Goal: Browse casually: Explore the website without a specific task or goal

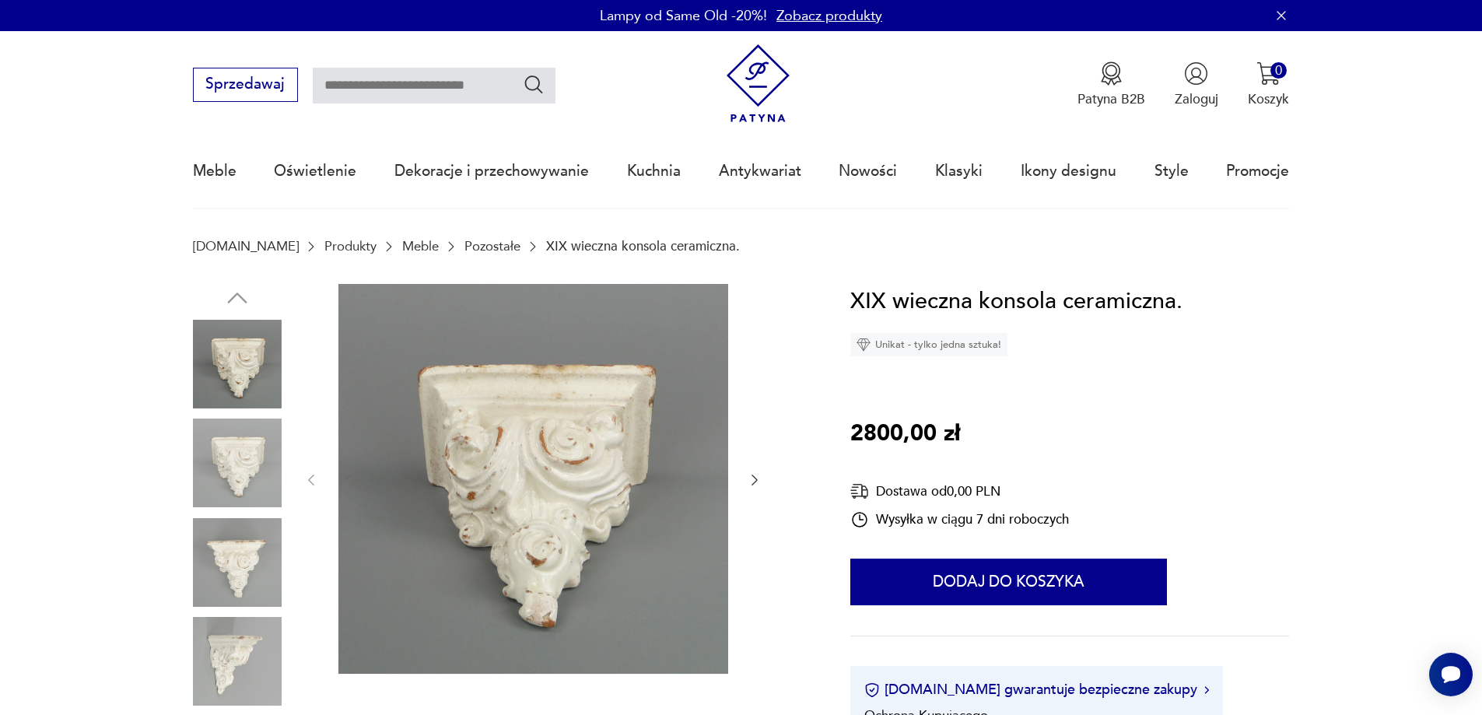
click at [758, 482] on icon "button" at bounding box center [755, 480] width 16 height 16
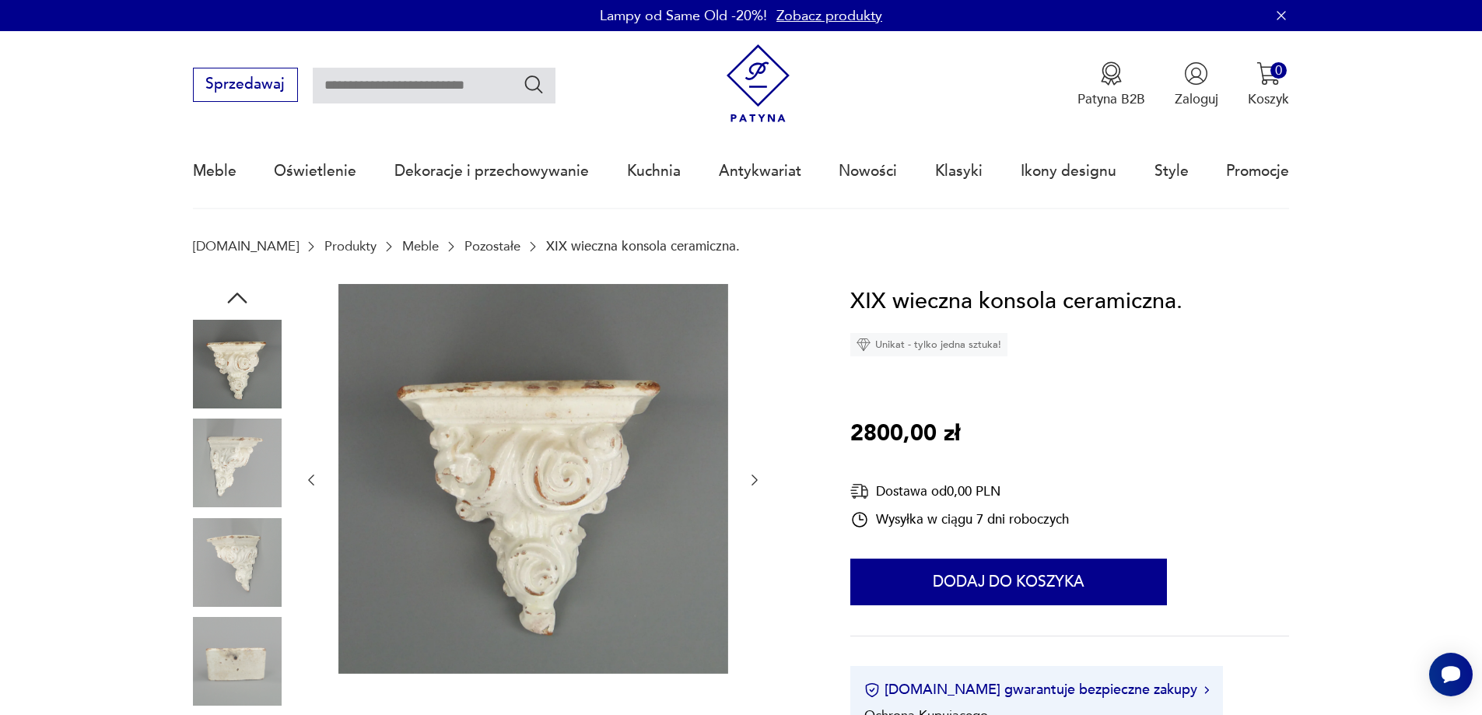
click at [758, 482] on icon "button" at bounding box center [755, 480] width 16 height 16
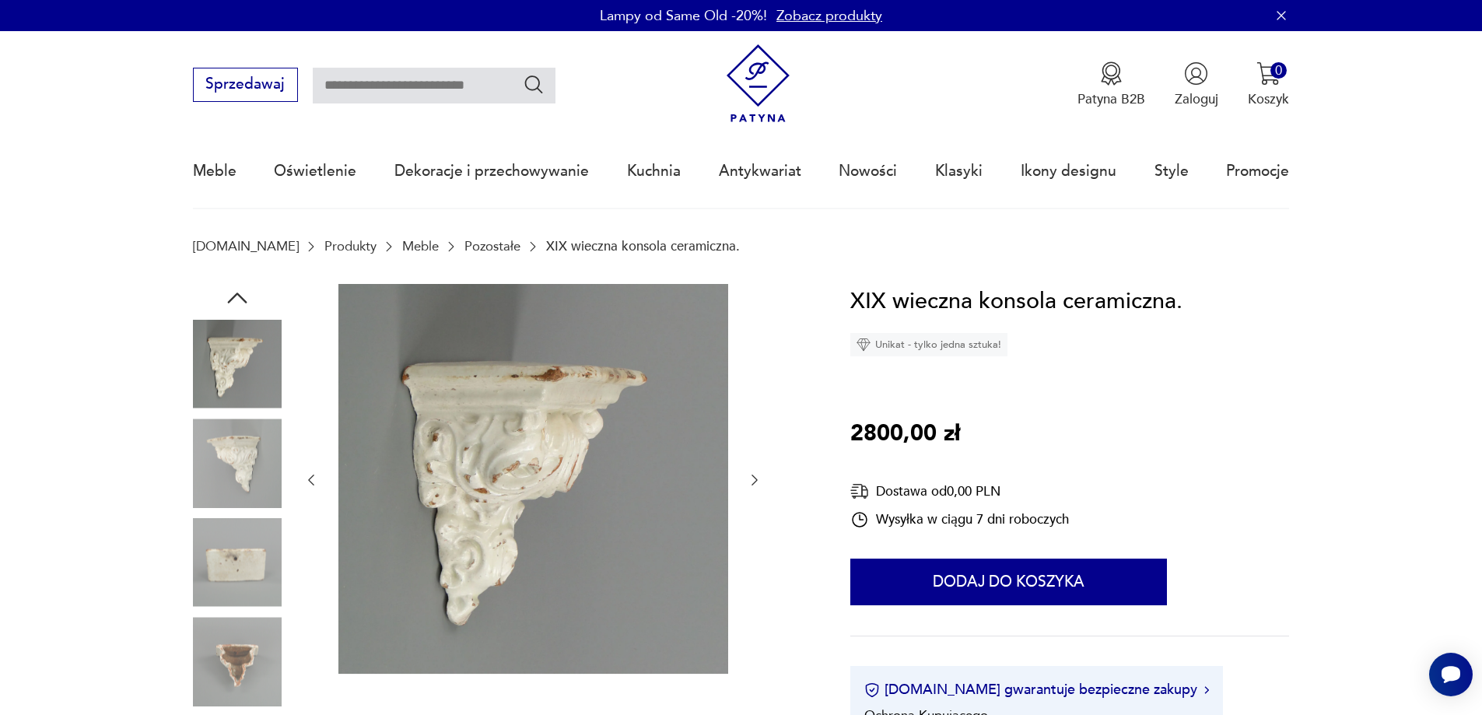
click at [758, 482] on icon "button" at bounding box center [755, 480] width 16 height 16
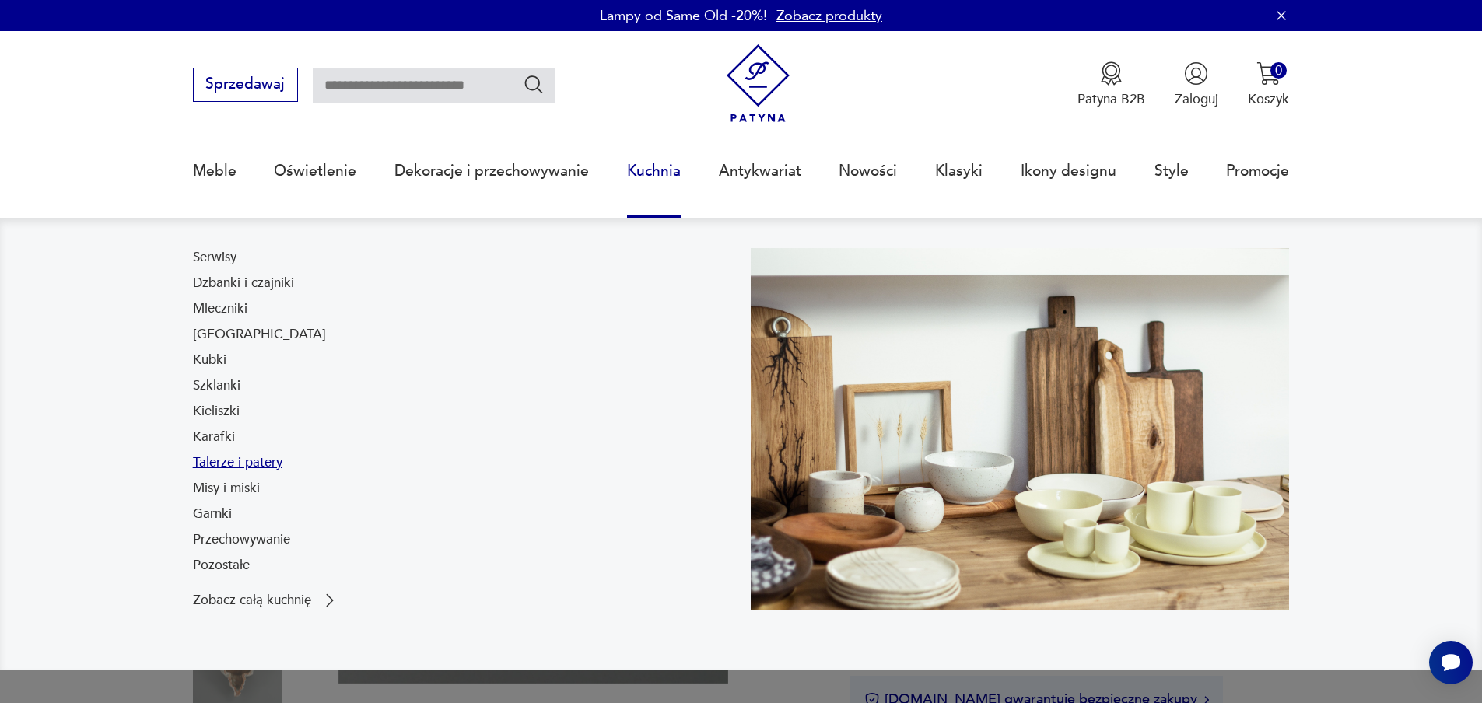
click at [254, 463] on link "Talerze i patery" at bounding box center [237, 463] width 89 height 19
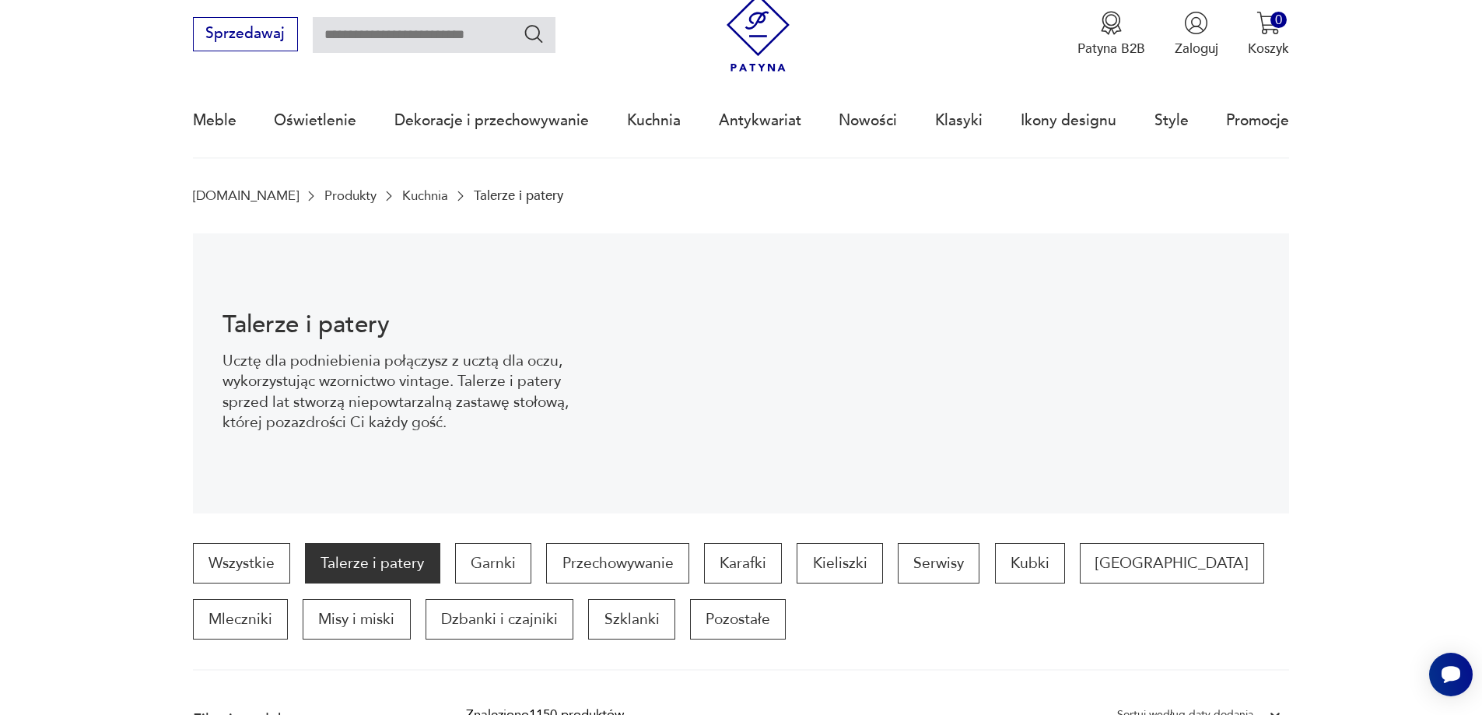
scroll to position [128, 0]
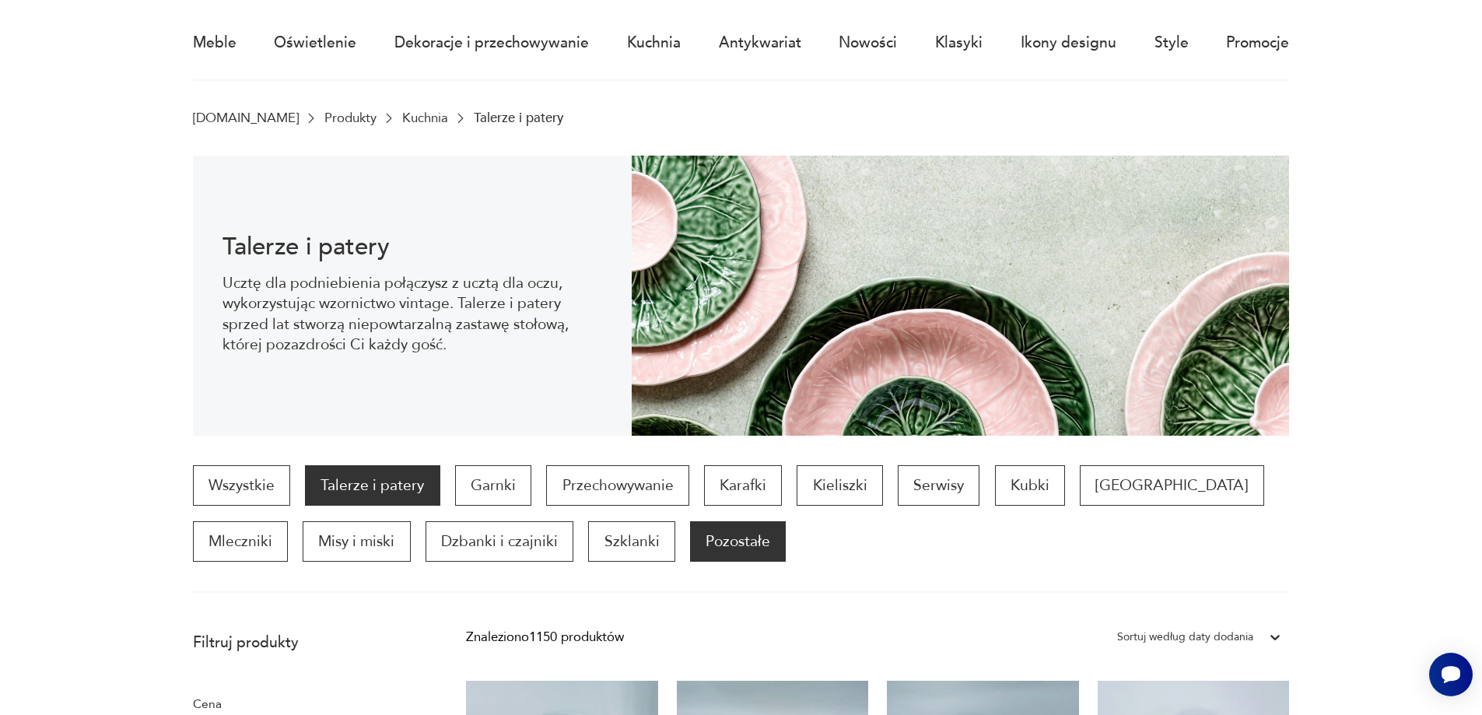
click at [690, 538] on p "Pozostałe" at bounding box center [738, 541] width 96 height 40
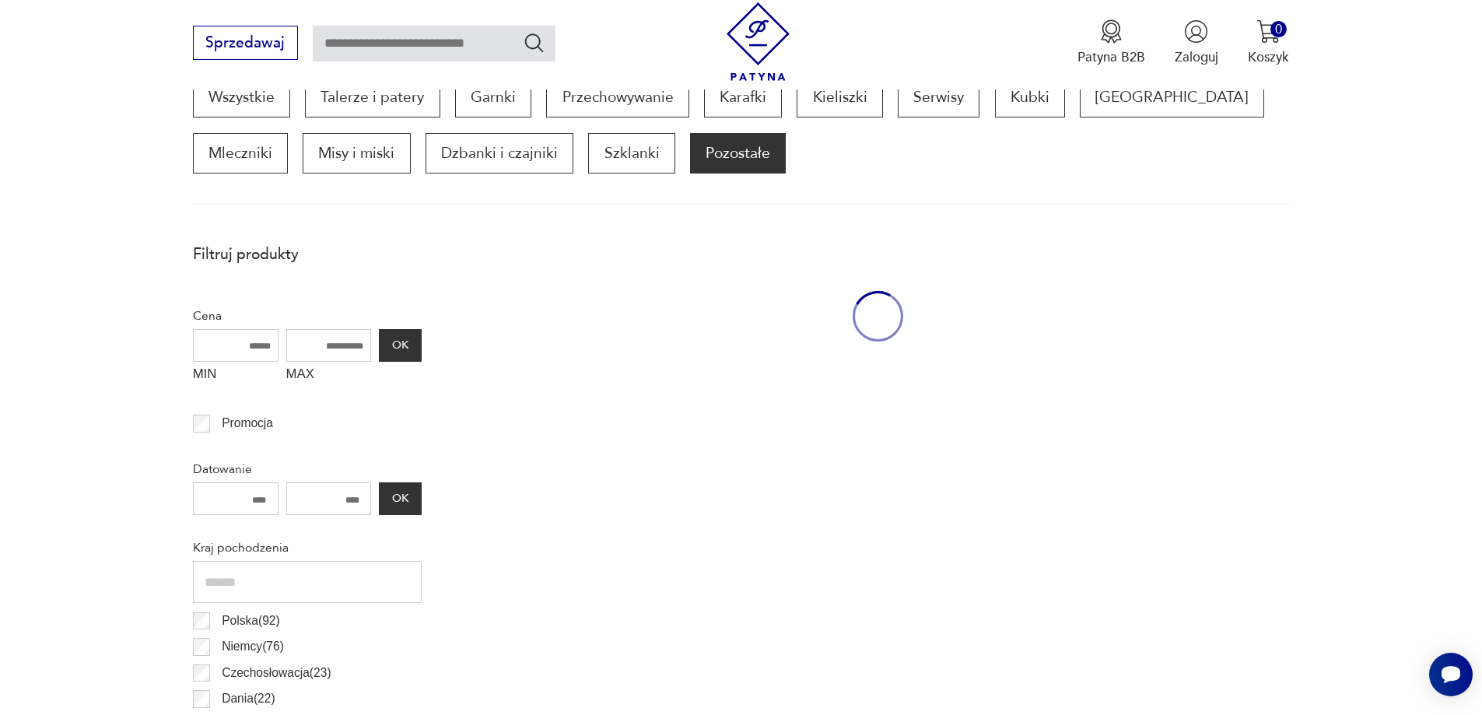
scroll to position [518, 0]
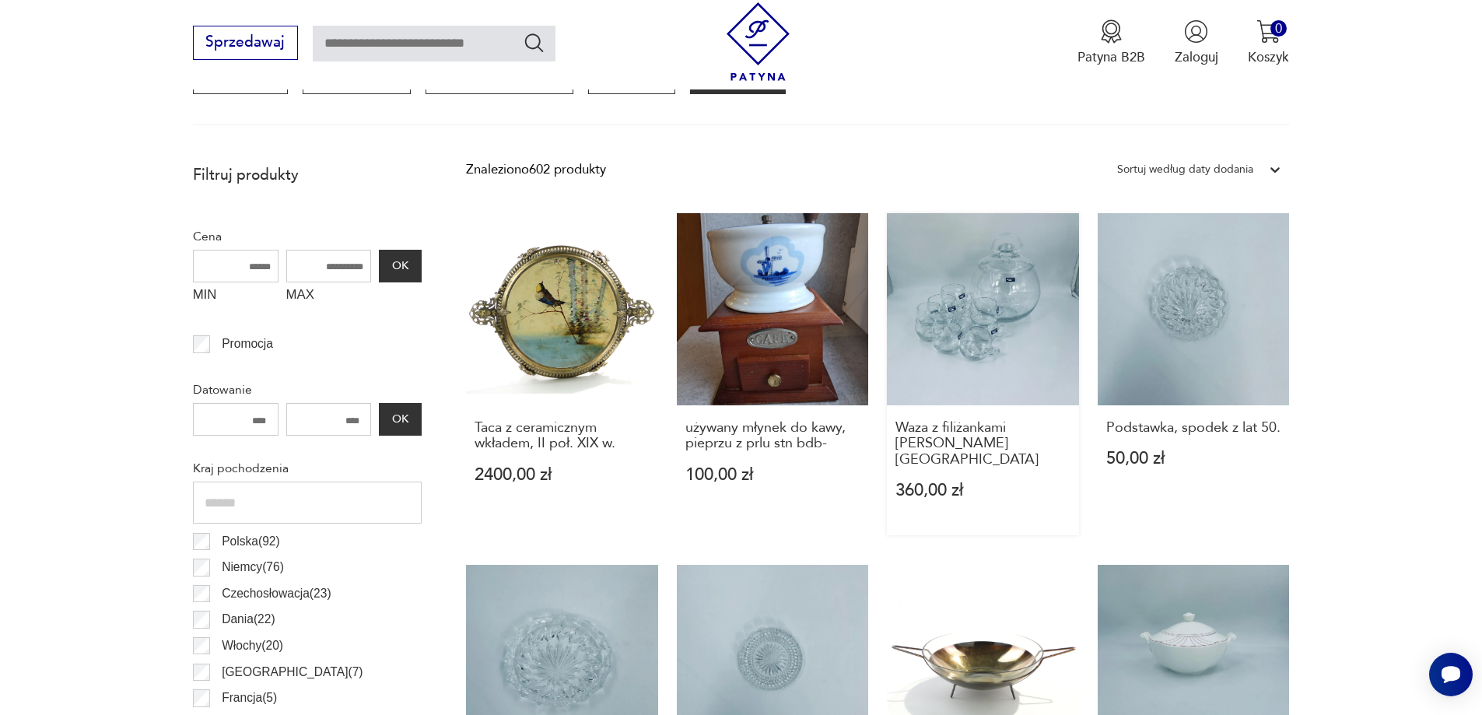
click at [1007, 338] on link "Waza z filiżankami [PERSON_NAME] [GEOGRAPHIC_DATA] 360,00 zł" at bounding box center [983, 374] width 192 height 322
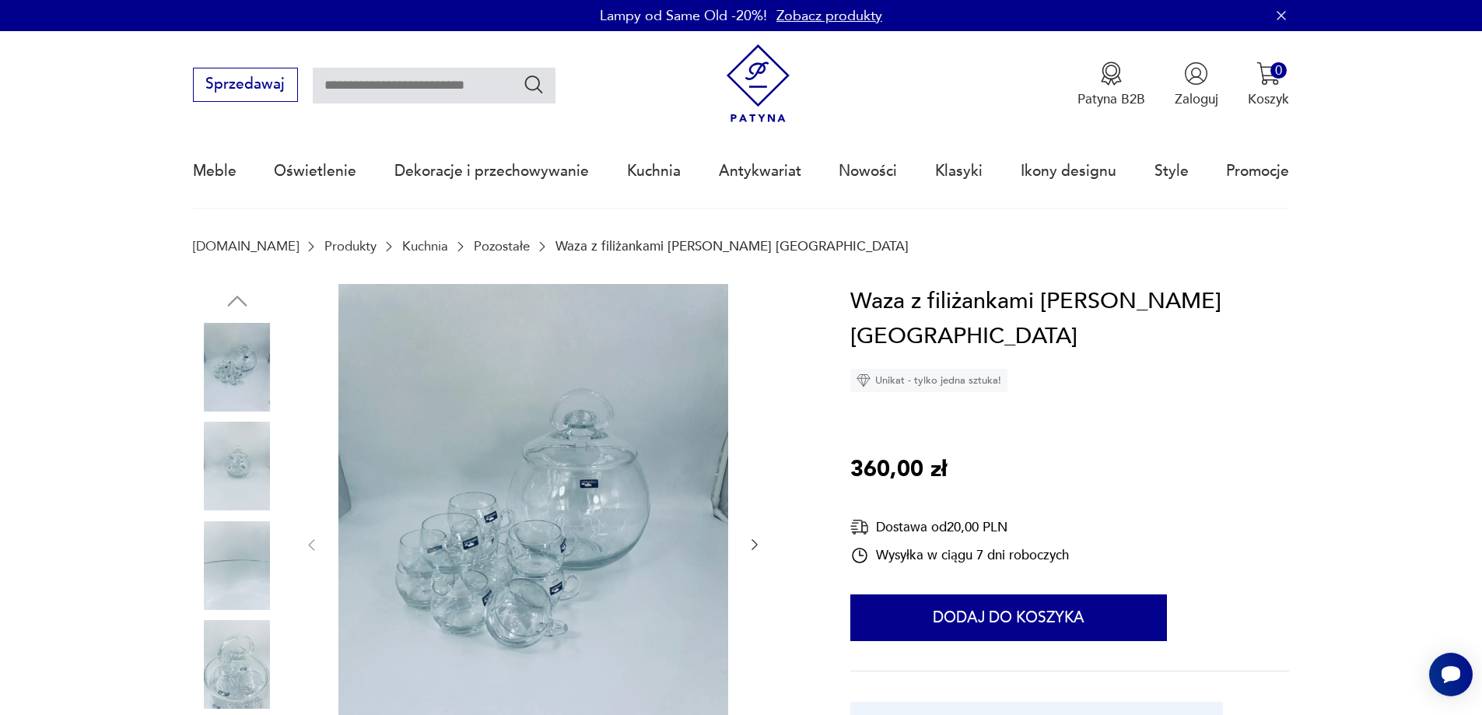
click at [752, 542] on icon "button" at bounding box center [755, 545] width 16 height 16
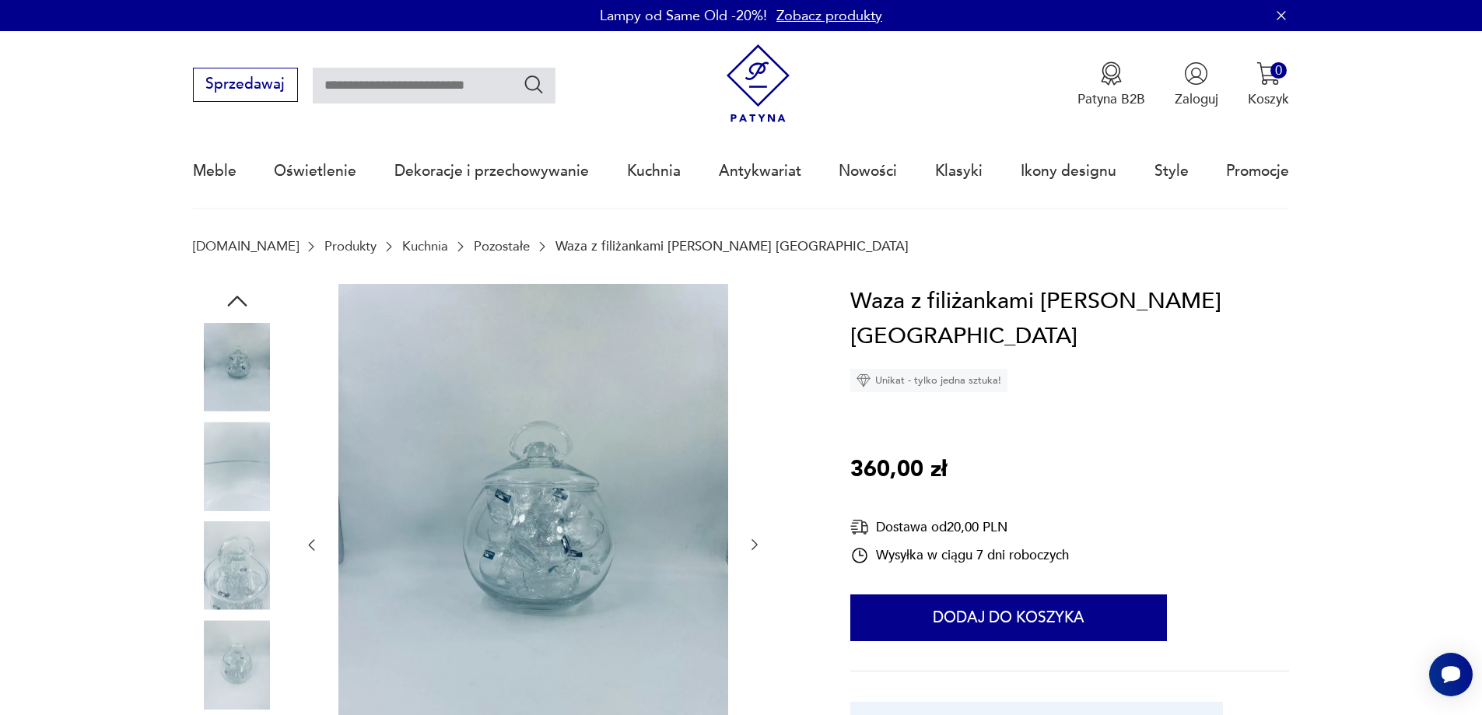
click at [752, 542] on icon "button" at bounding box center [755, 545] width 16 height 16
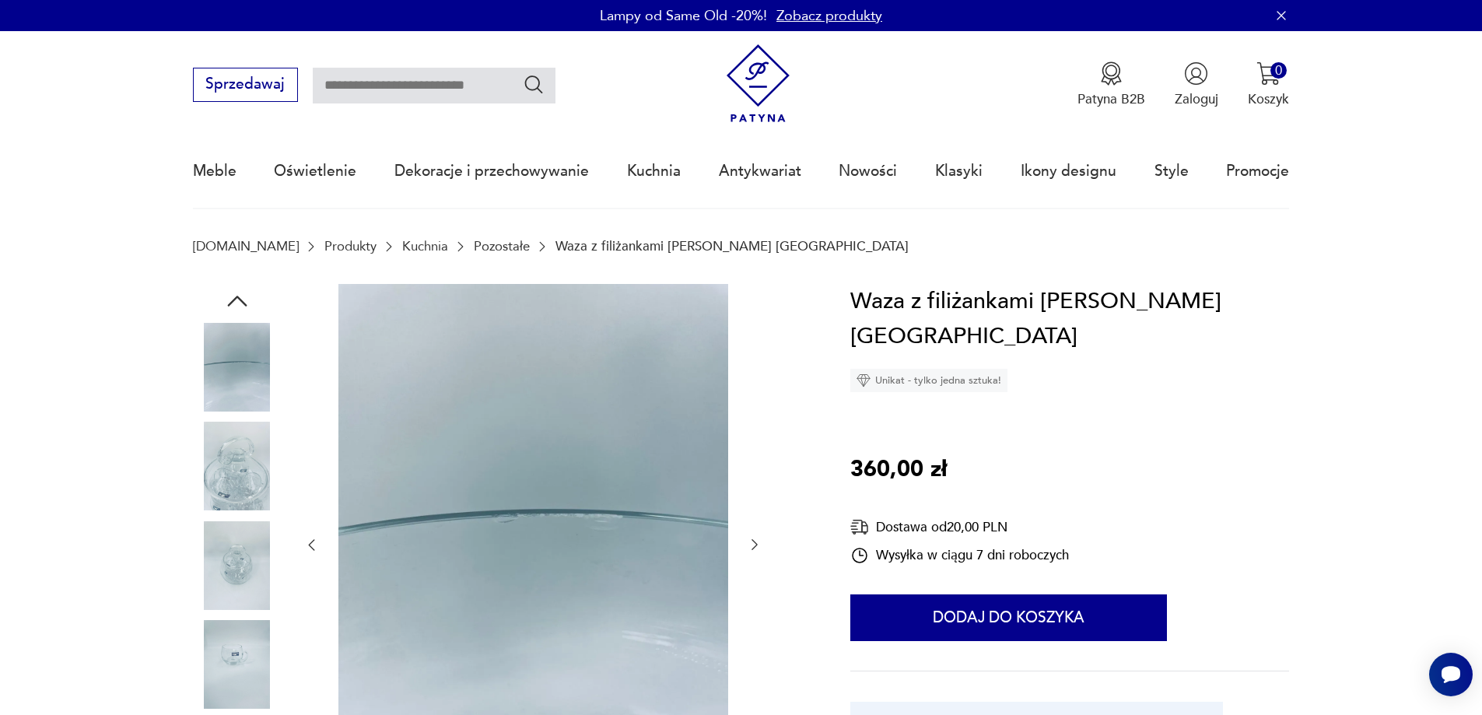
click at [752, 542] on icon "button" at bounding box center [755, 545] width 16 height 16
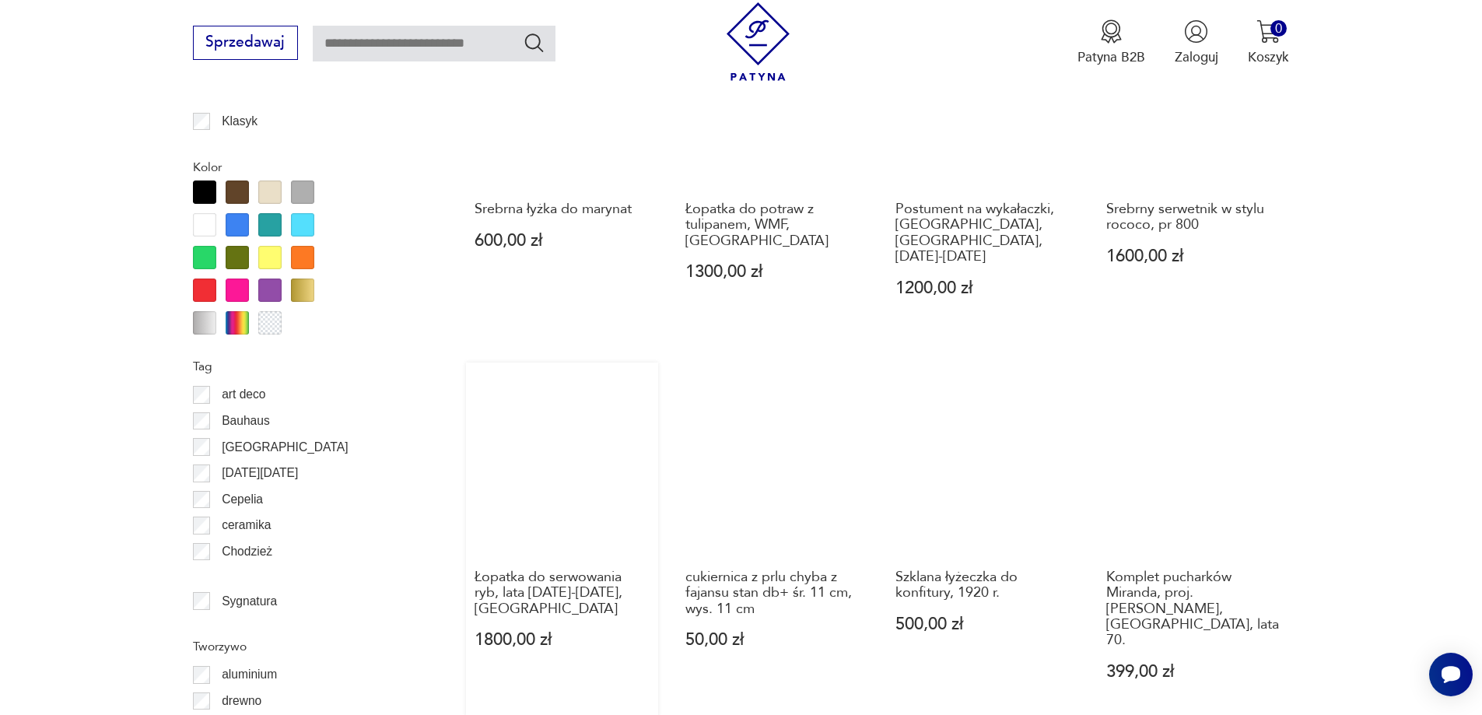
scroll to position [1530, 0]
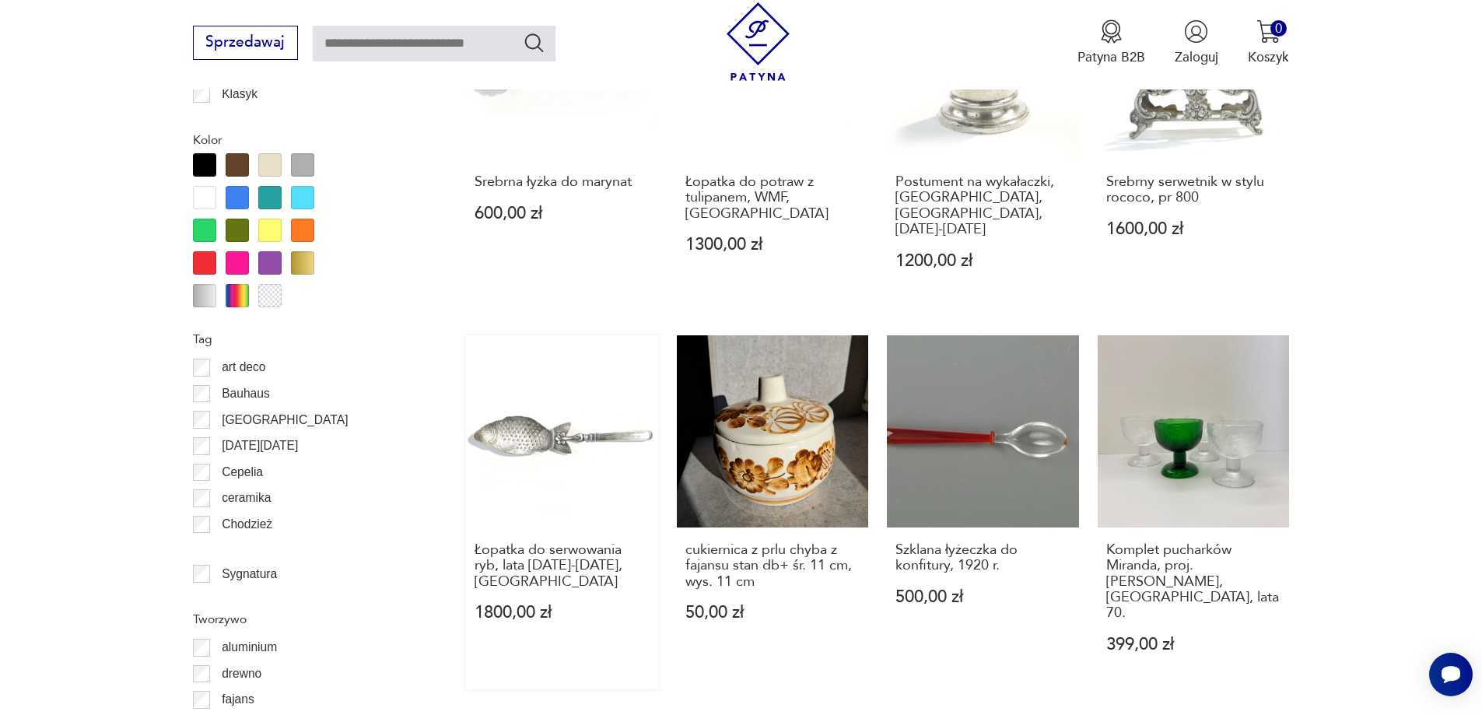
click at [610, 405] on link "Łopatka do serwowania ryb, lata [DATE]-[DATE], [GEOGRAPHIC_DATA] 1800,00 zł" at bounding box center [562, 512] width 192 height 354
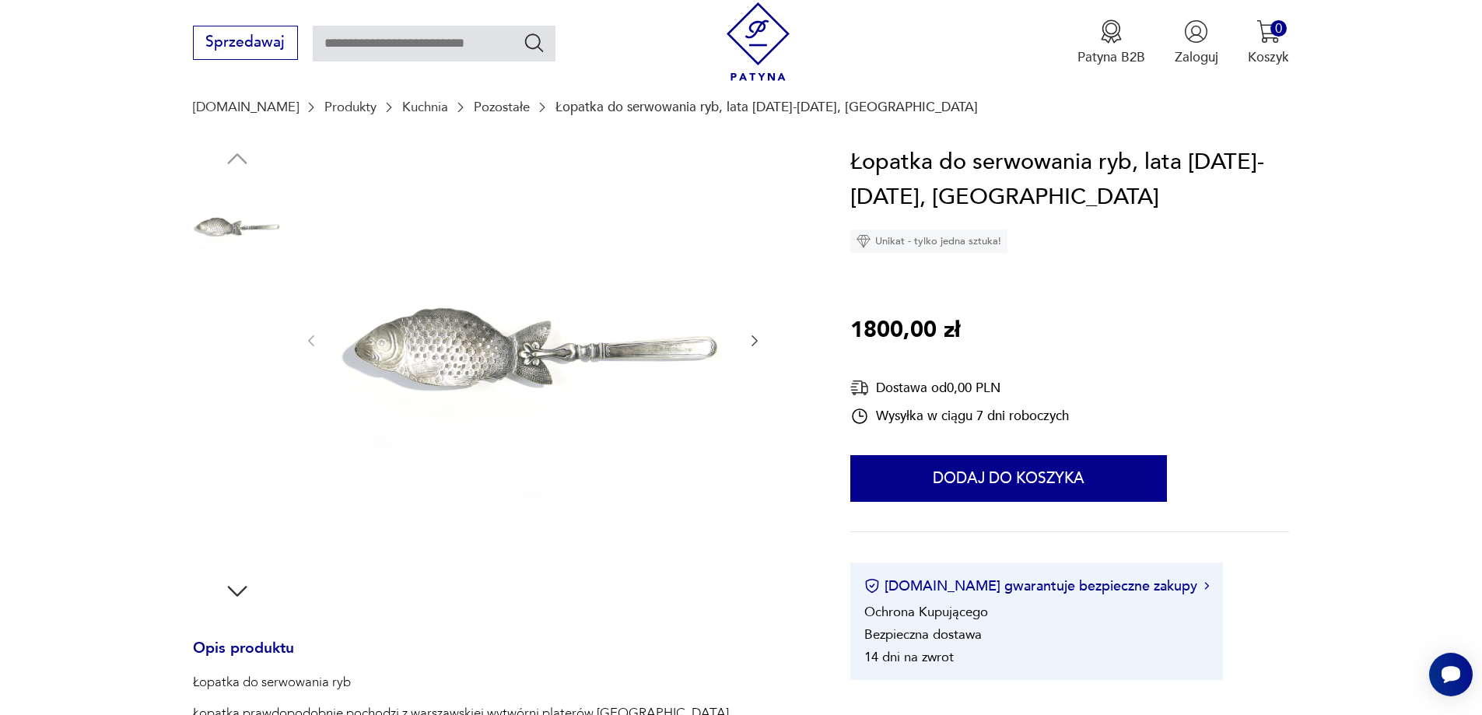
scroll to position [156, 0]
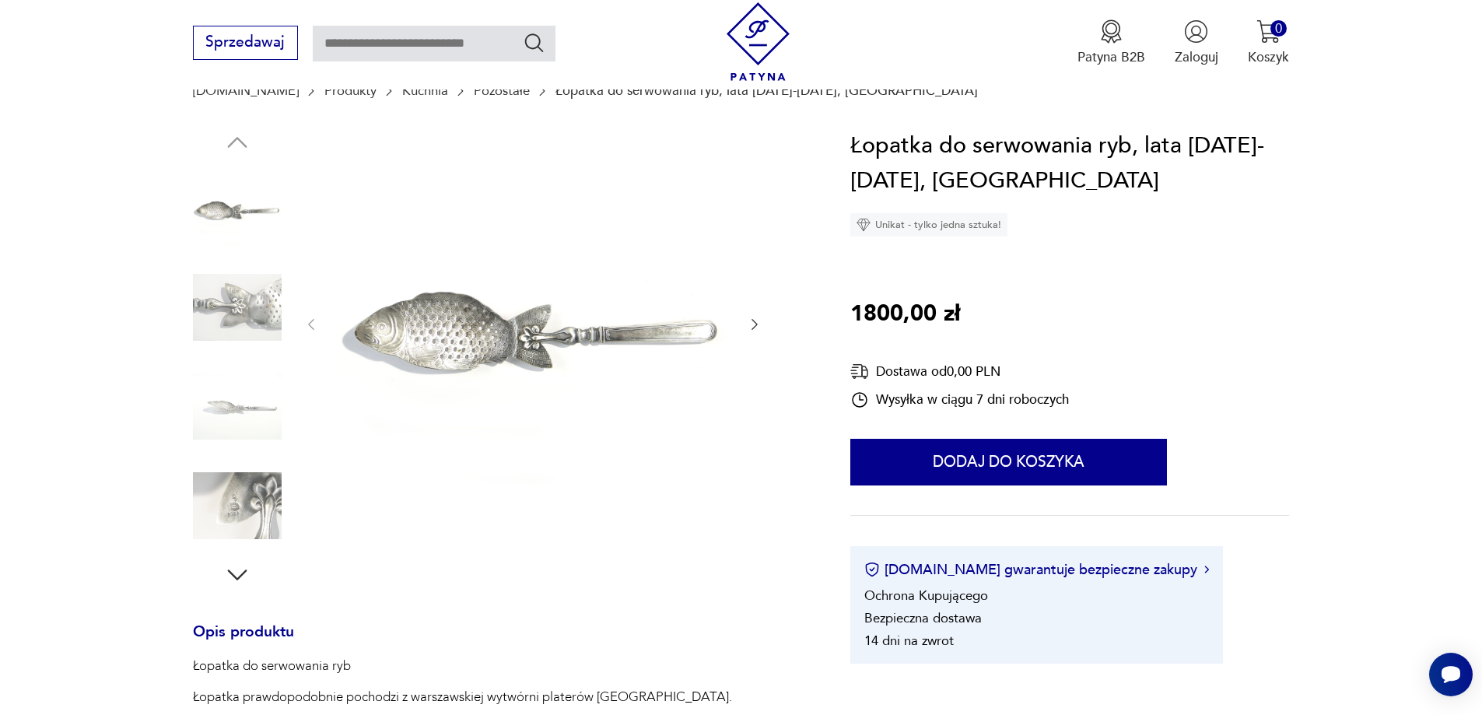
click at [226, 318] on img at bounding box center [237, 307] width 89 height 89
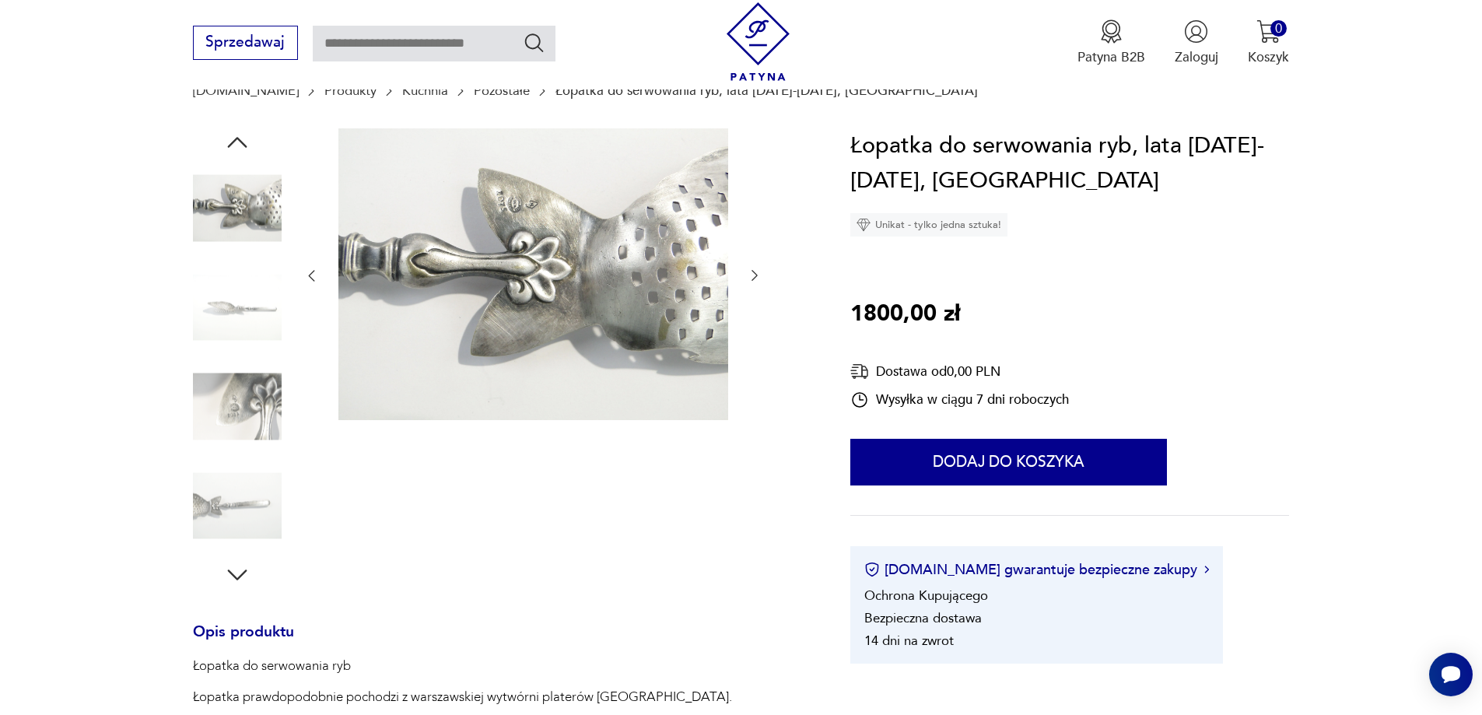
click at [754, 275] on icon "button" at bounding box center [755, 276] width 16 height 16
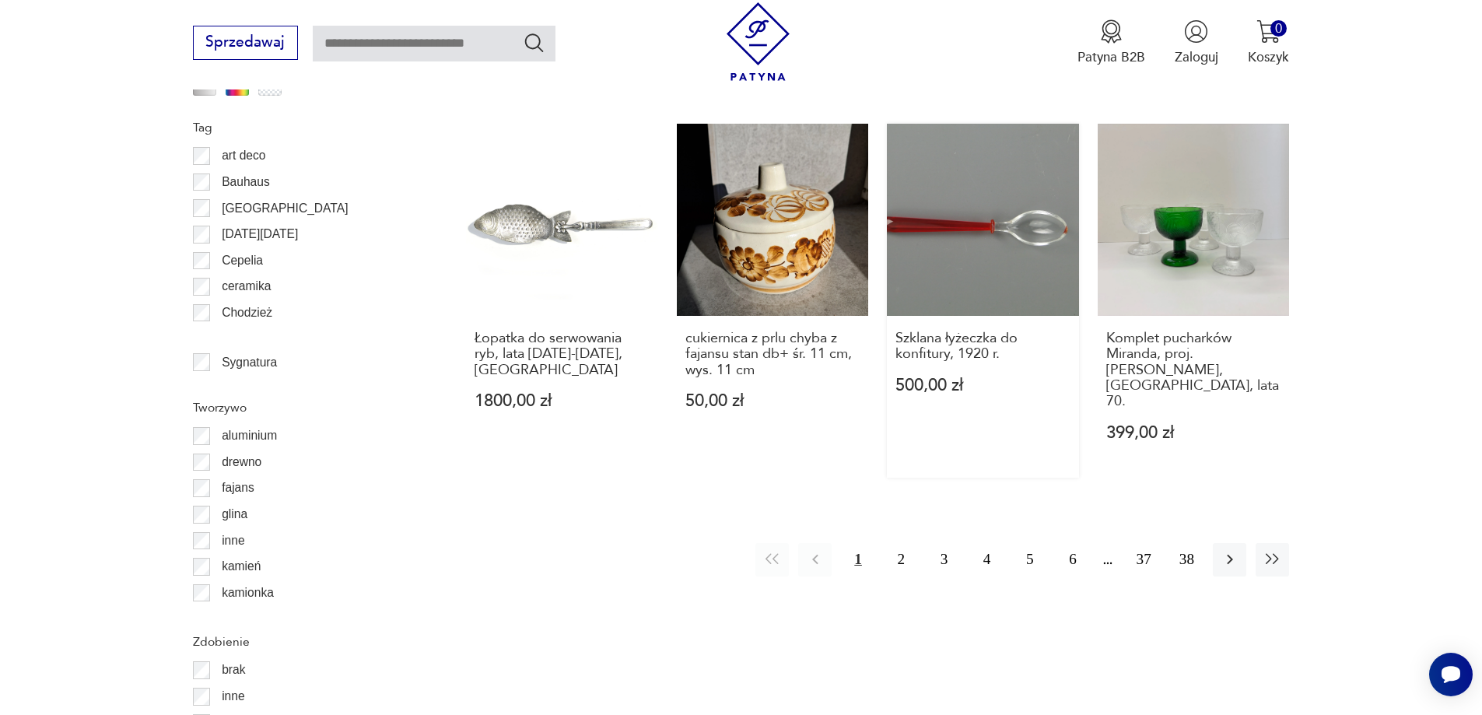
scroll to position [1751, 0]
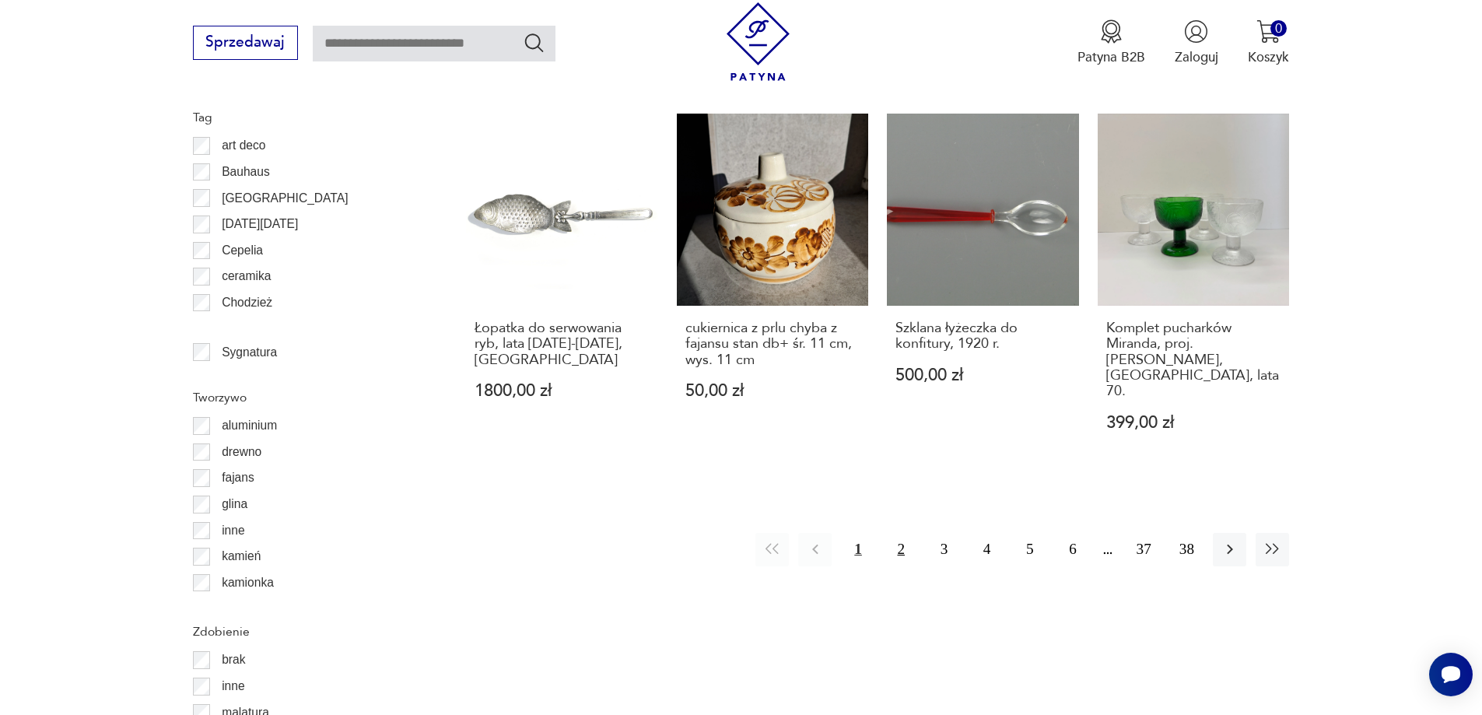
click at [898, 533] on button "2" at bounding box center [901, 549] width 33 height 33
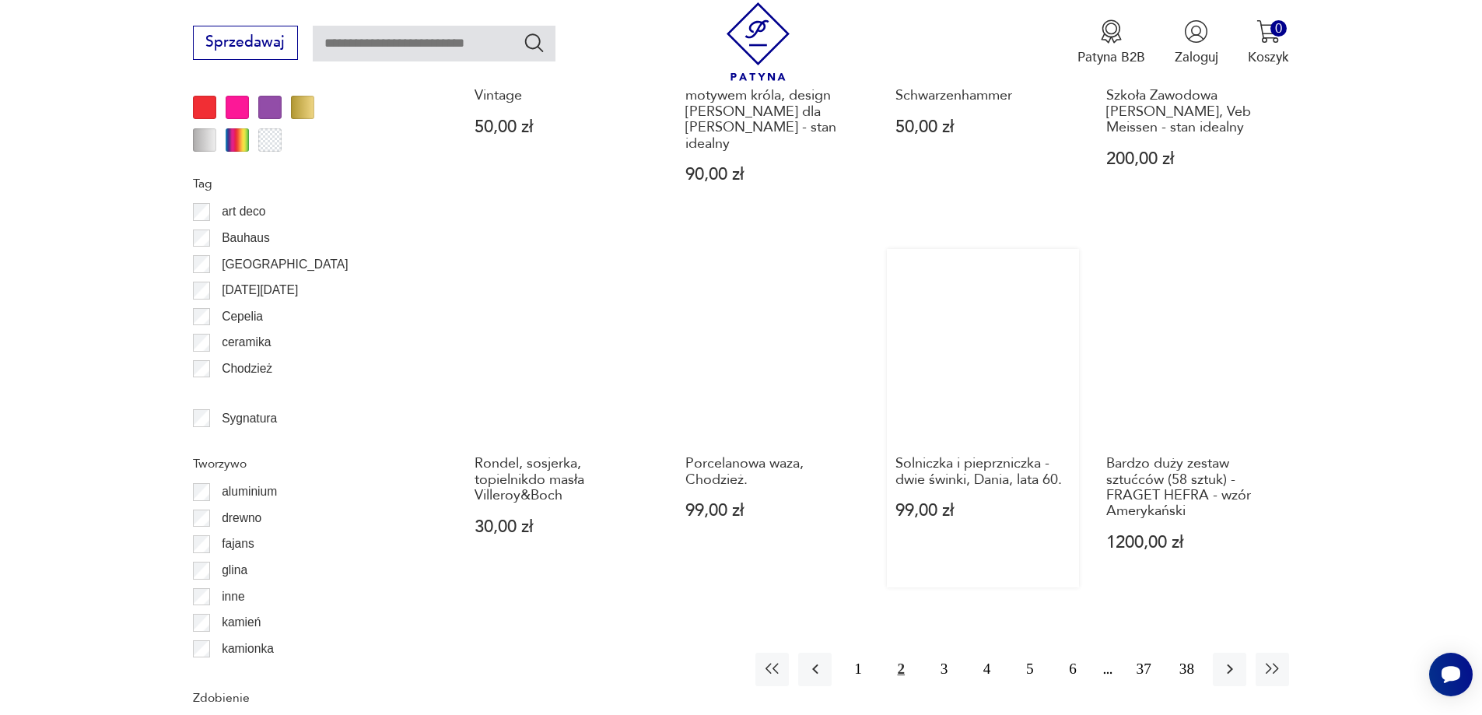
scroll to position [1841, 0]
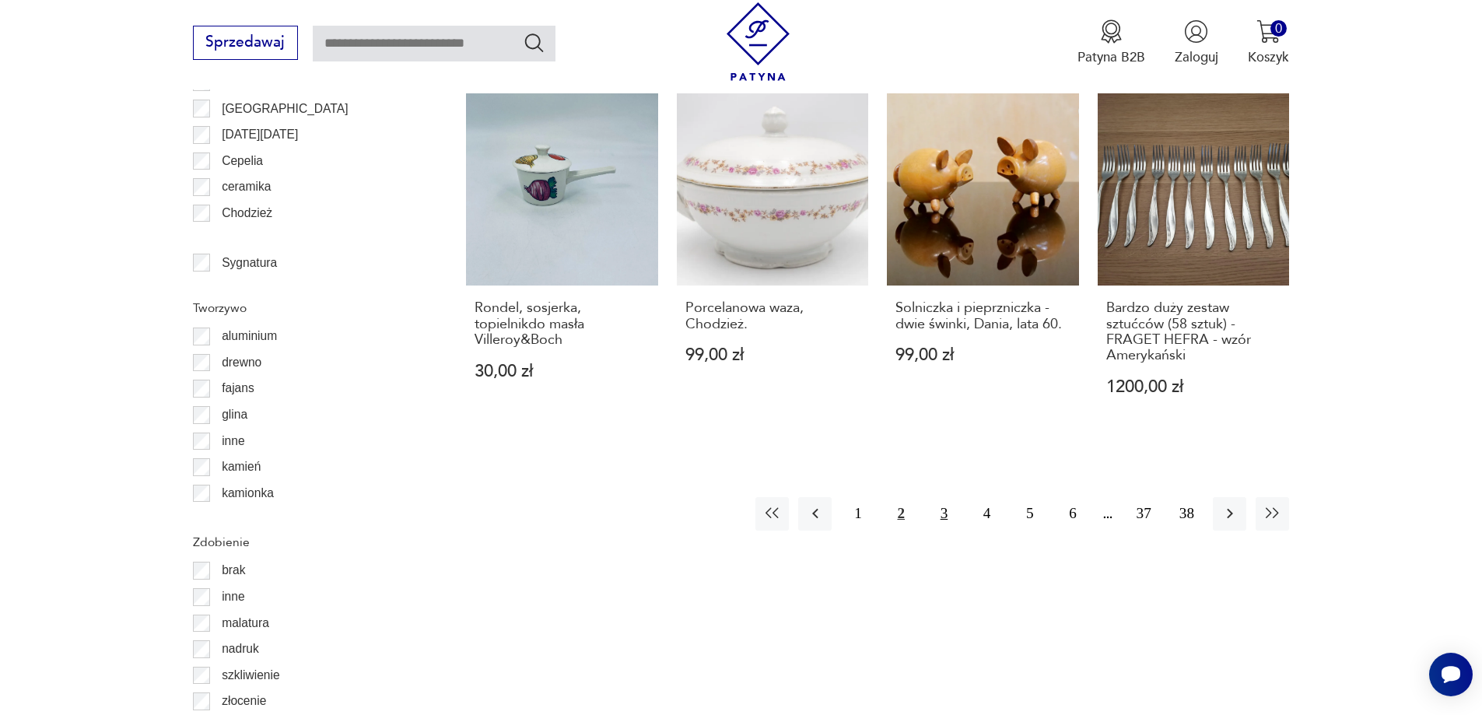
click at [938, 497] on button "3" at bounding box center [943, 513] width 33 height 33
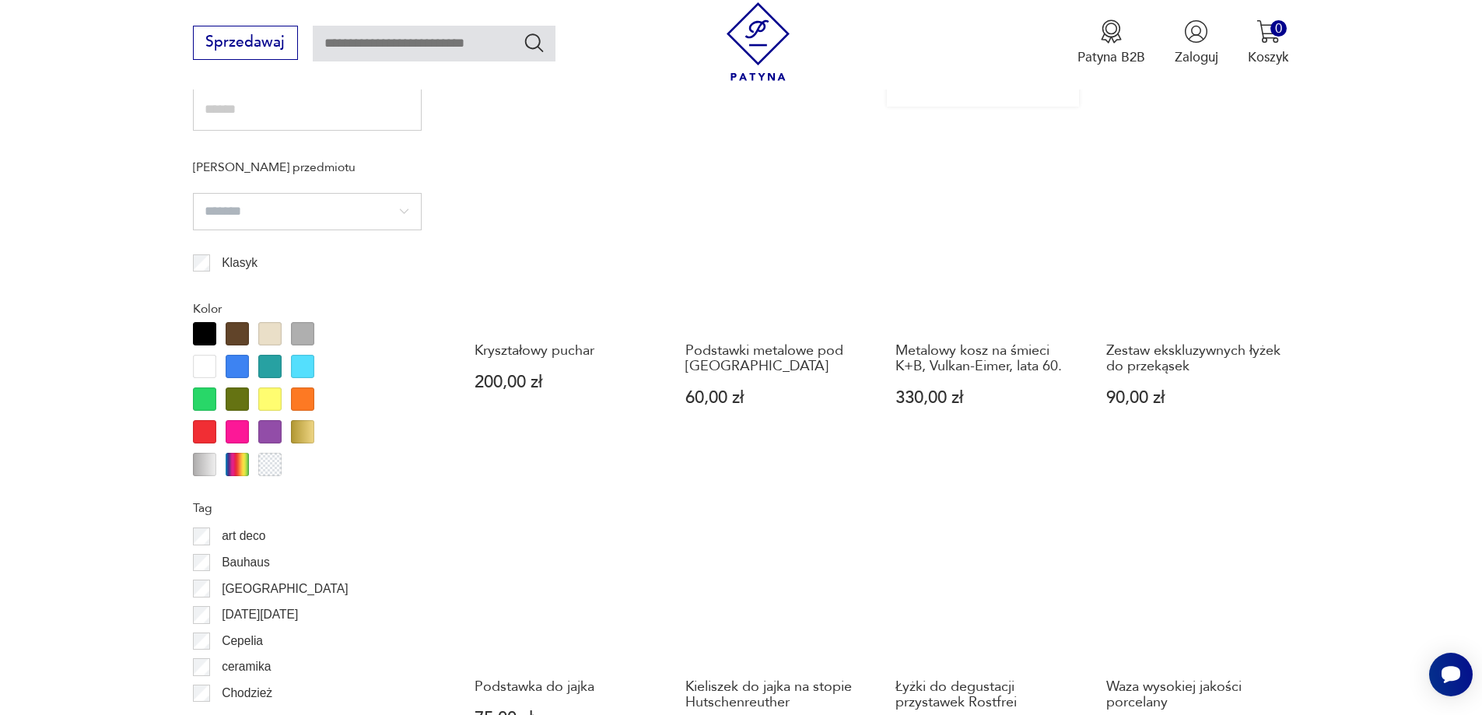
scroll to position [1374, 0]
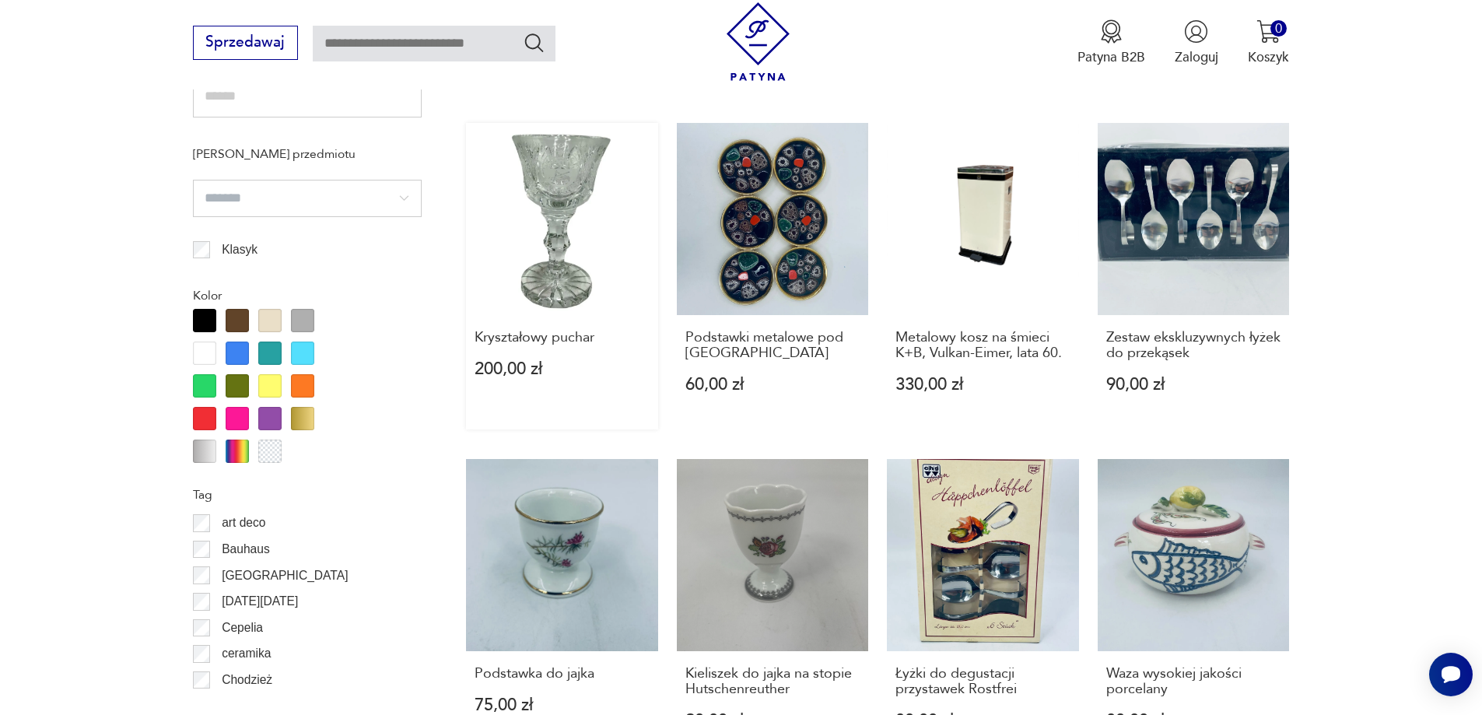
click at [560, 295] on link "Kryształowy puchar 200,00 zł" at bounding box center [562, 276] width 192 height 307
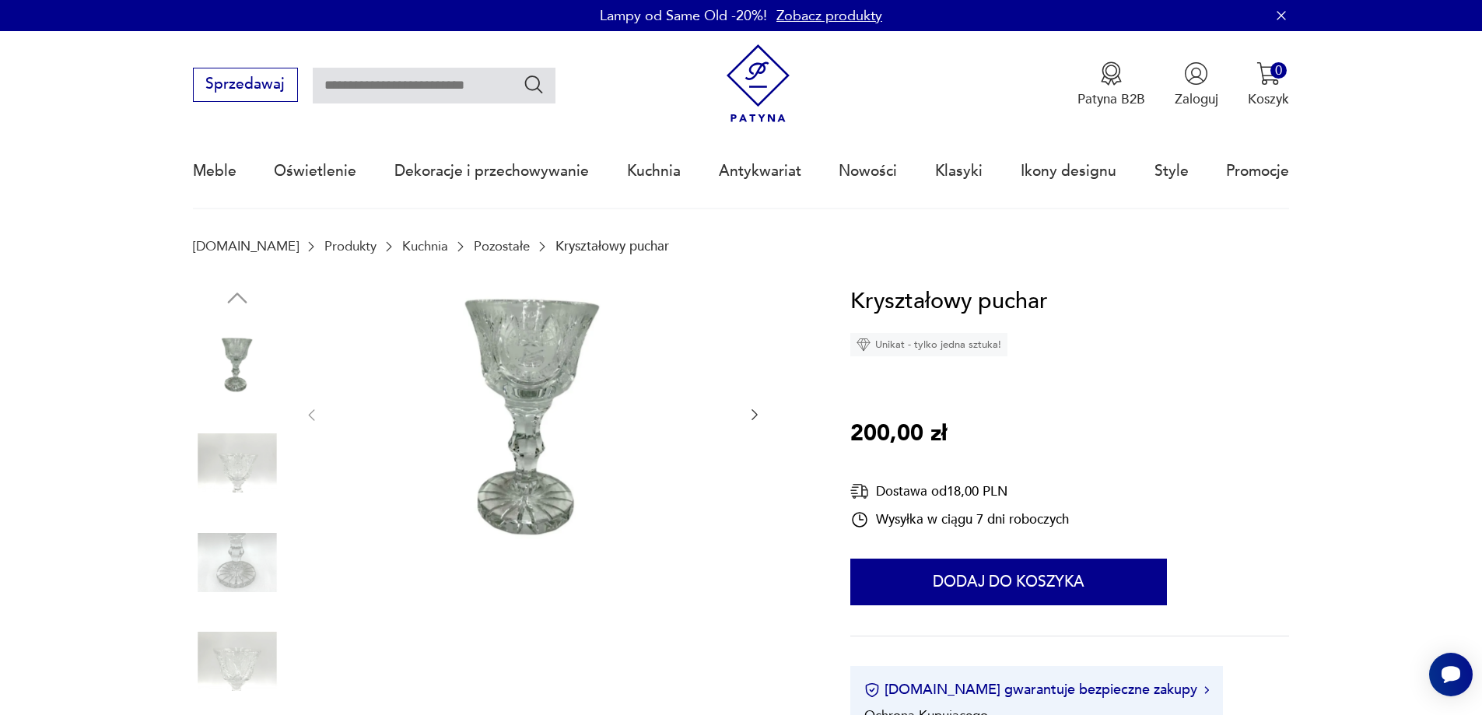
click at [754, 422] on icon "button" at bounding box center [755, 415] width 16 height 16
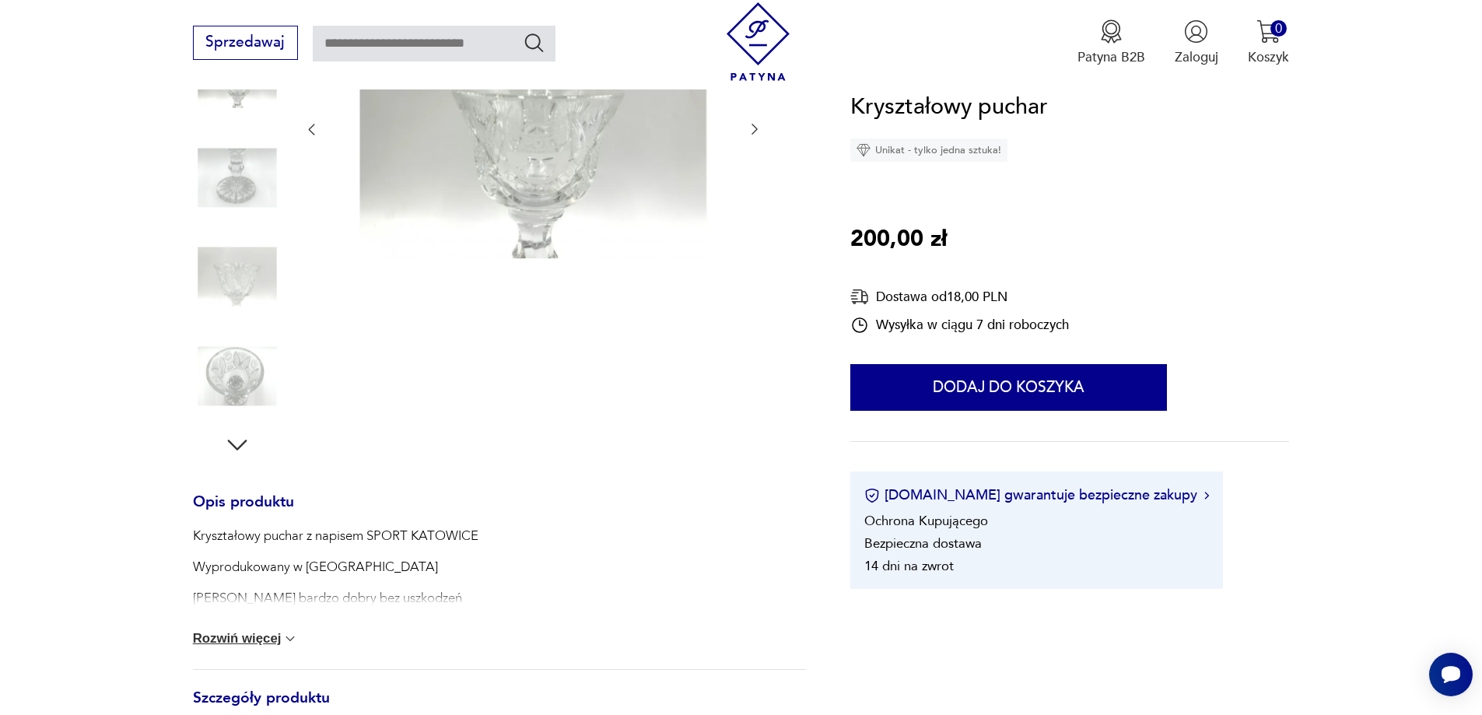
scroll to position [311, 0]
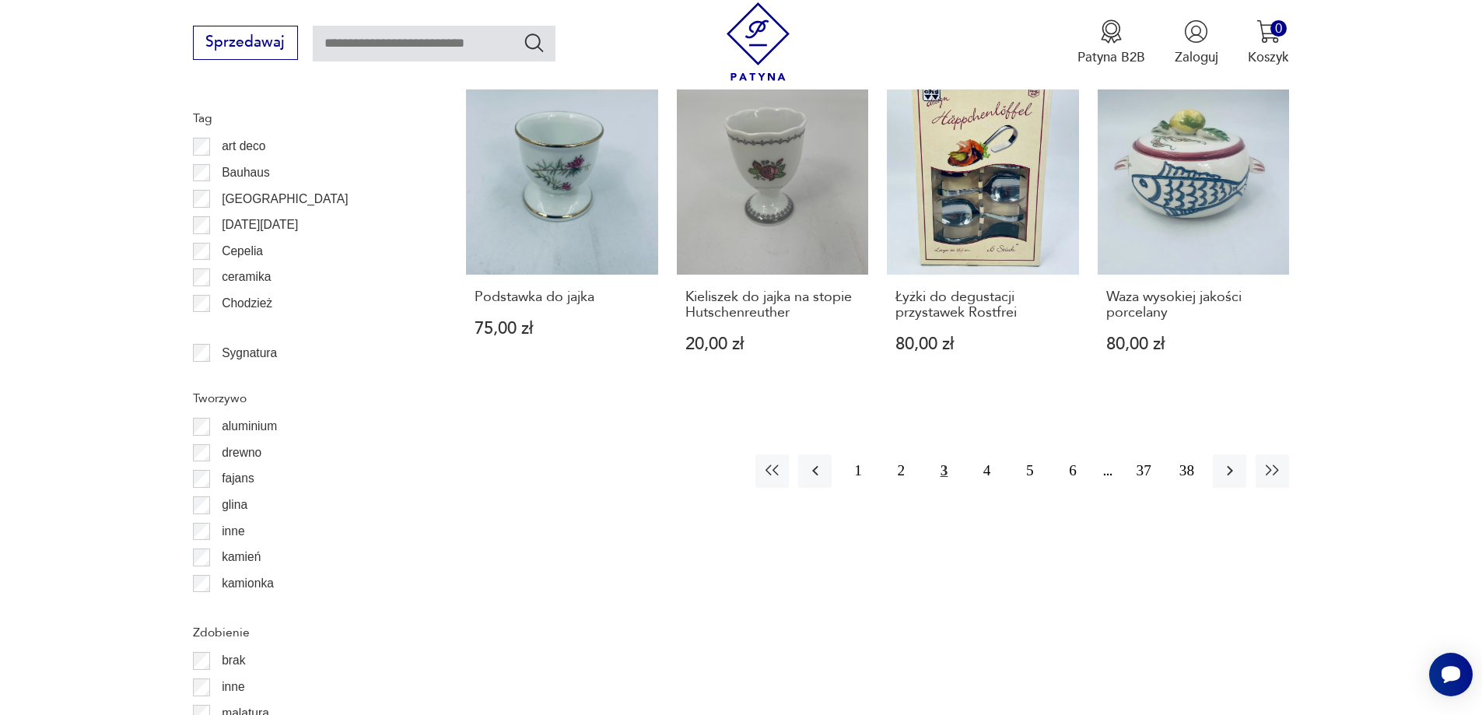
scroll to position [1778, 0]
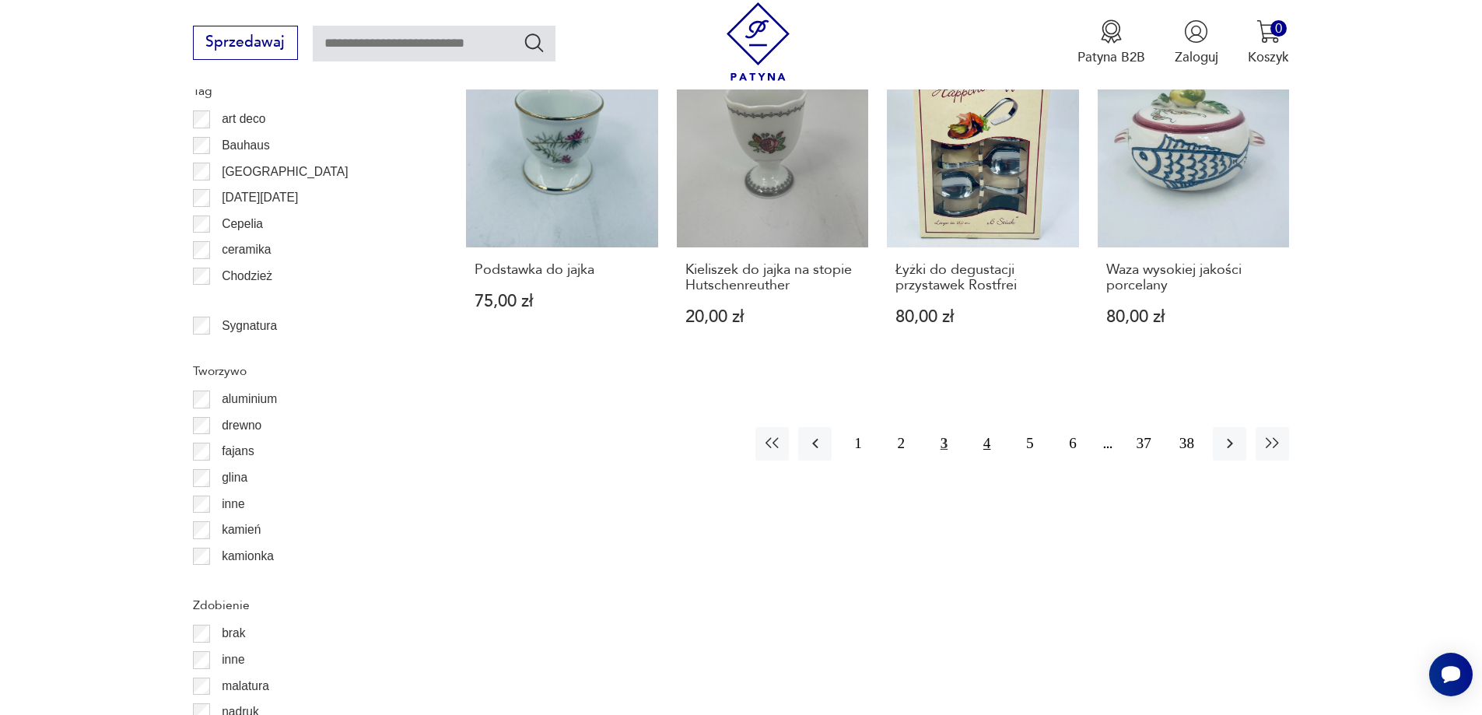
click at [988, 443] on button "4" at bounding box center [986, 443] width 33 height 33
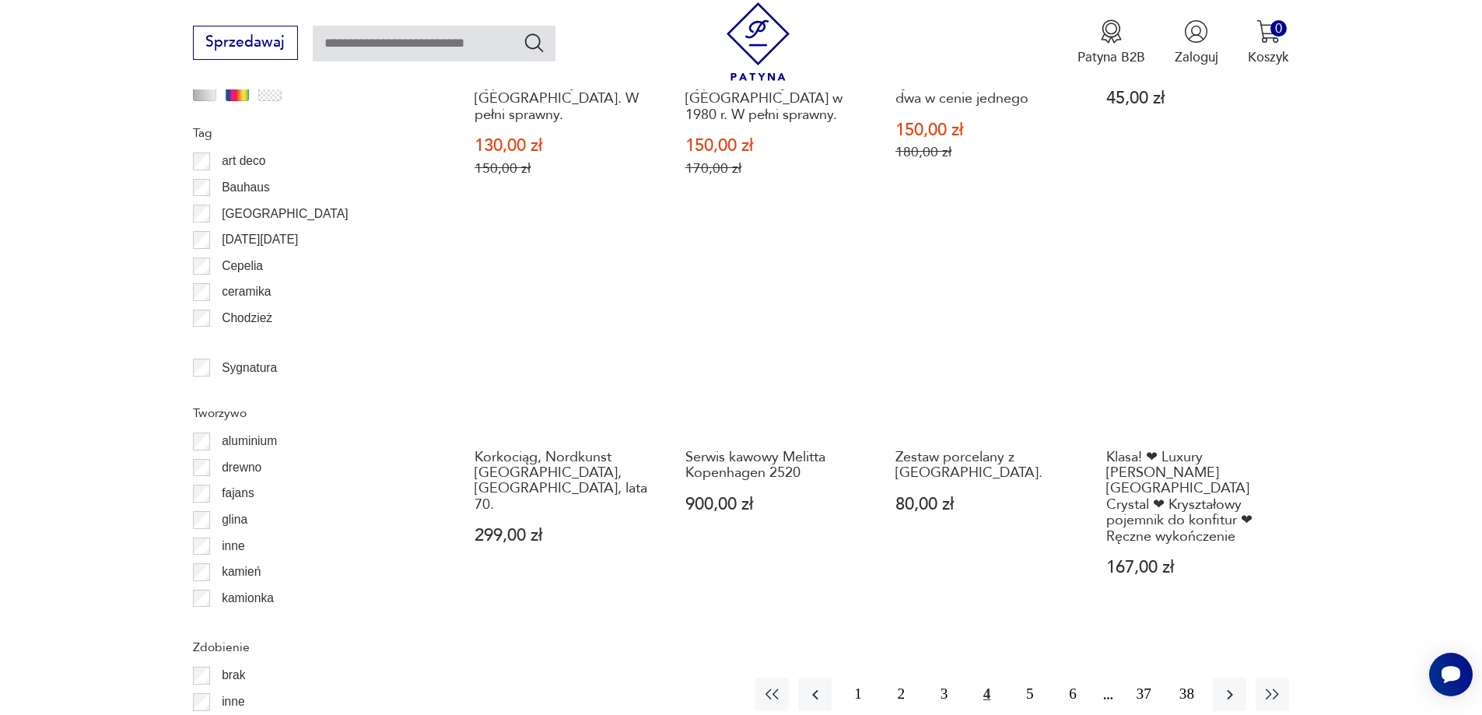
scroll to position [1763, 0]
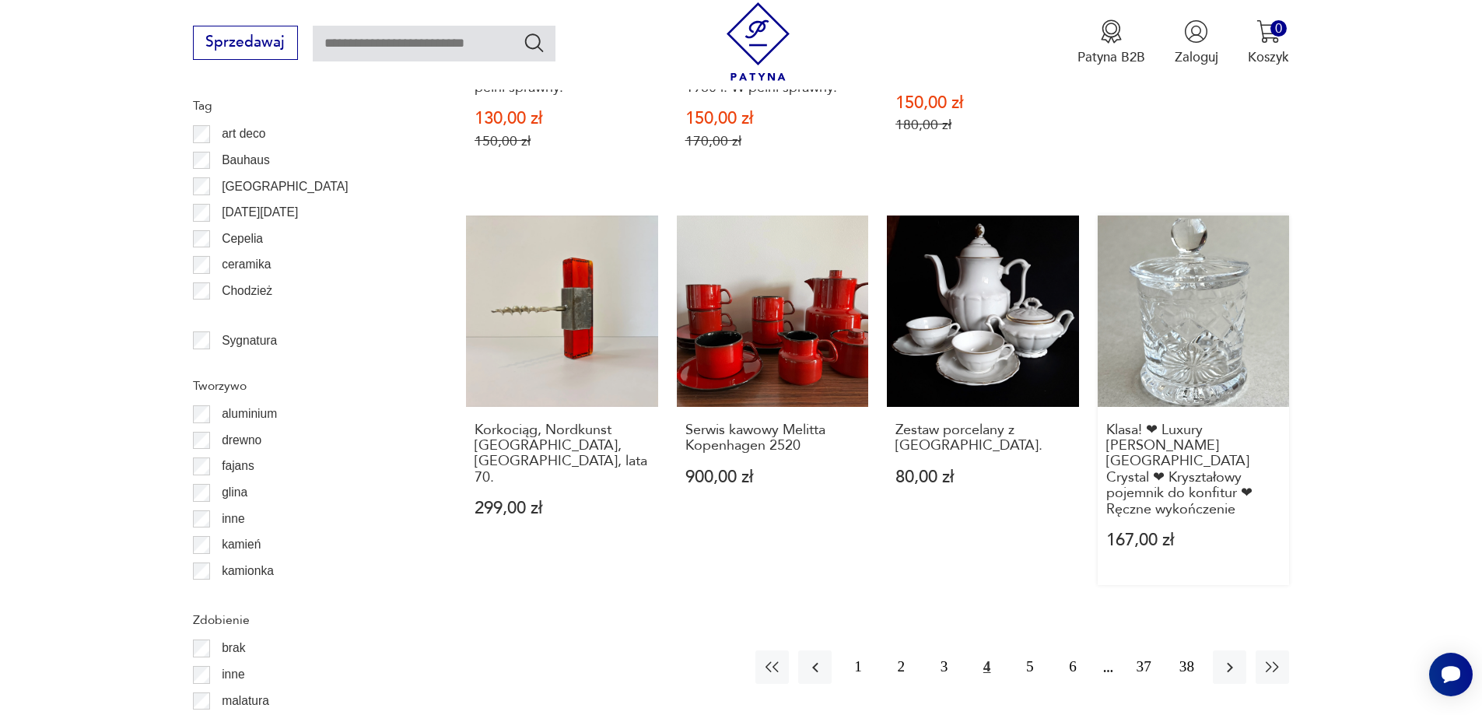
click at [1212, 348] on link "Klasa! ❤ Luxury [PERSON_NAME] Crystal ❤ Kryształowy pojemnik do konfitur ❤ Ręcz…" at bounding box center [1194, 401] width 192 height 370
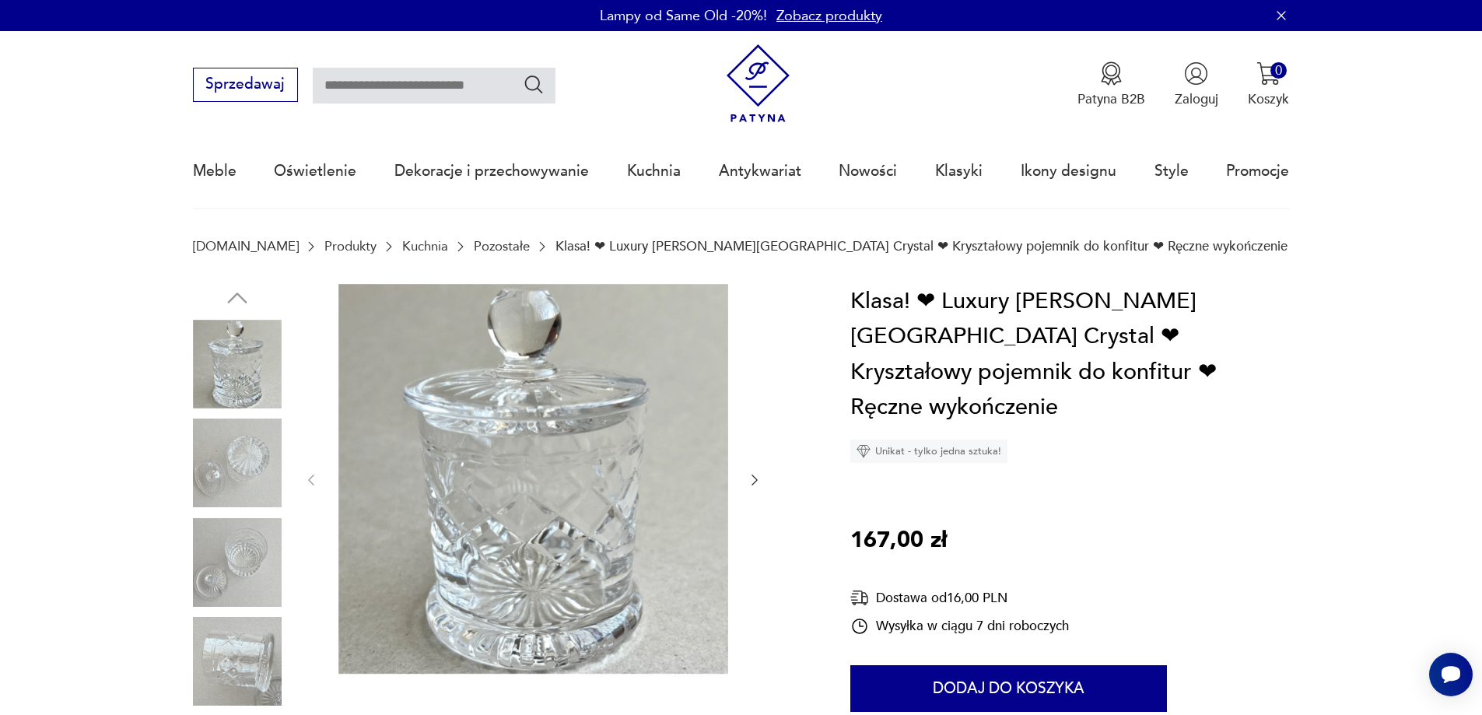
click at [748, 477] on icon "button" at bounding box center [755, 480] width 16 height 16
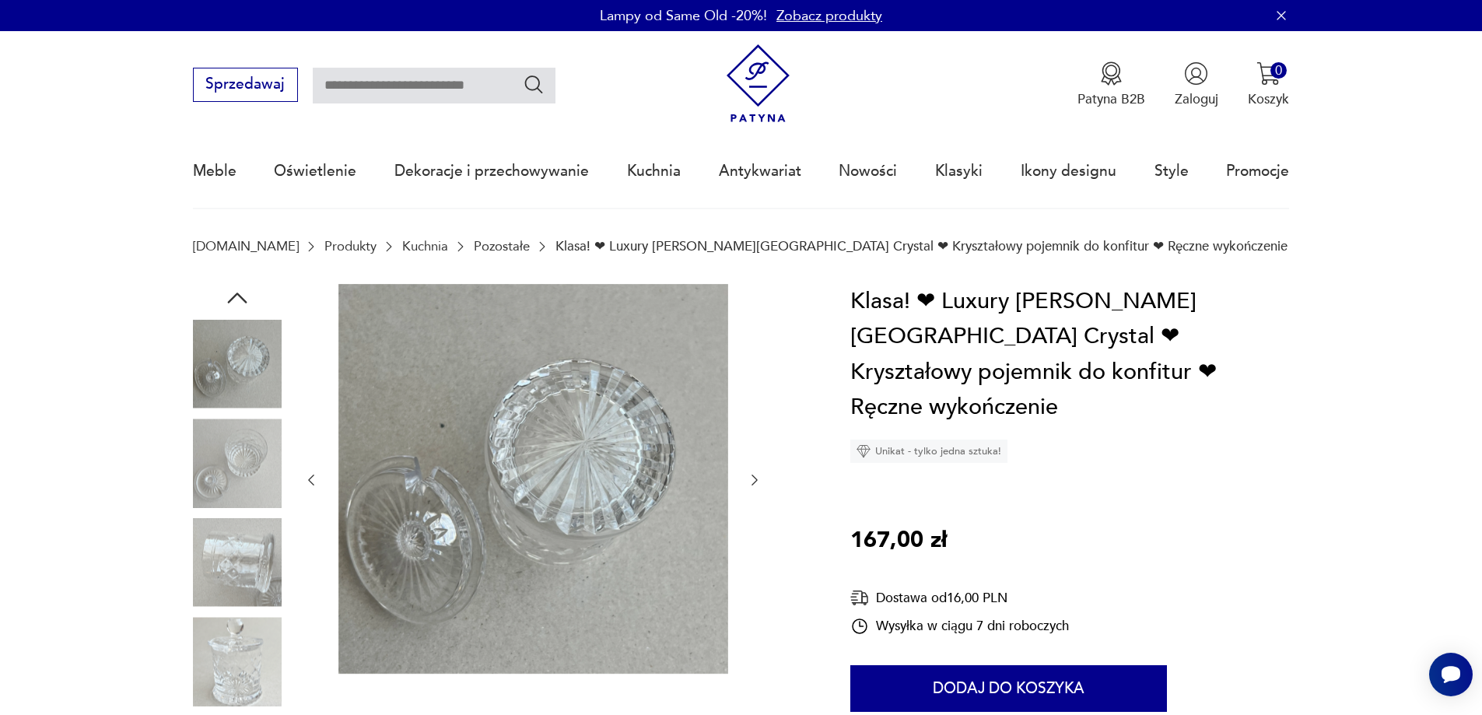
click at [748, 477] on icon "button" at bounding box center [755, 480] width 16 height 16
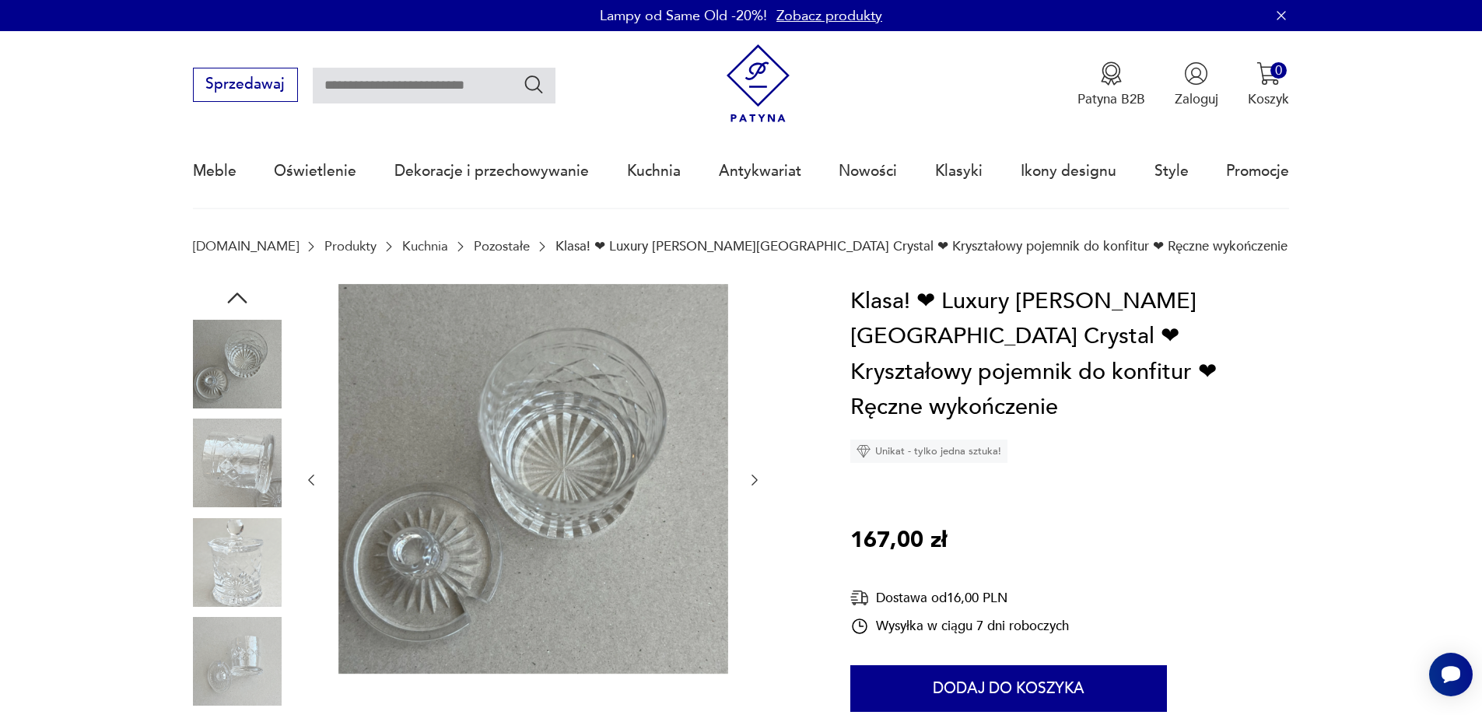
click at [748, 477] on icon "button" at bounding box center [755, 480] width 16 height 16
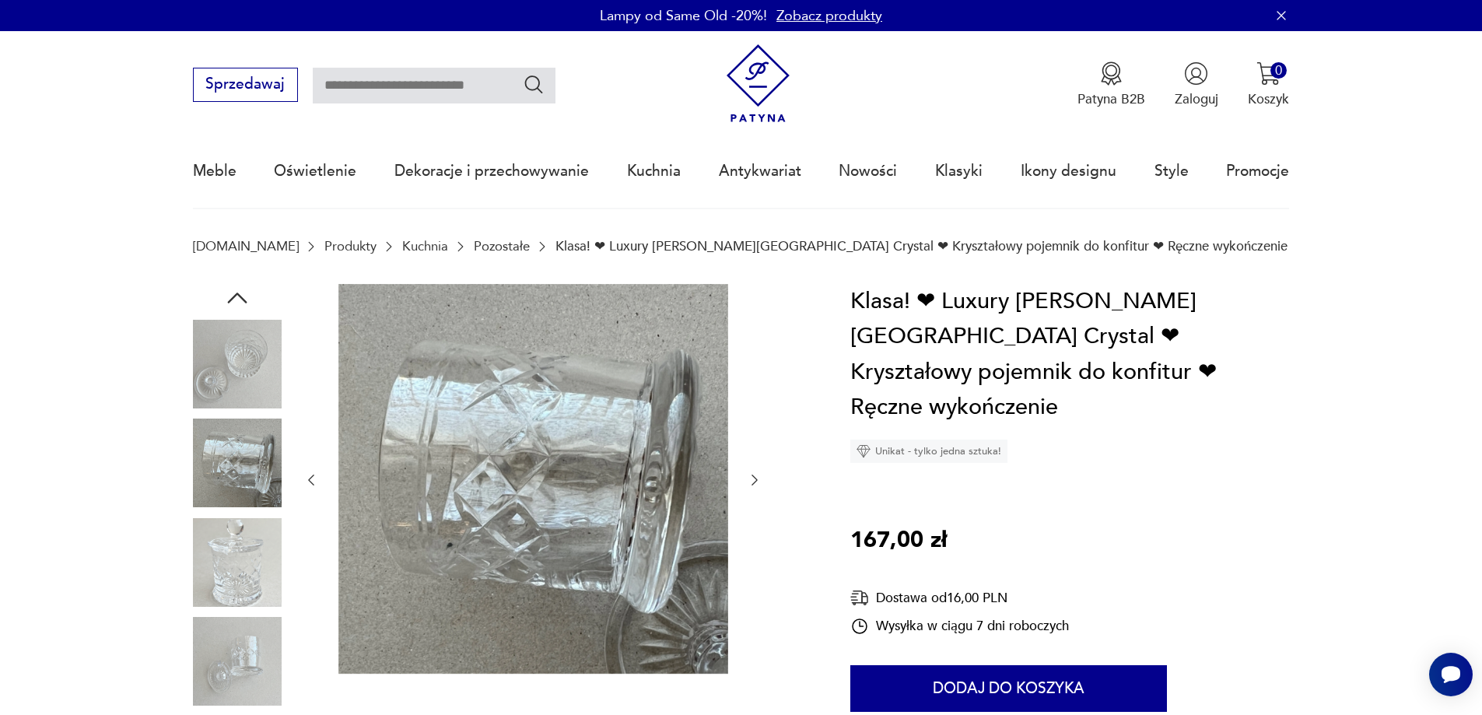
click at [748, 477] on icon "button" at bounding box center [755, 480] width 16 height 16
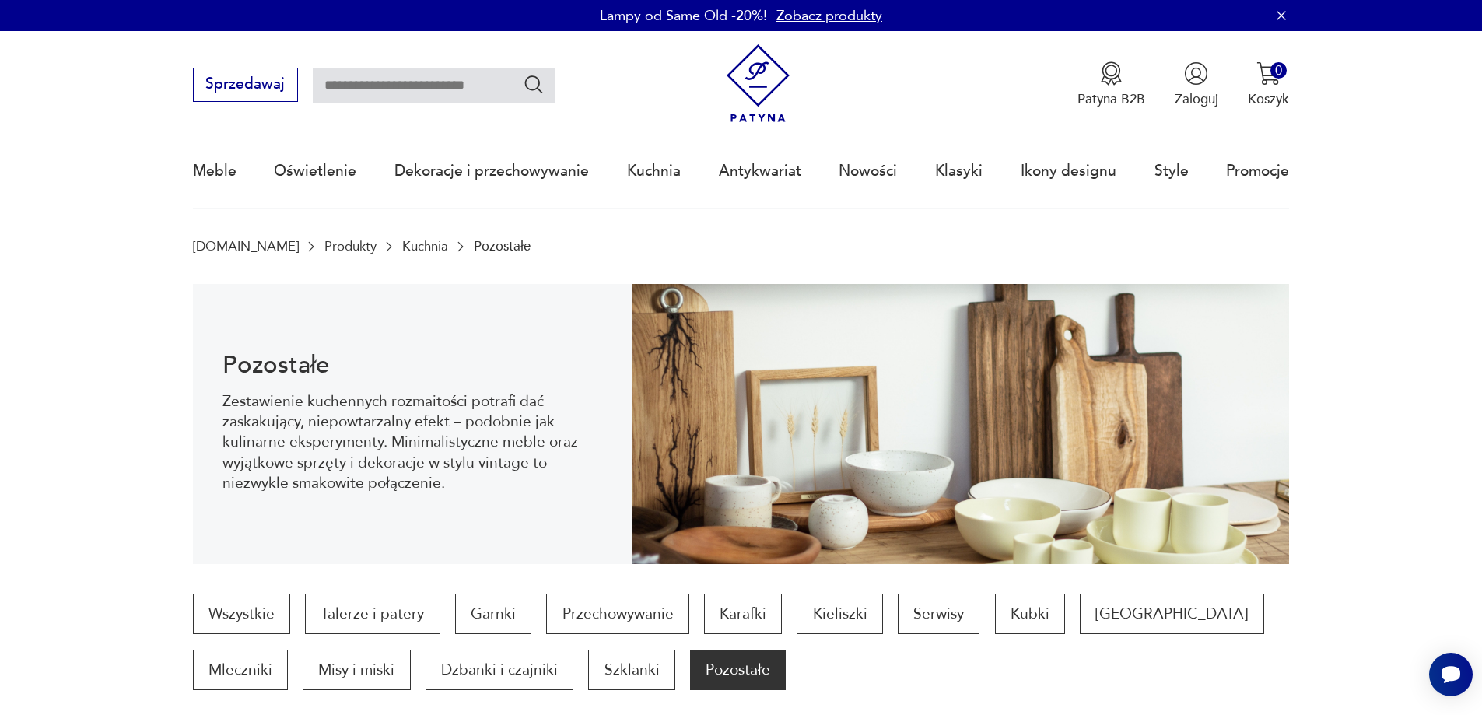
scroll to position [1936, 0]
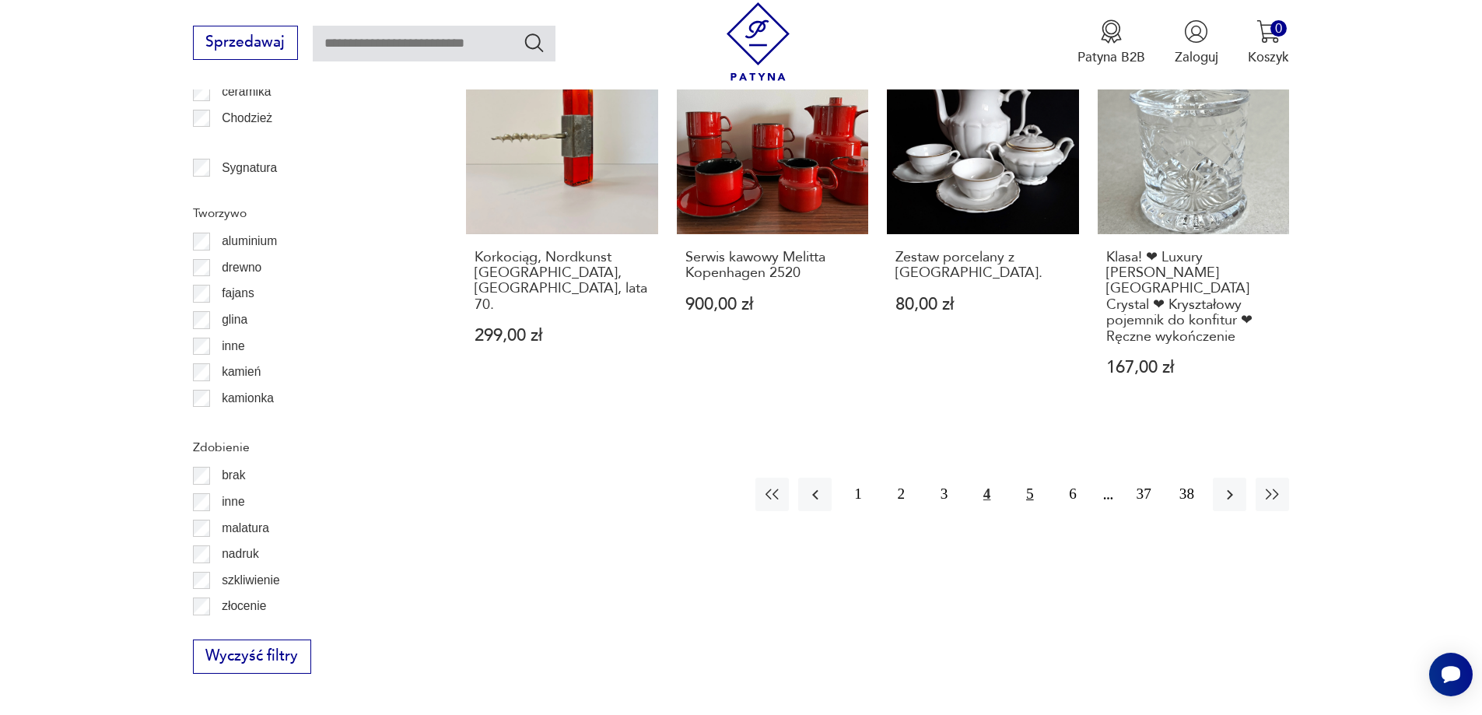
click at [1035, 478] on button "5" at bounding box center [1029, 494] width 33 height 33
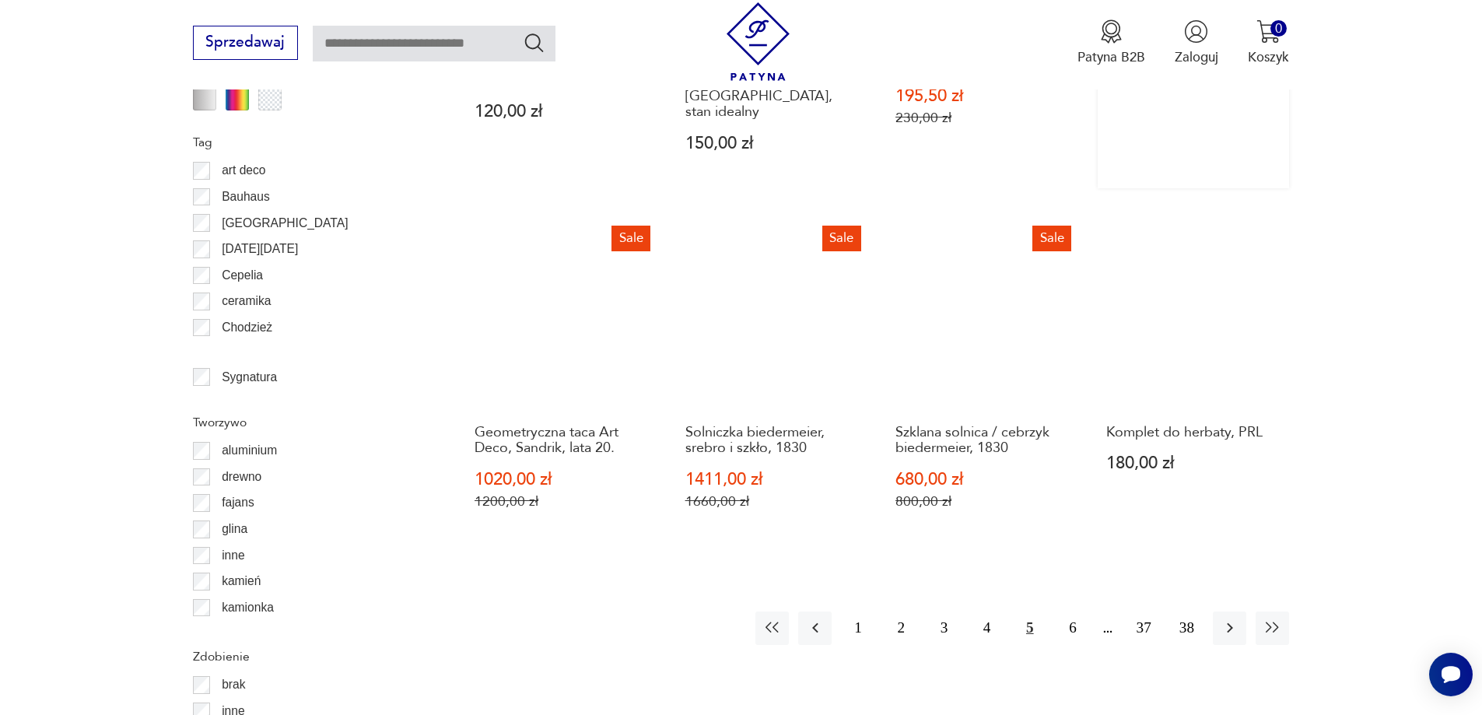
scroll to position [1763, 0]
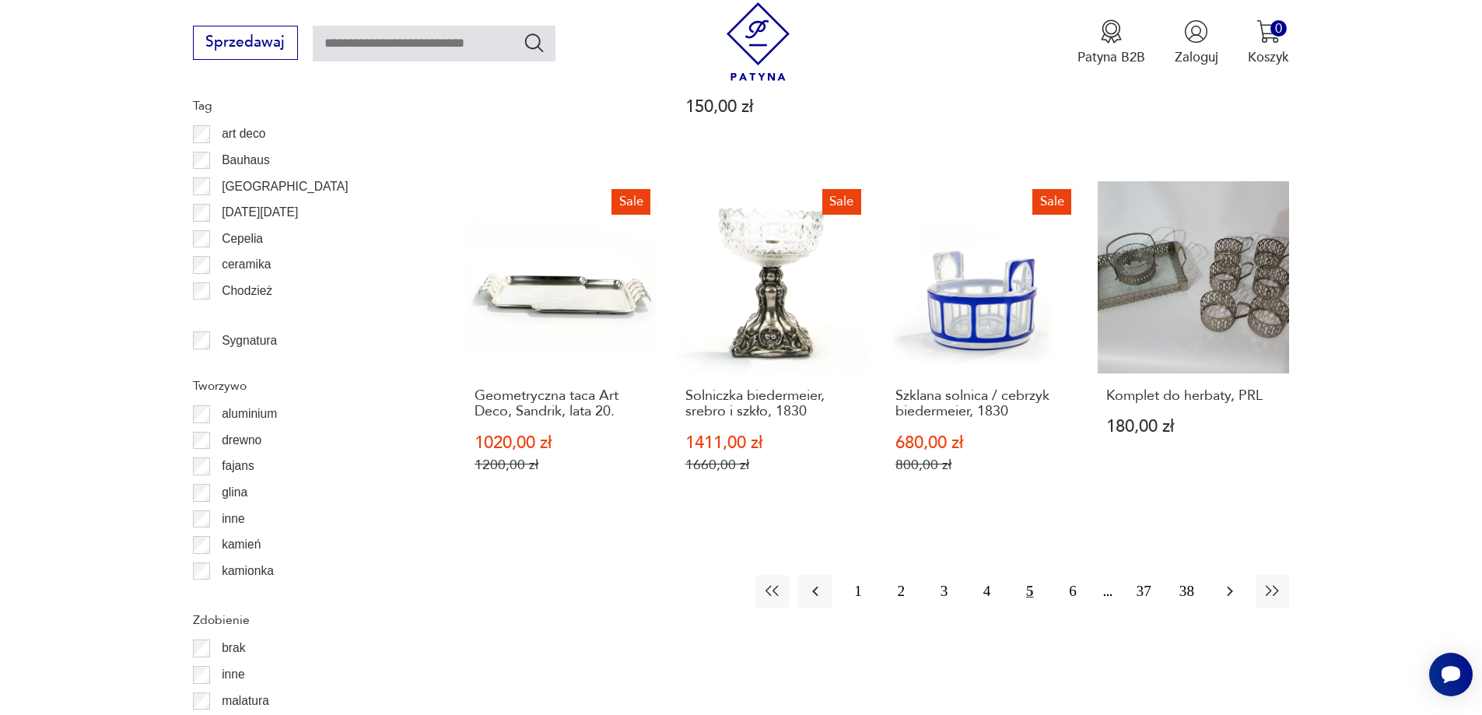
click at [1215, 575] on button "button" at bounding box center [1229, 591] width 33 height 33
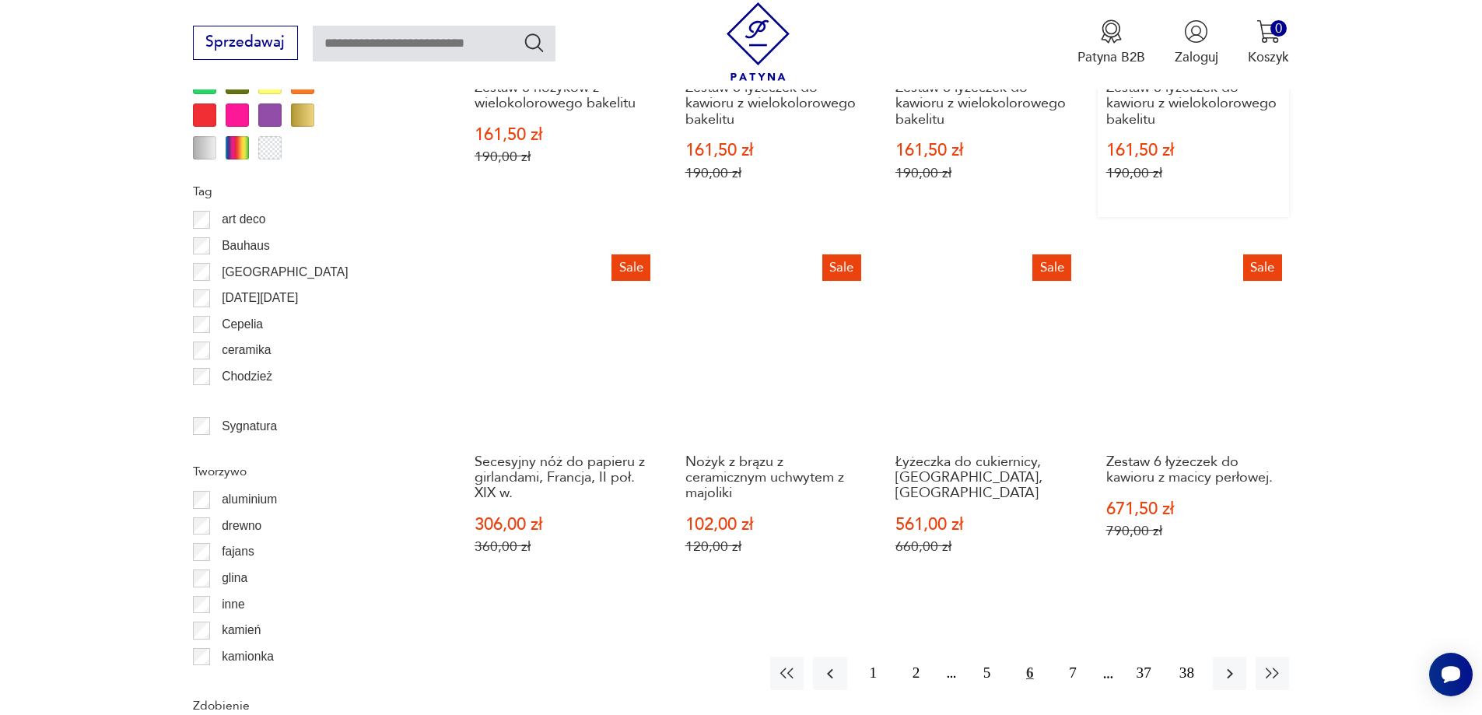
scroll to position [1685, 0]
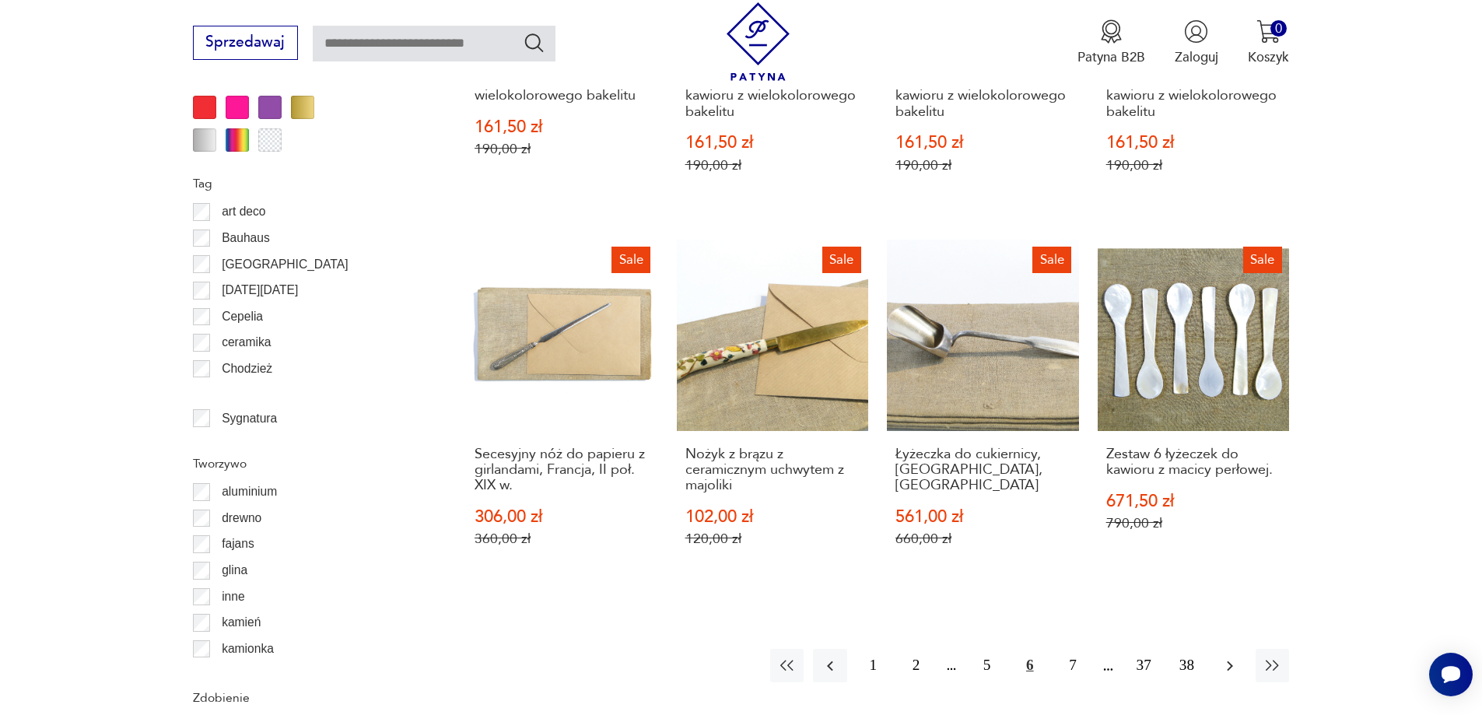
click at [1229, 661] on icon "button" at bounding box center [1230, 666] width 6 height 10
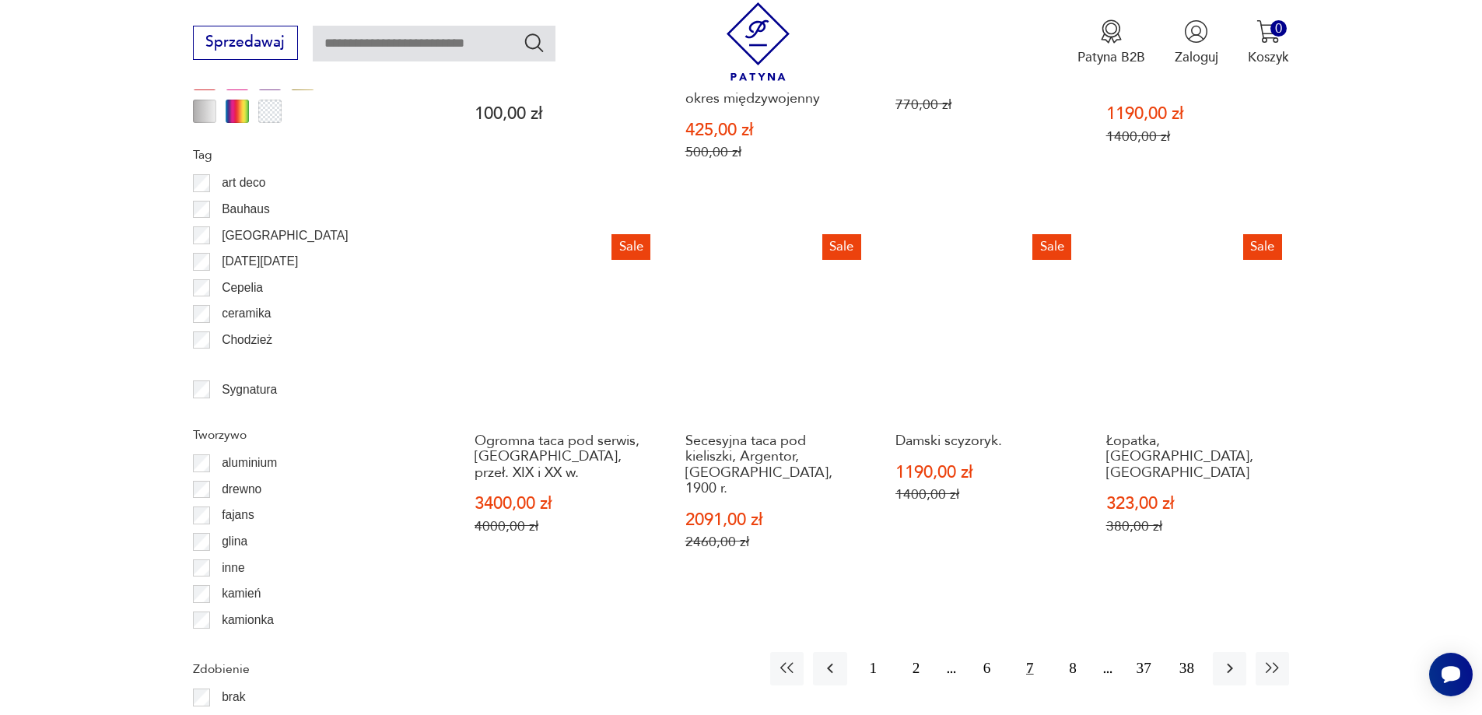
scroll to position [1763, 0]
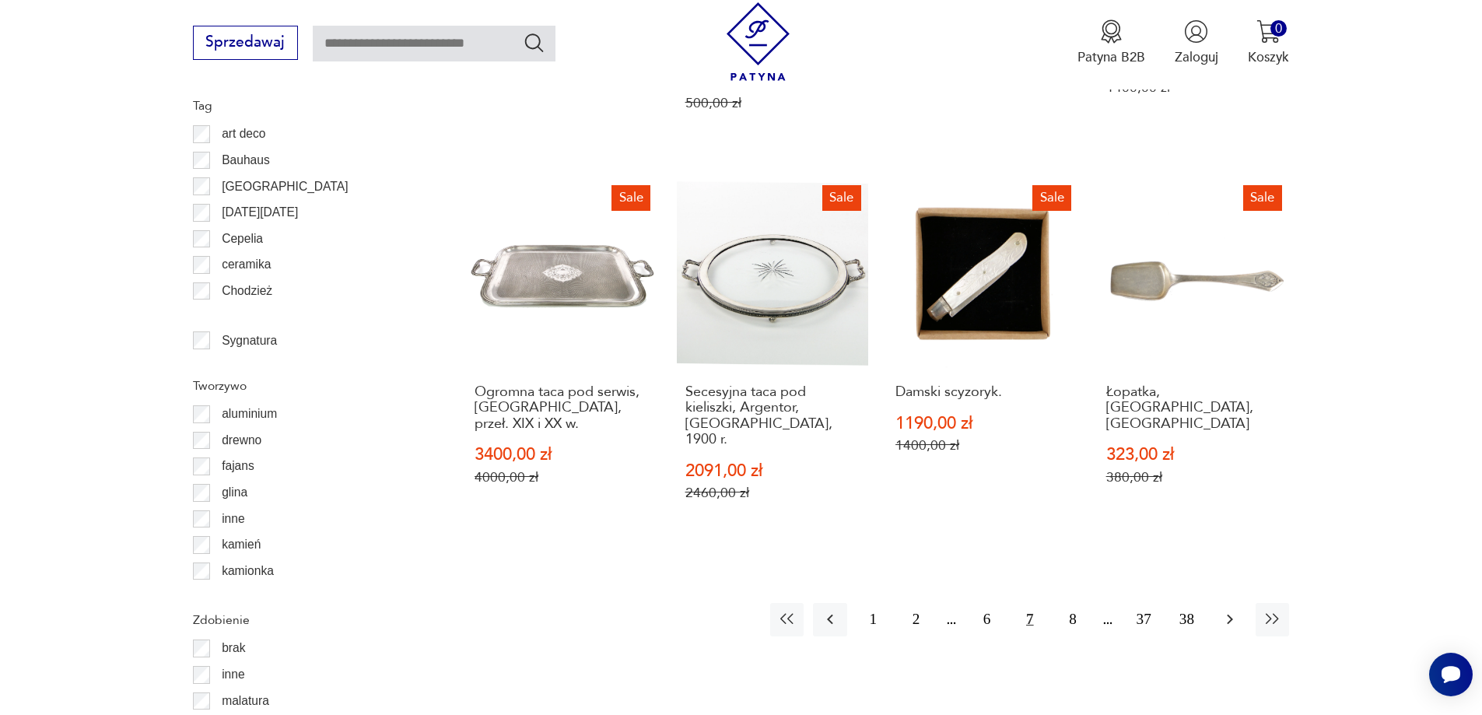
click at [1222, 610] on icon "button" at bounding box center [1230, 619] width 19 height 19
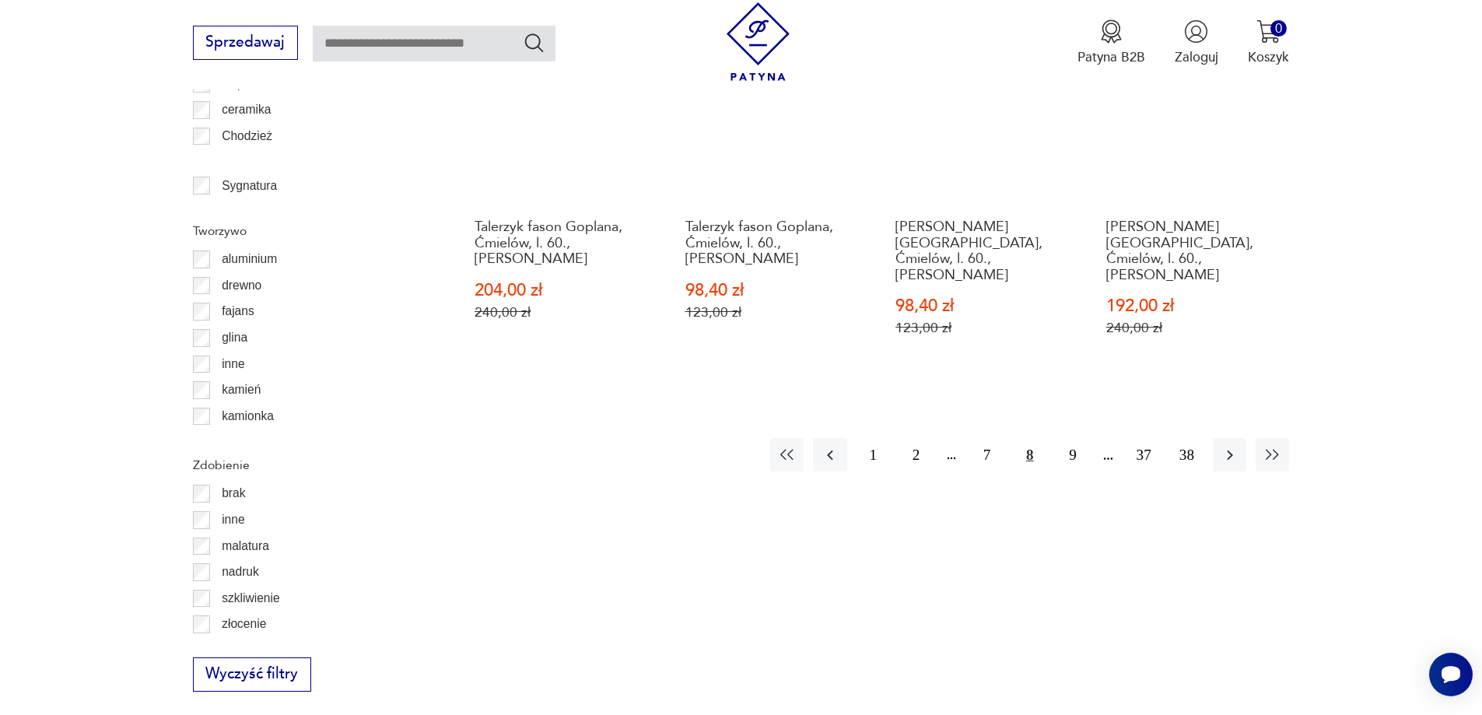
scroll to position [1919, 0]
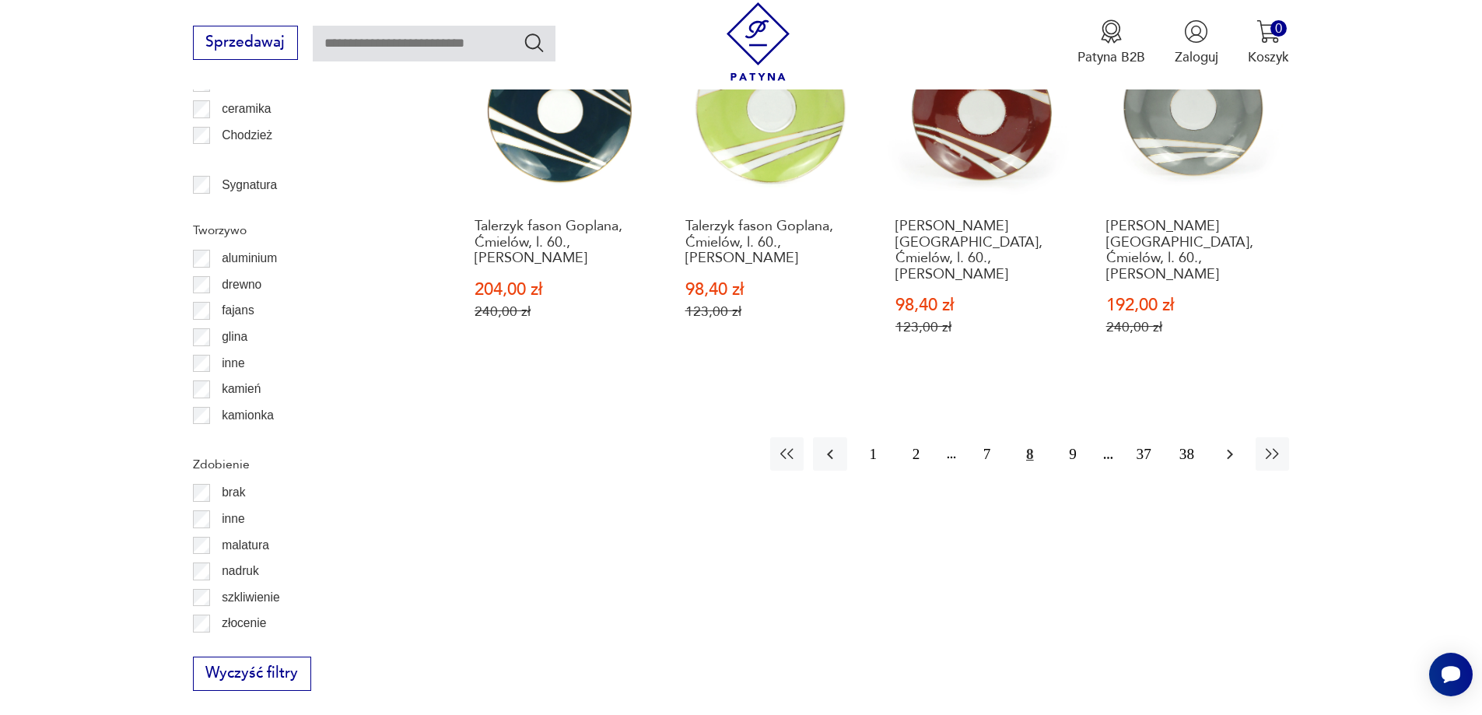
click at [1231, 445] on icon "button" at bounding box center [1230, 454] width 19 height 19
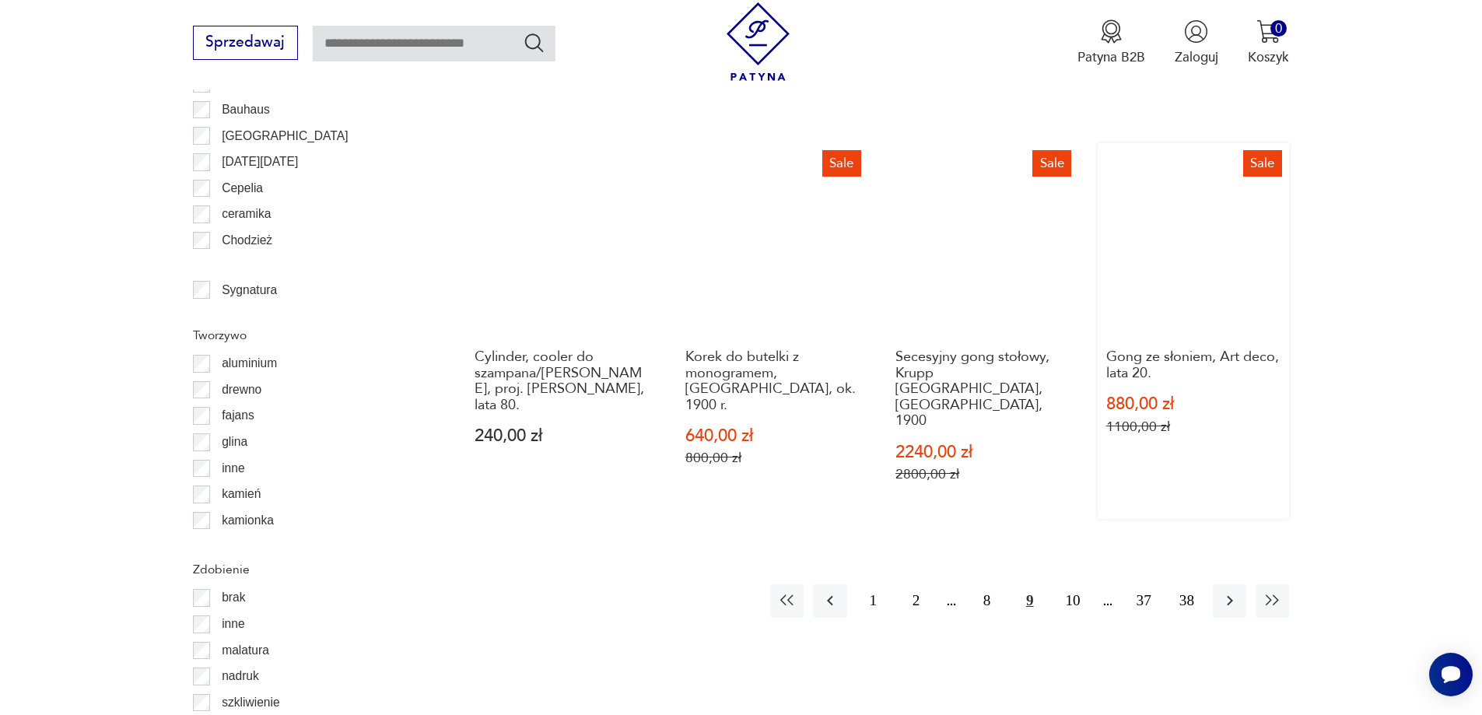
scroll to position [1841, 0]
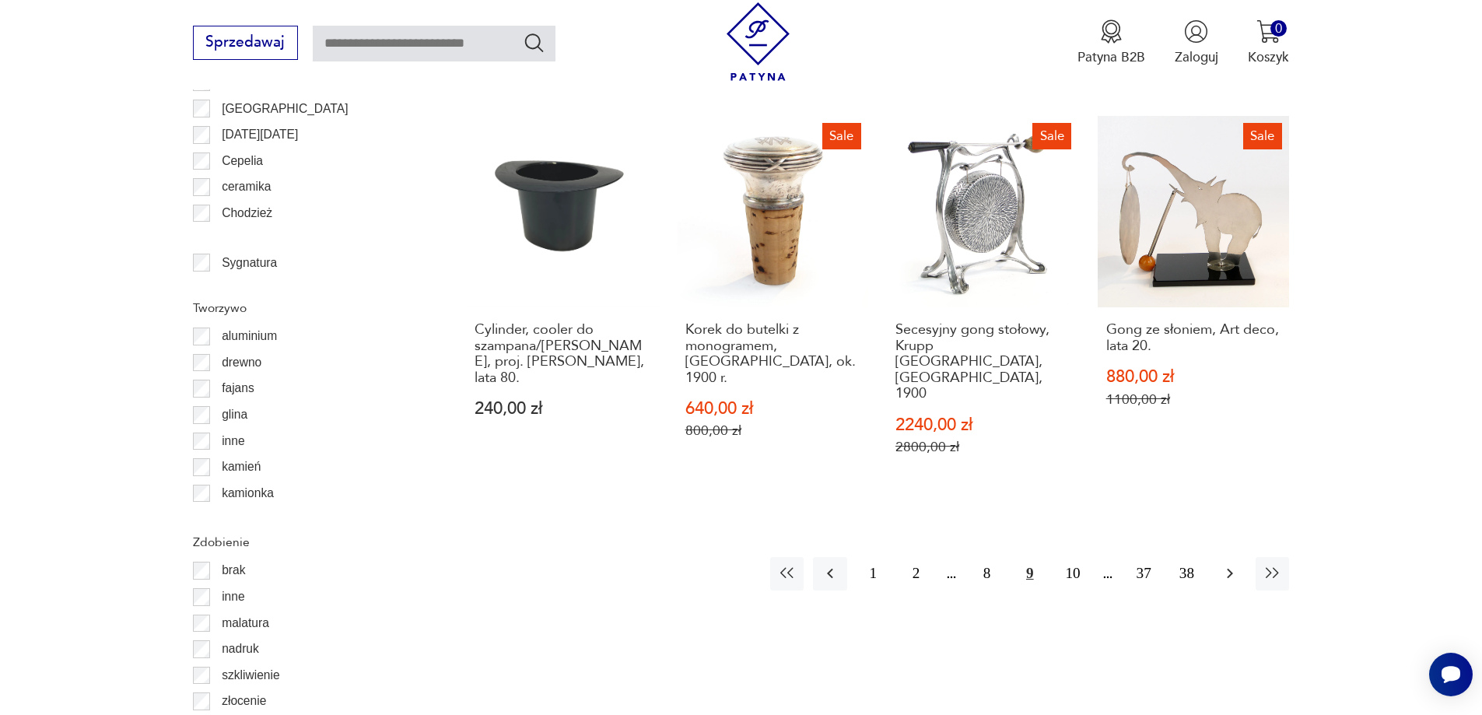
click at [1222, 564] on icon "button" at bounding box center [1230, 573] width 19 height 19
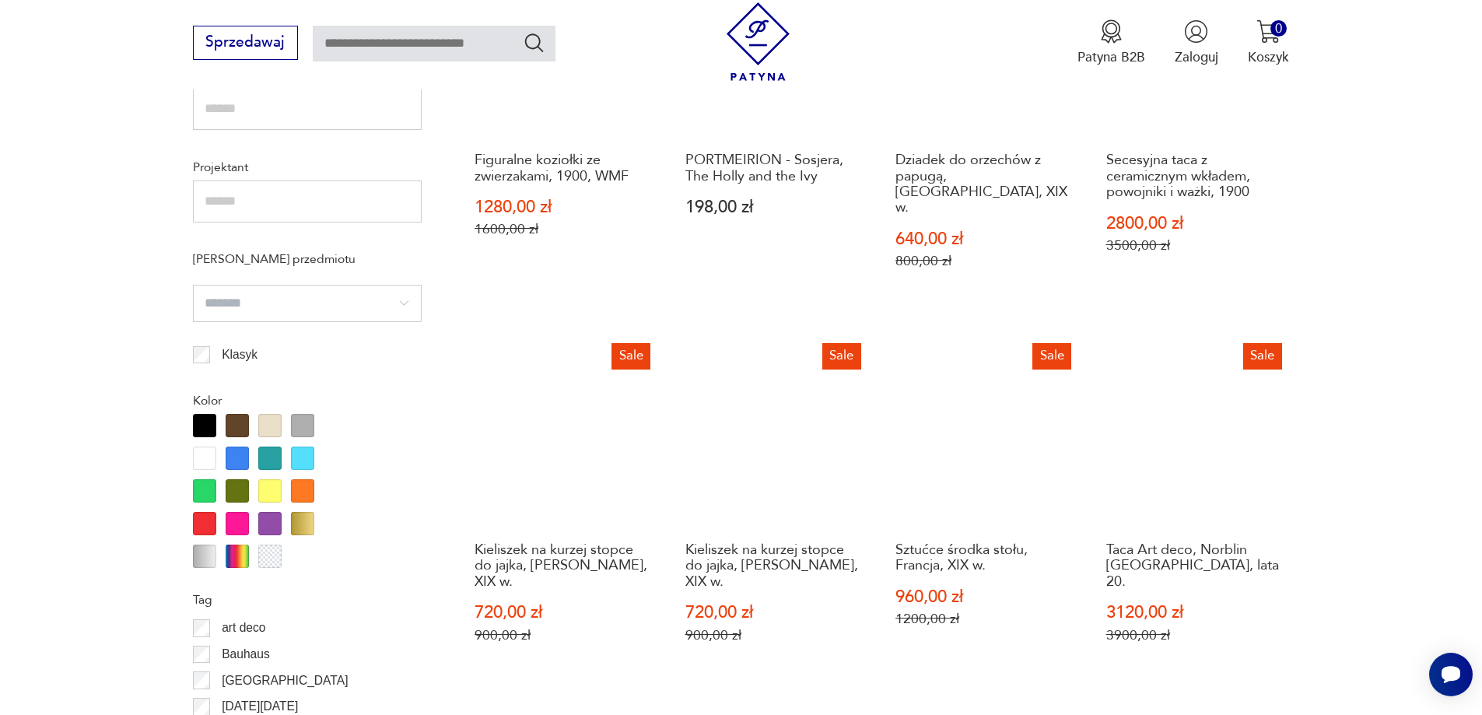
scroll to position [1296, 0]
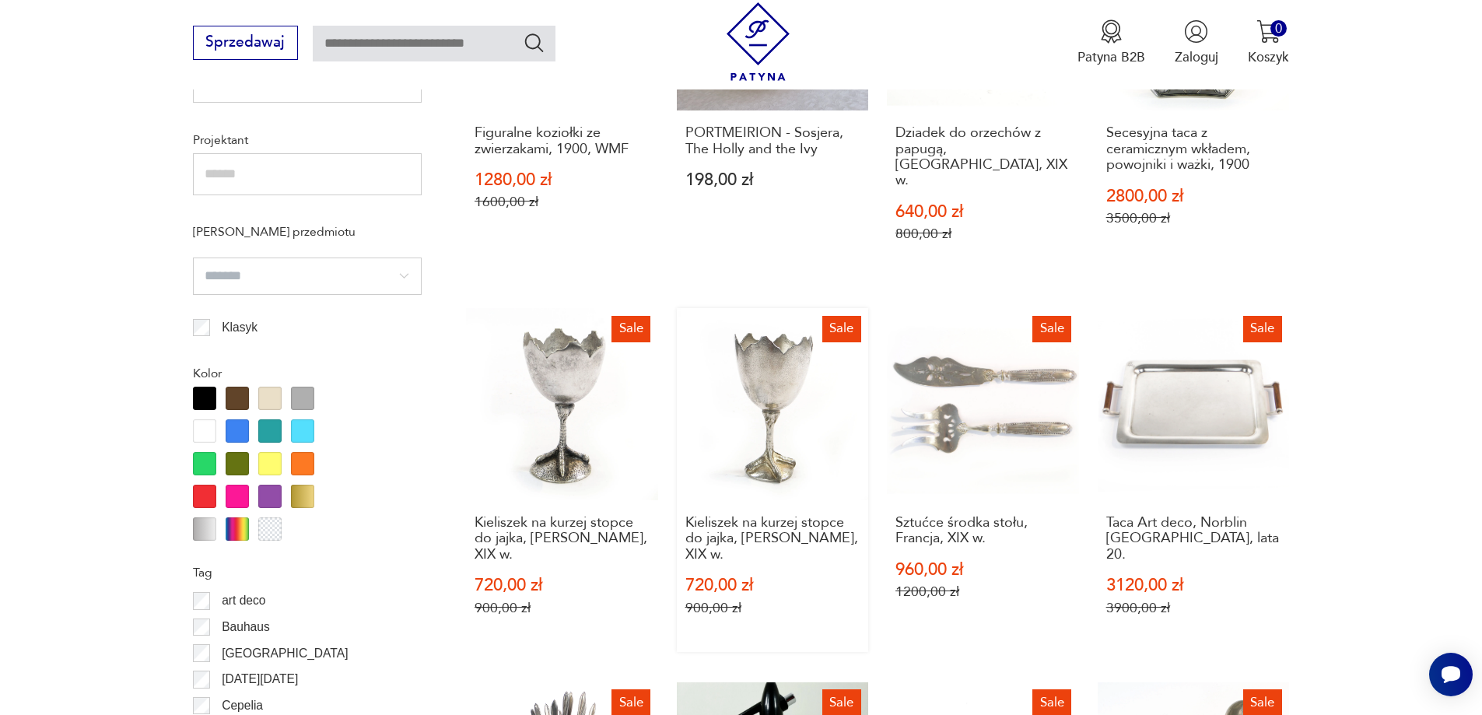
click at [738, 390] on link "Sale Kieliszek na kurzej stopce do jajka, [PERSON_NAME], XIX w. 720,00 zł 900,0…" at bounding box center [773, 480] width 192 height 344
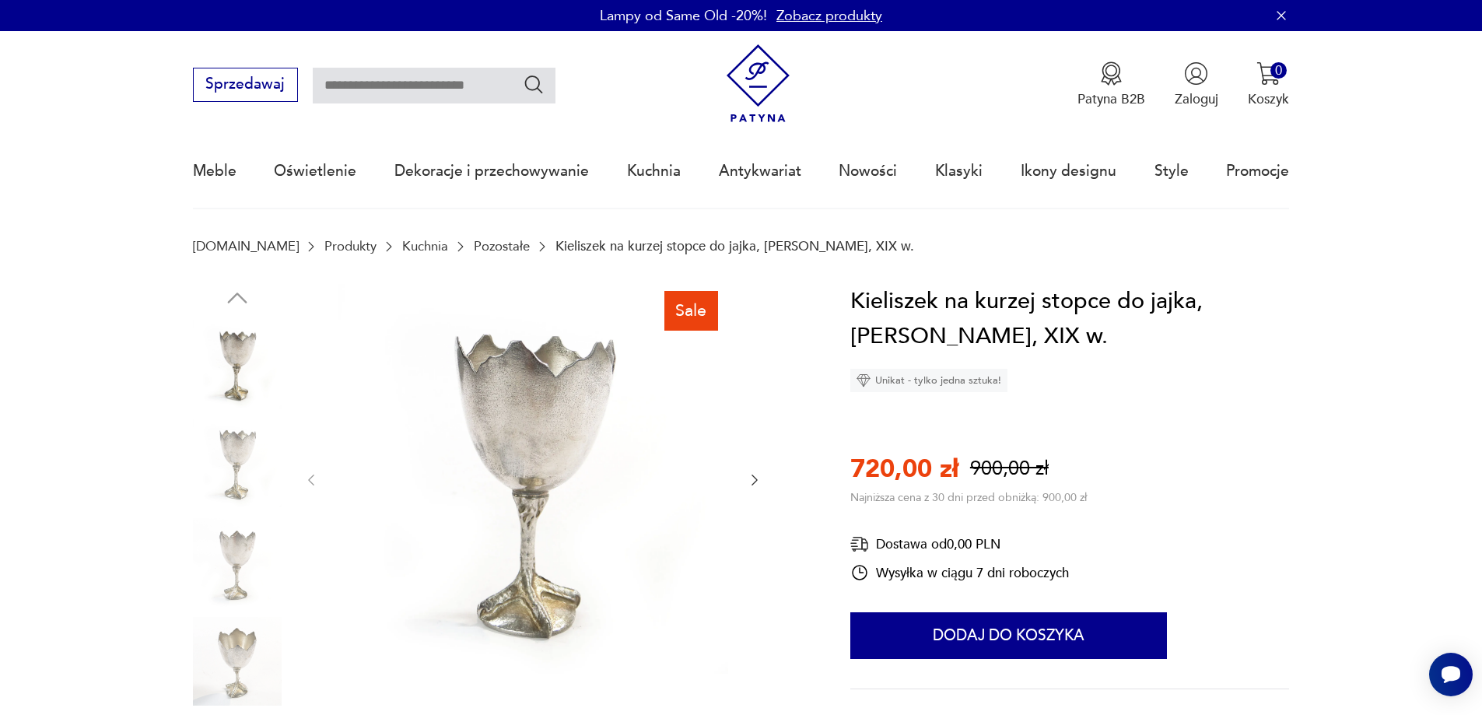
click at [752, 477] on icon "button" at bounding box center [755, 480] width 16 height 16
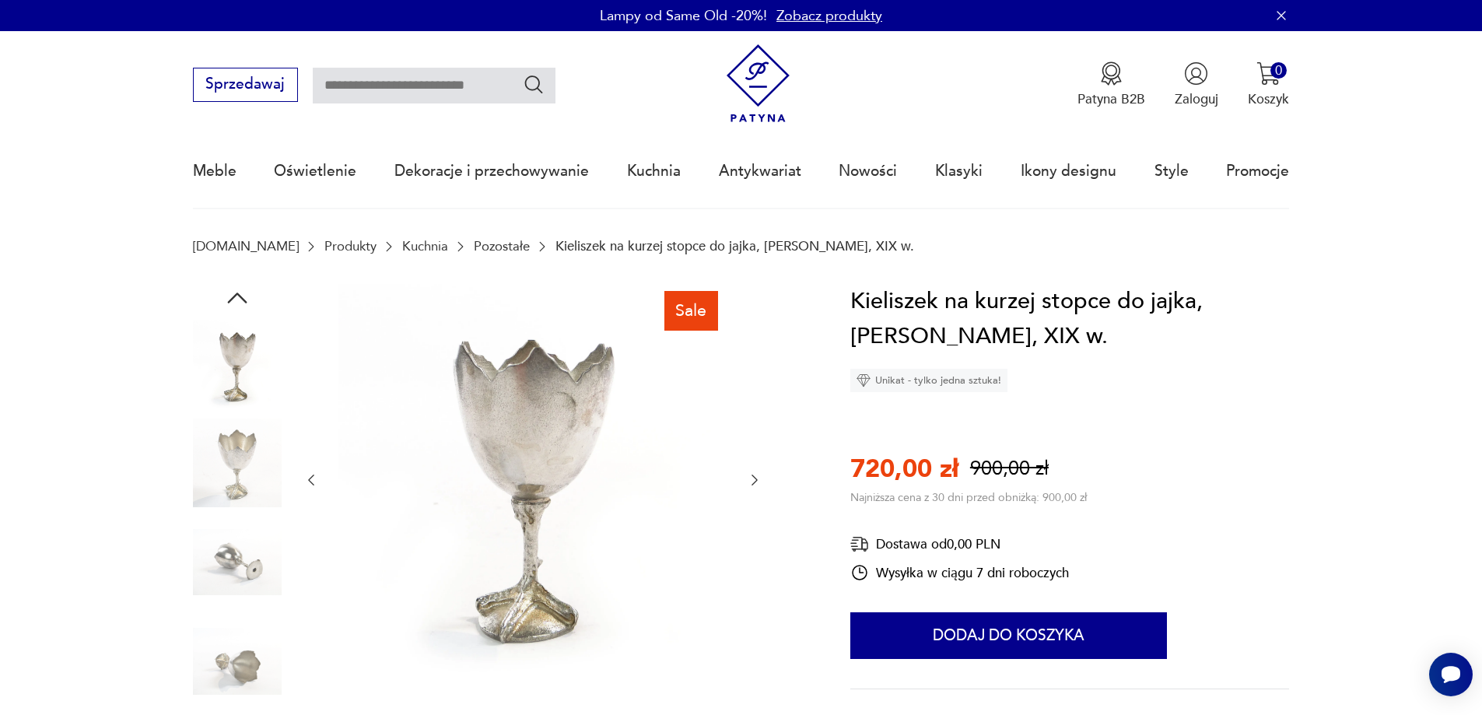
click at [752, 477] on icon "button" at bounding box center [755, 480] width 16 height 16
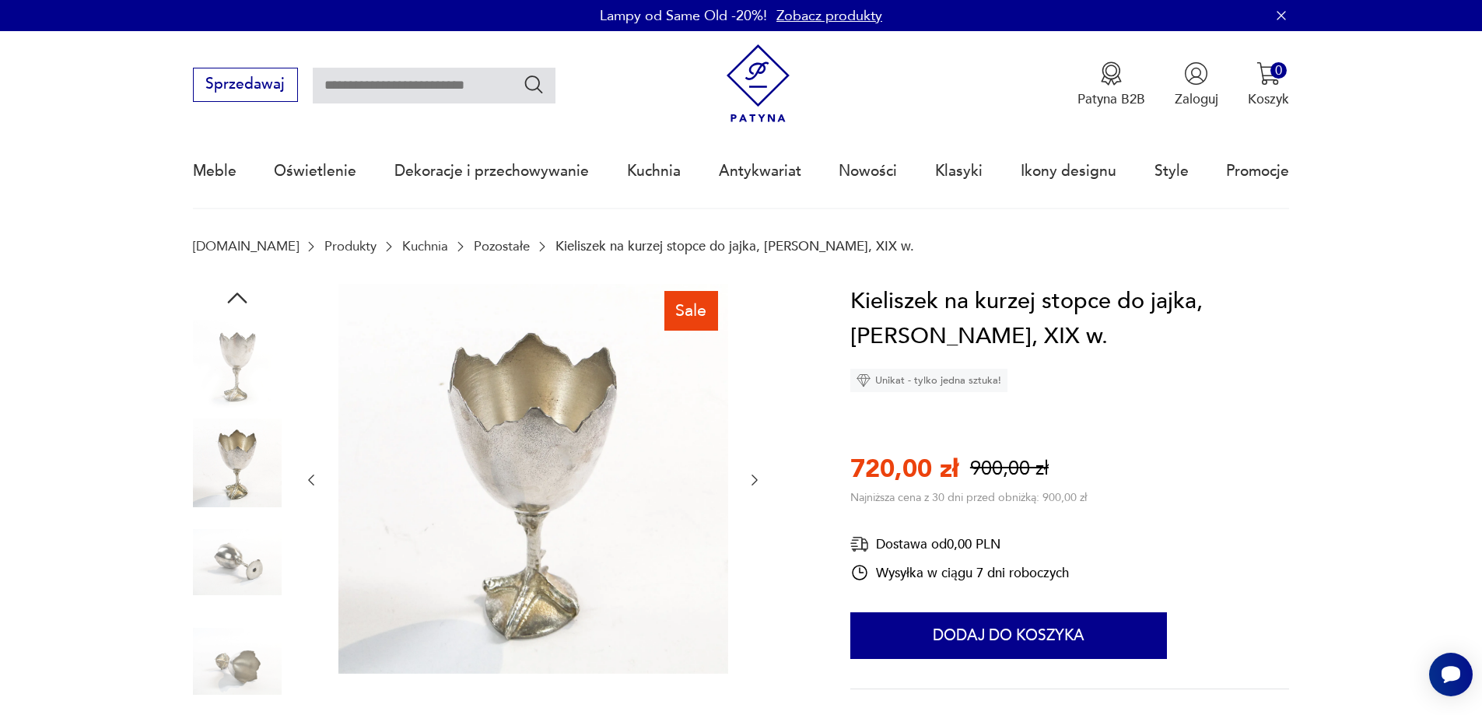
click at [752, 477] on icon "button" at bounding box center [755, 480] width 16 height 16
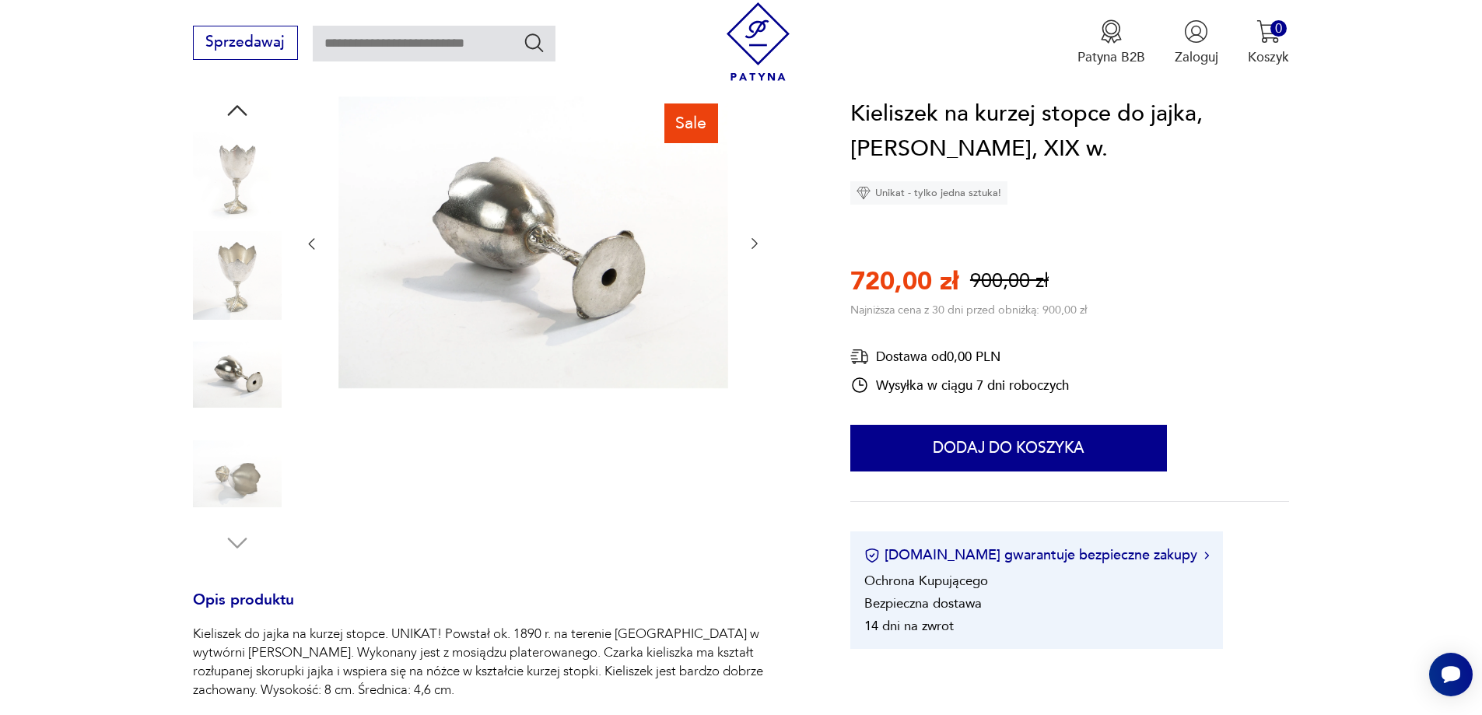
scroll to position [156, 0]
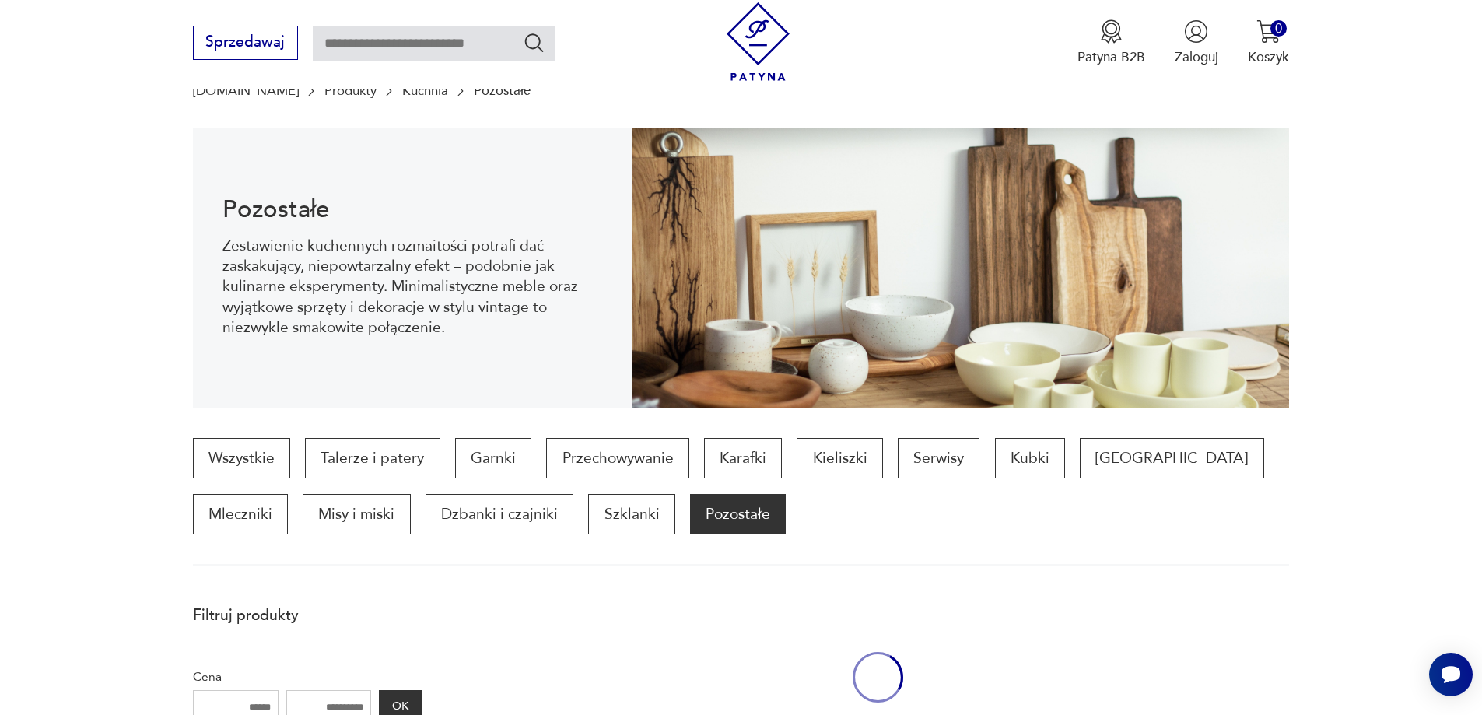
scroll to position [1468, 0]
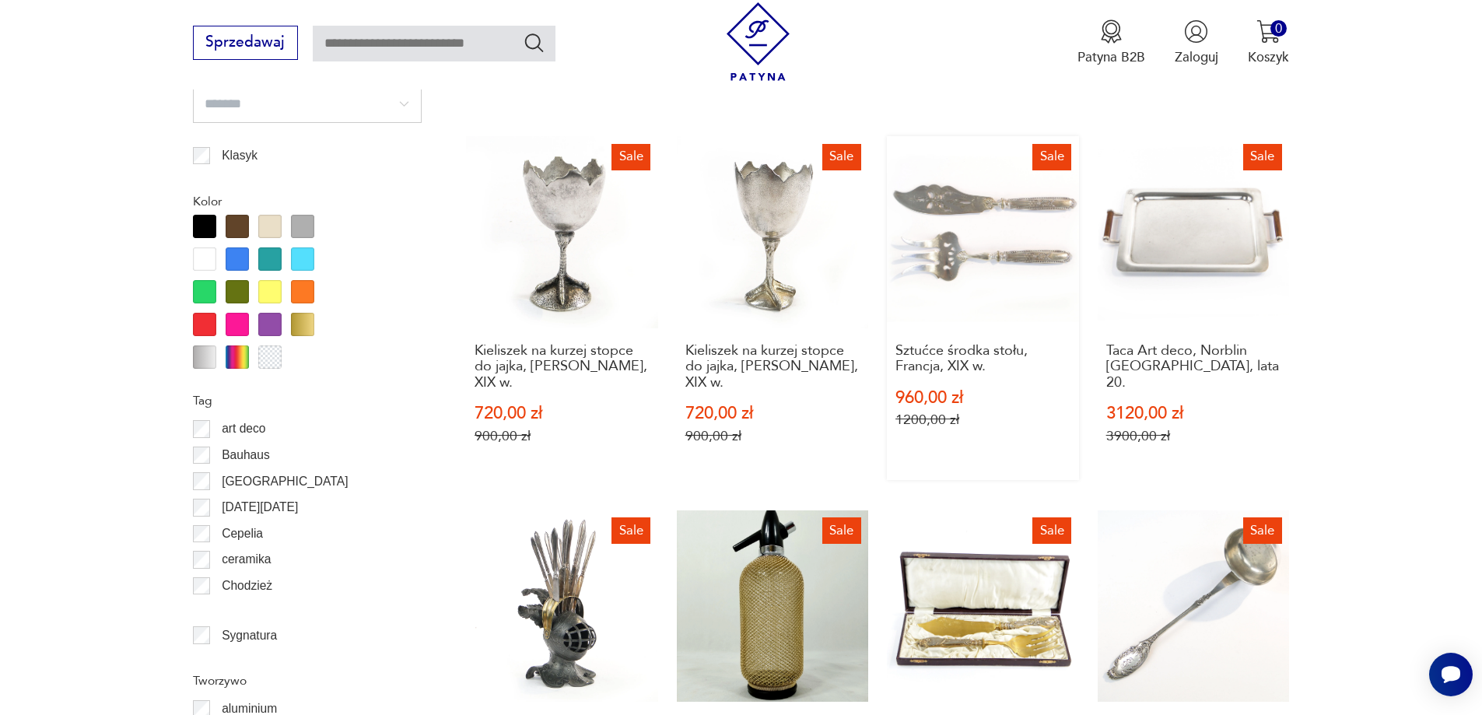
click at [1001, 237] on link "Sale Sztućce środka stołu, Francja, XIX w. 960,00 zł 1200,00 zł" at bounding box center [983, 308] width 192 height 344
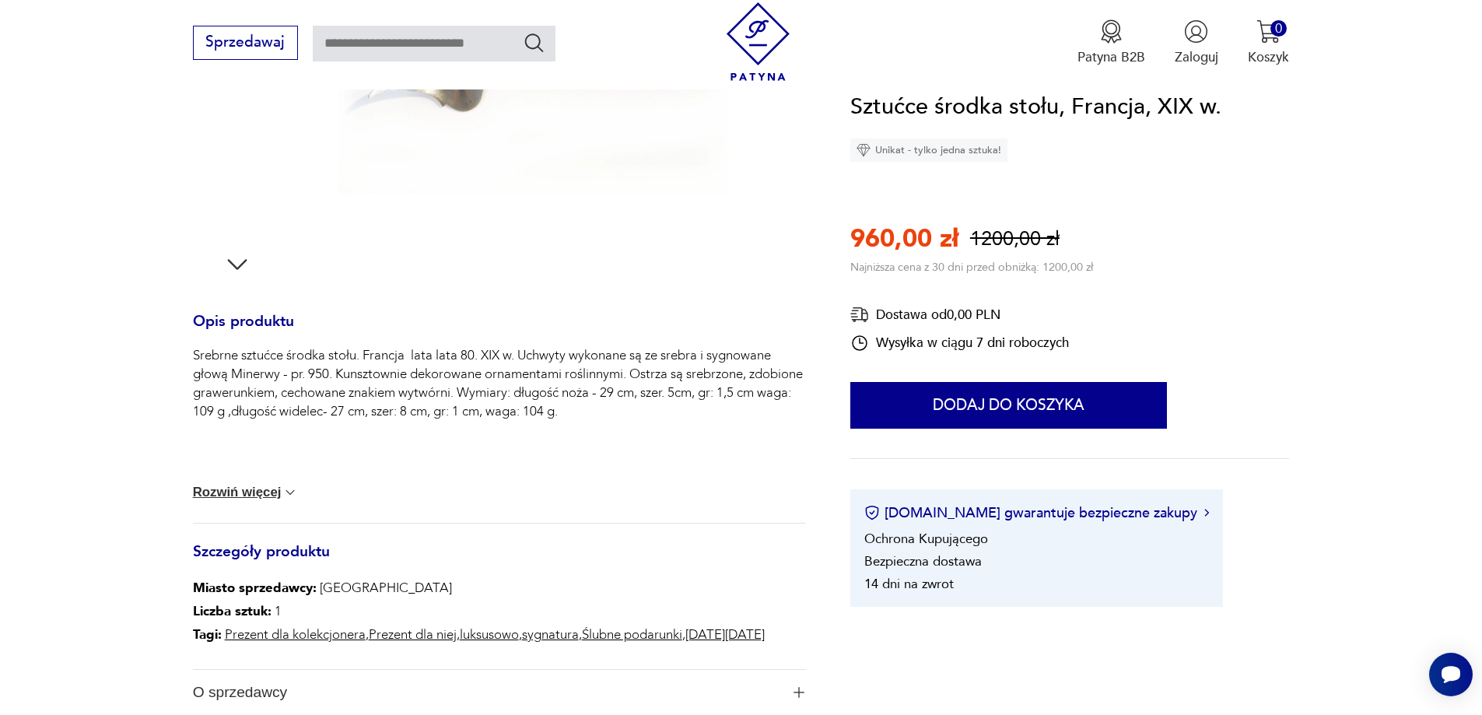
scroll to position [467, 0]
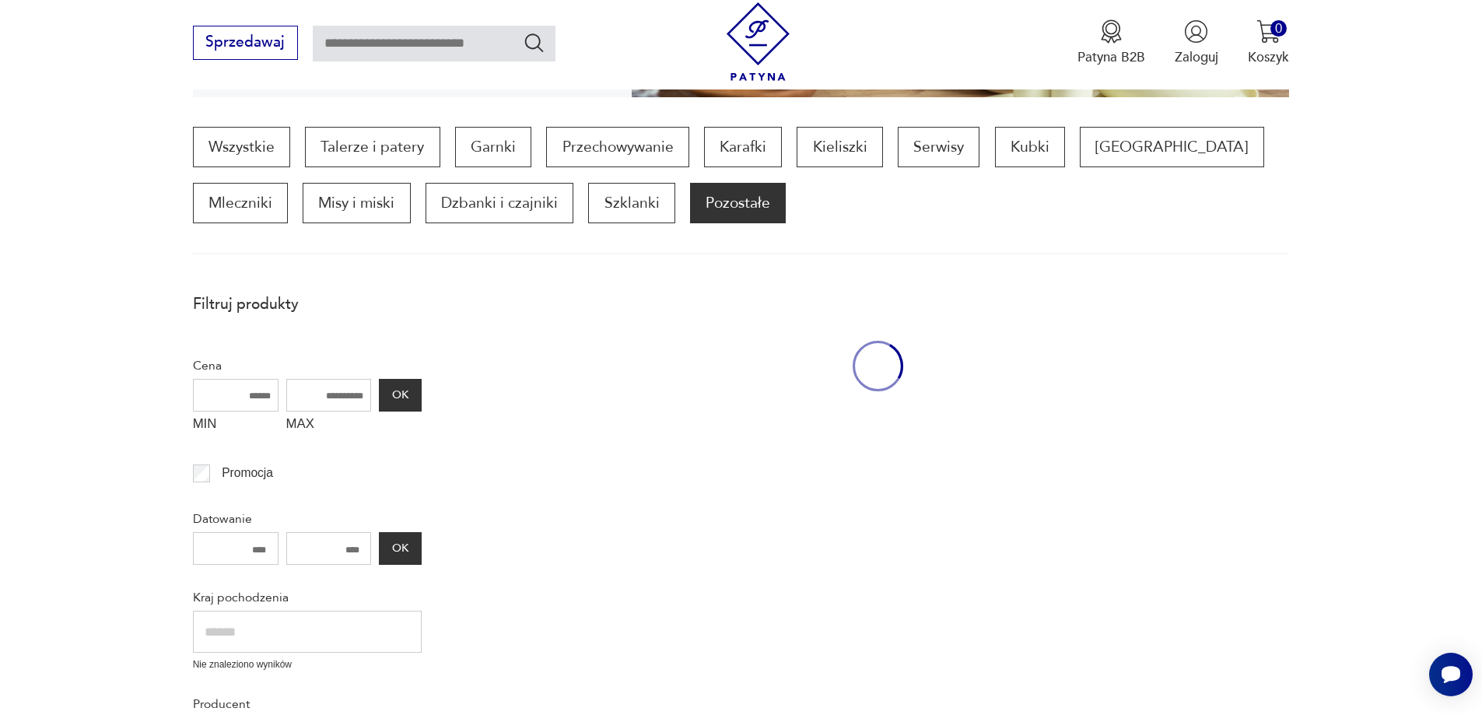
scroll to position [1640, 0]
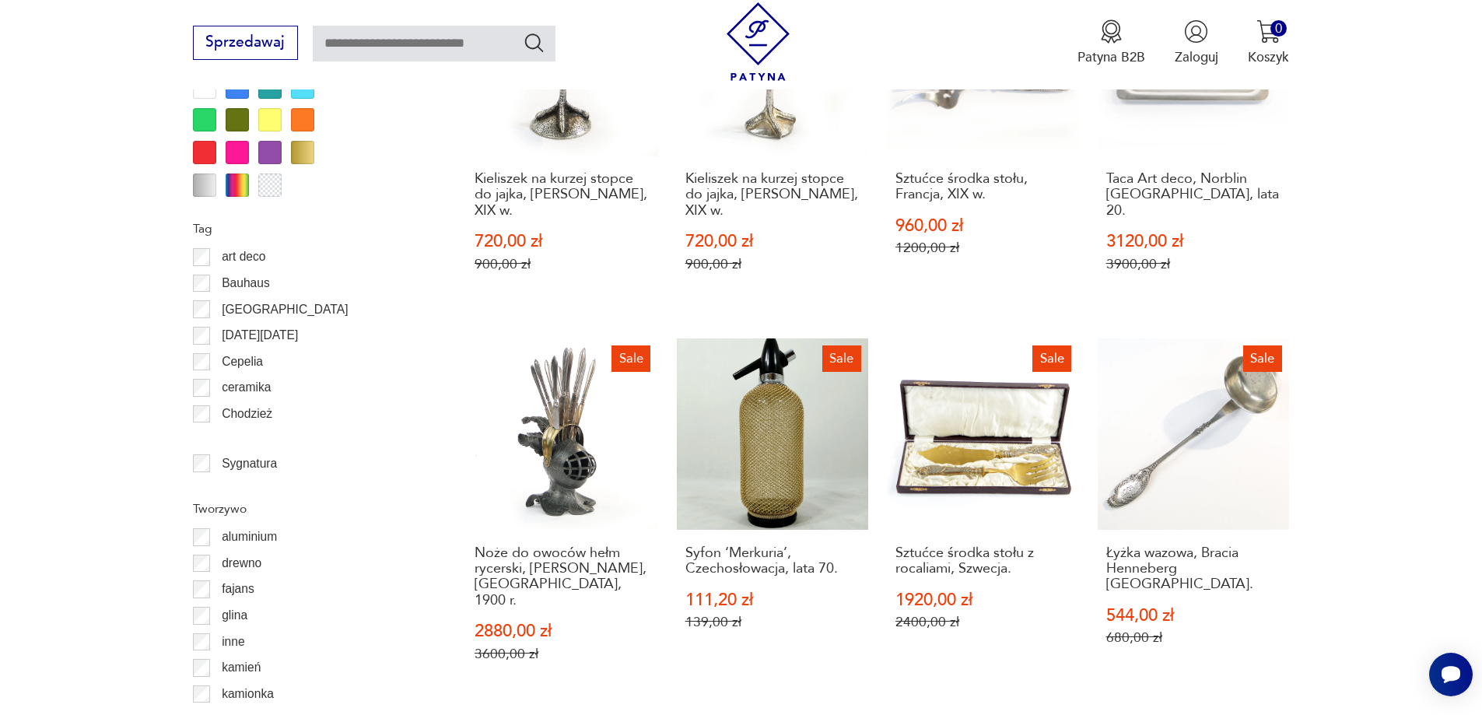
click at [994, 412] on link "Sale Sztućce środka stołu z rocaliami, Szwecja. 1920,00 zł 2400,00 zł" at bounding box center [983, 518] width 192 height 360
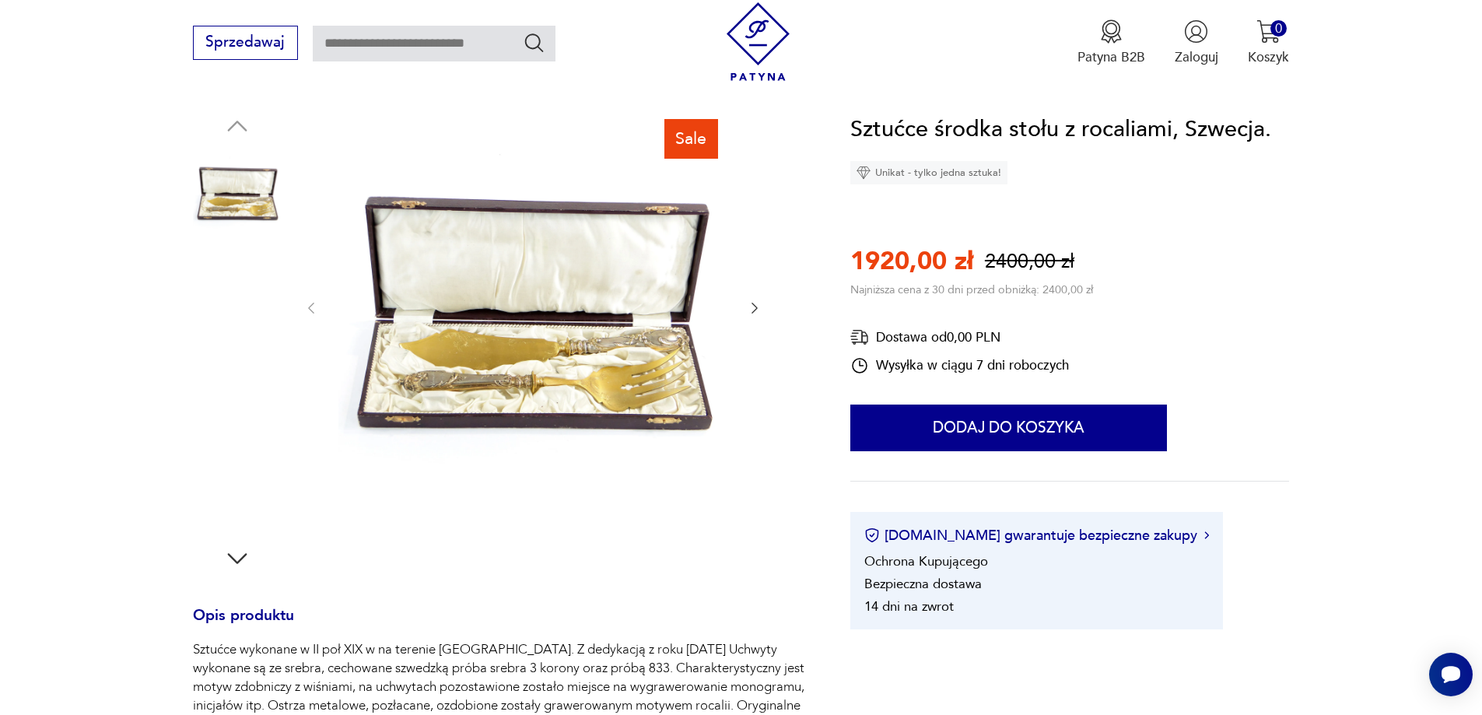
scroll to position [156, 0]
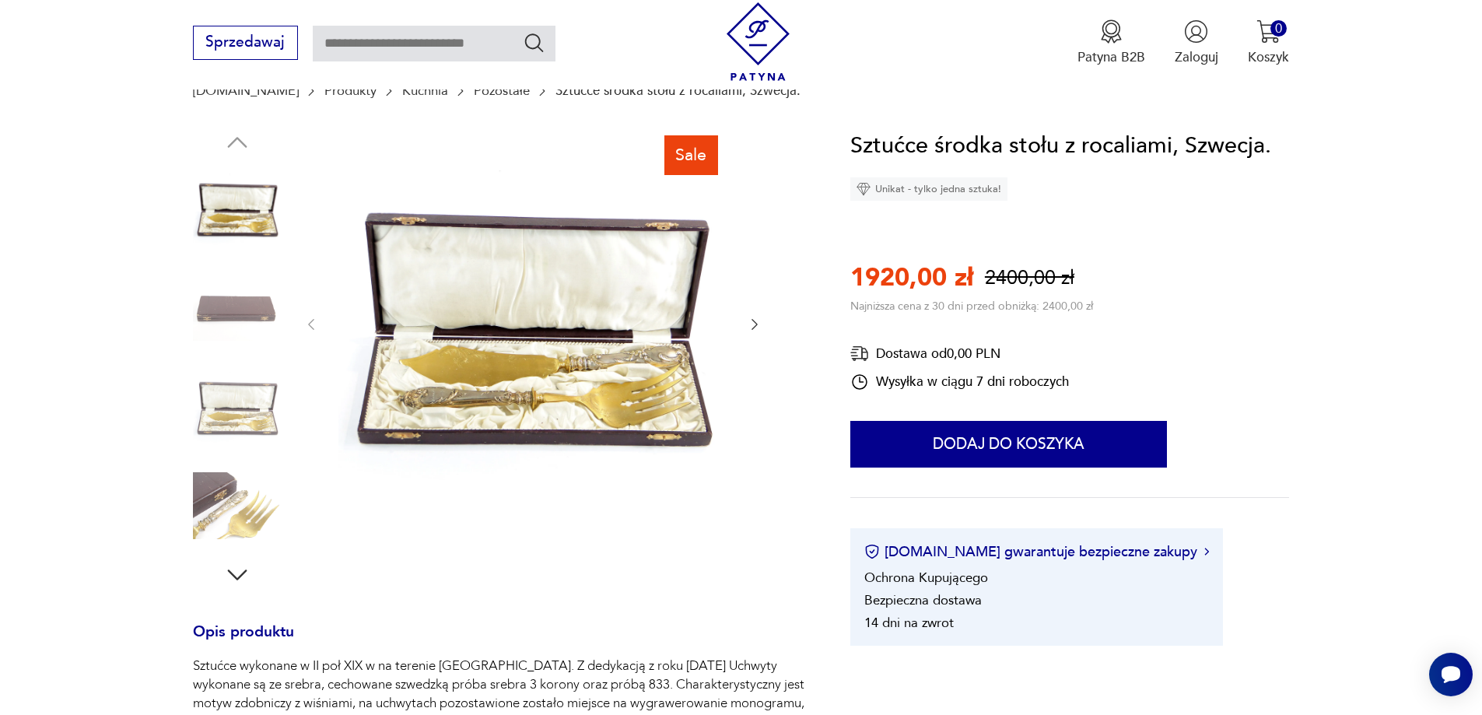
click at [239, 569] on icon "button" at bounding box center [237, 575] width 28 height 28
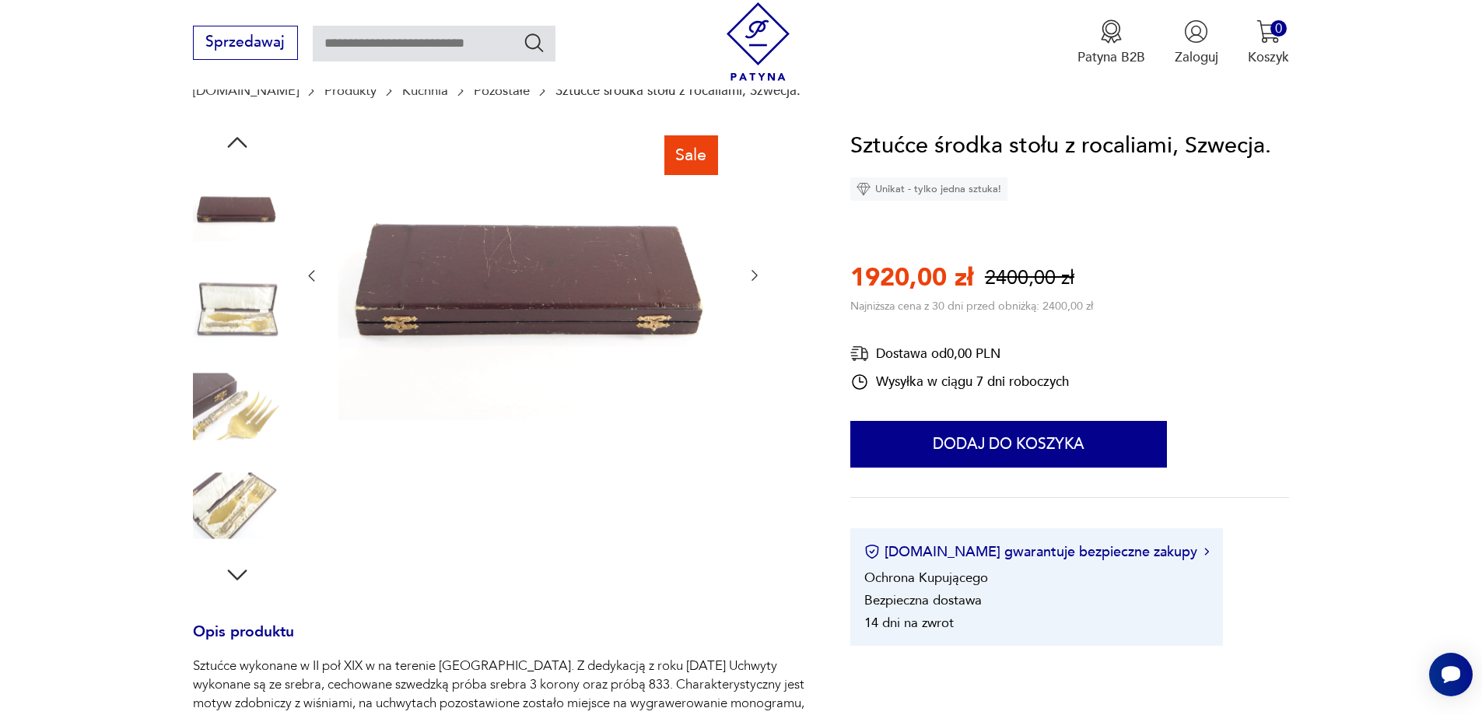
click at [239, 522] on img at bounding box center [237, 505] width 89 height 89
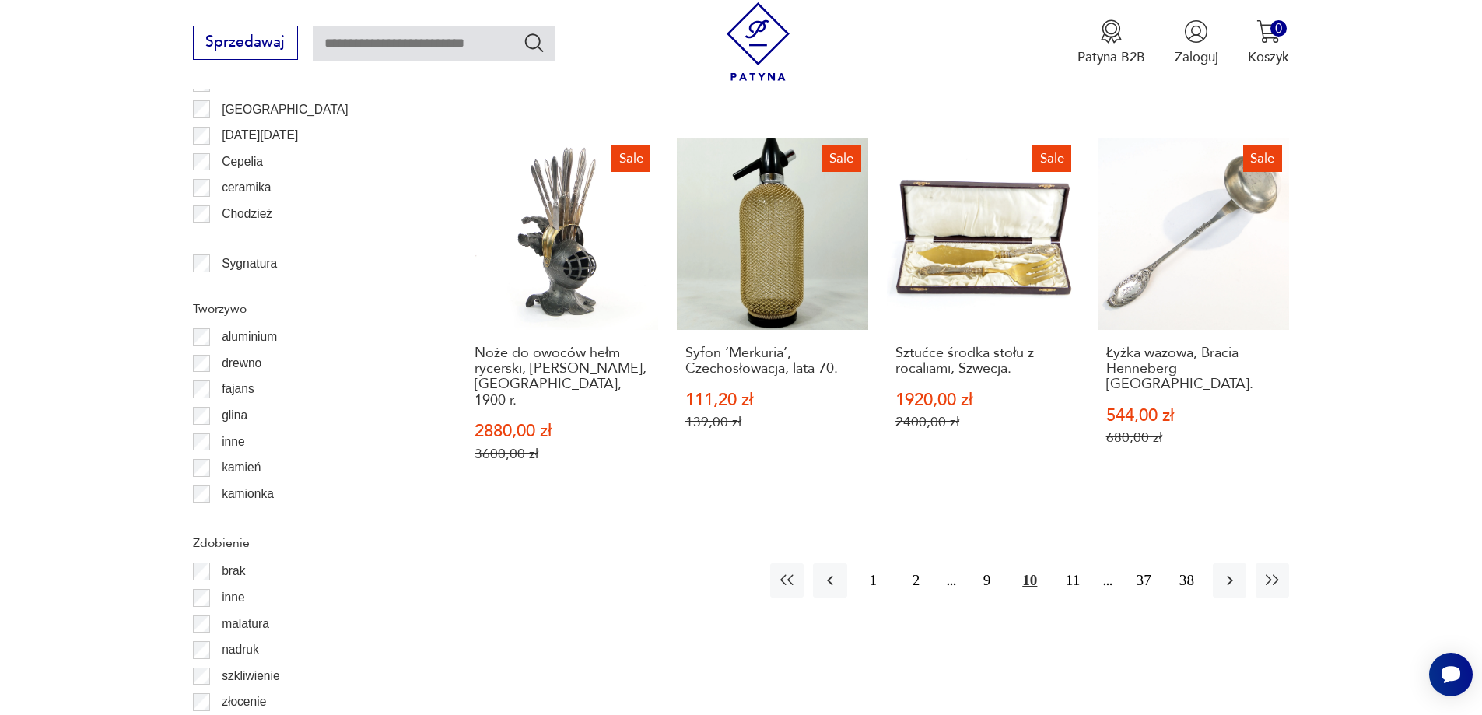
scroll to position [1813, 0]
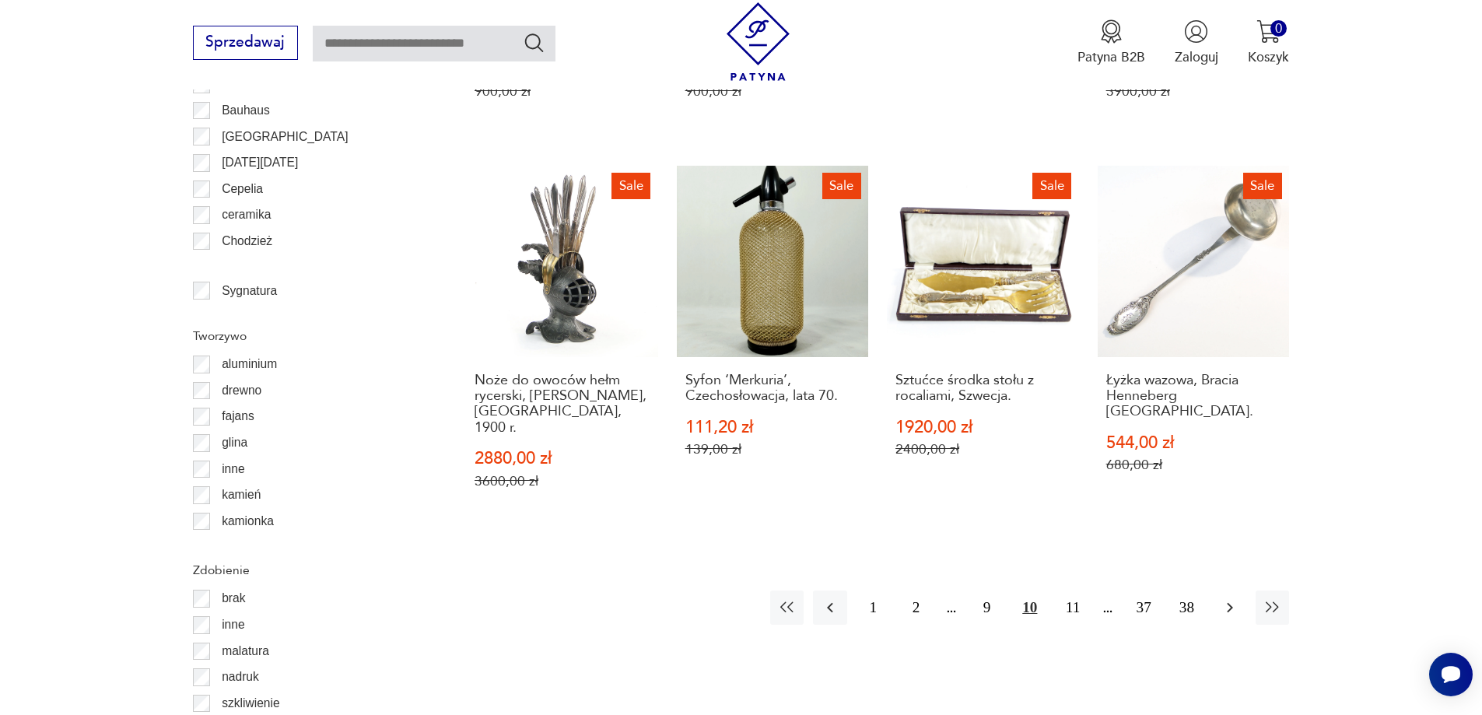
click at [1225, 598] on icon "button" at bounding box center [1230, 607] width 19 height 19
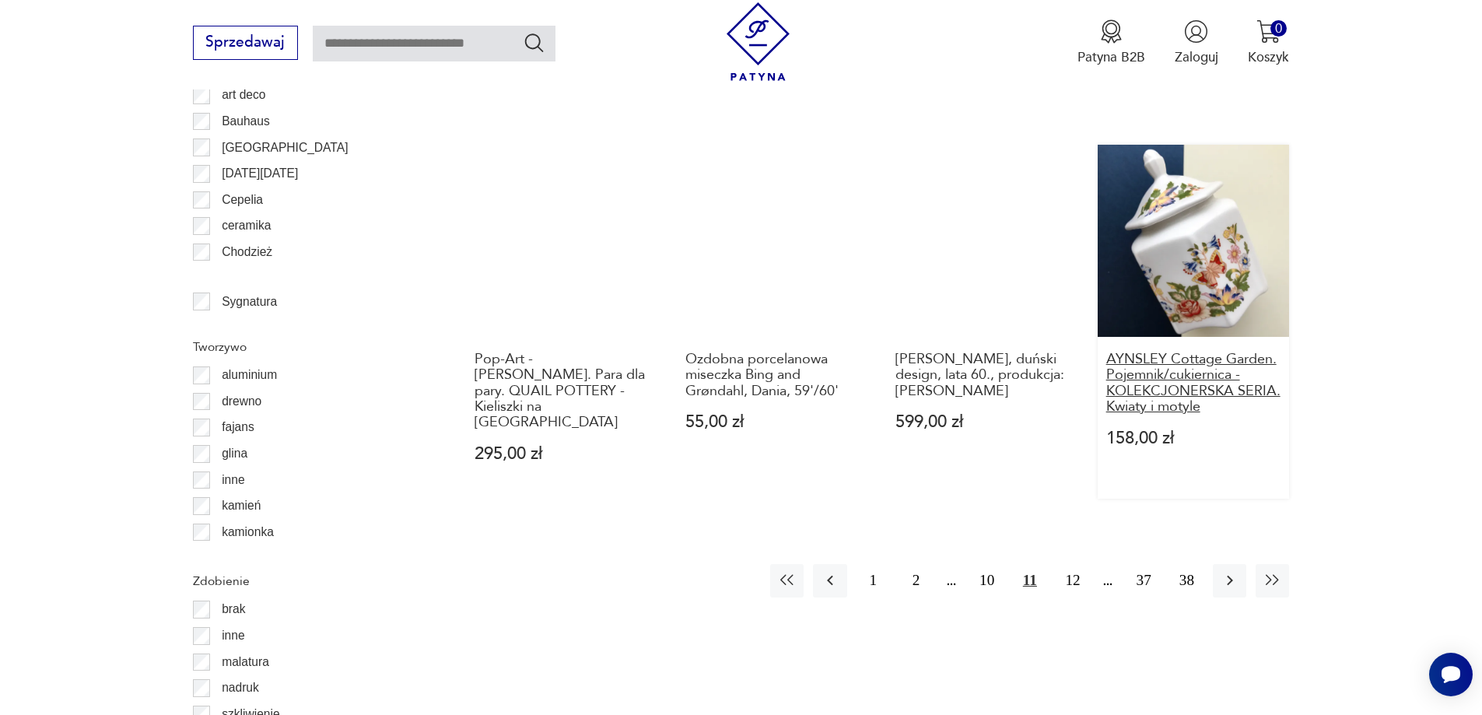
scroll to position [1841, 0]
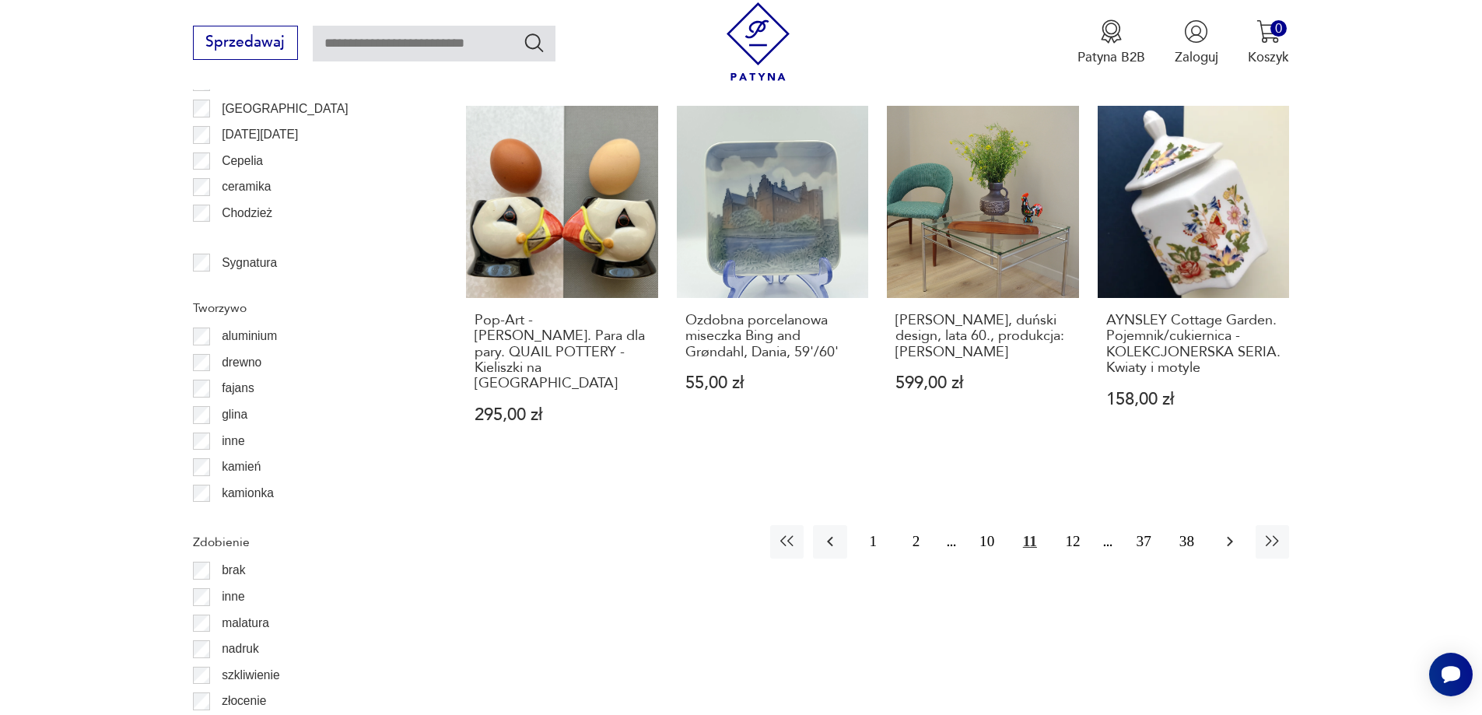
click at [1232, 537] on icon "button" at bounding box center [1230, 542] width 6 height 10
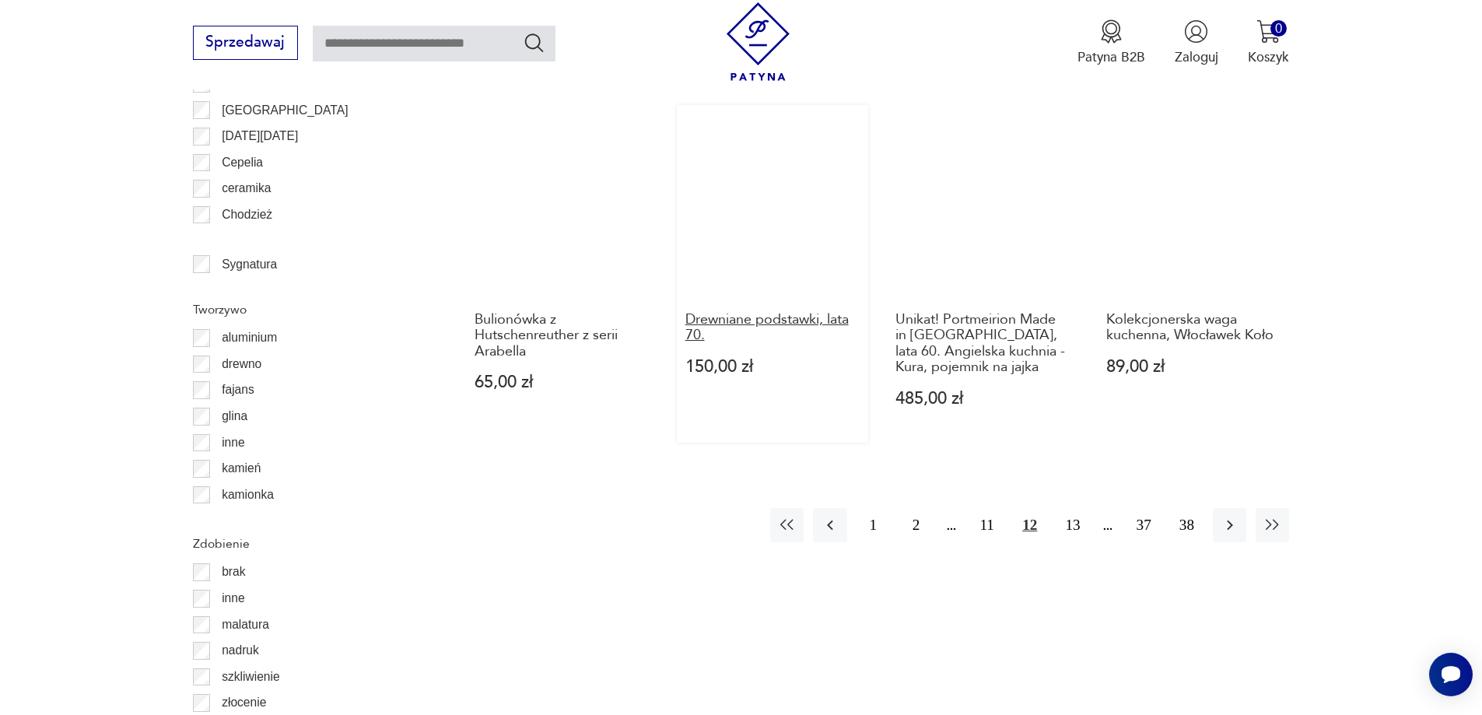
scroll to position [1841, 0]
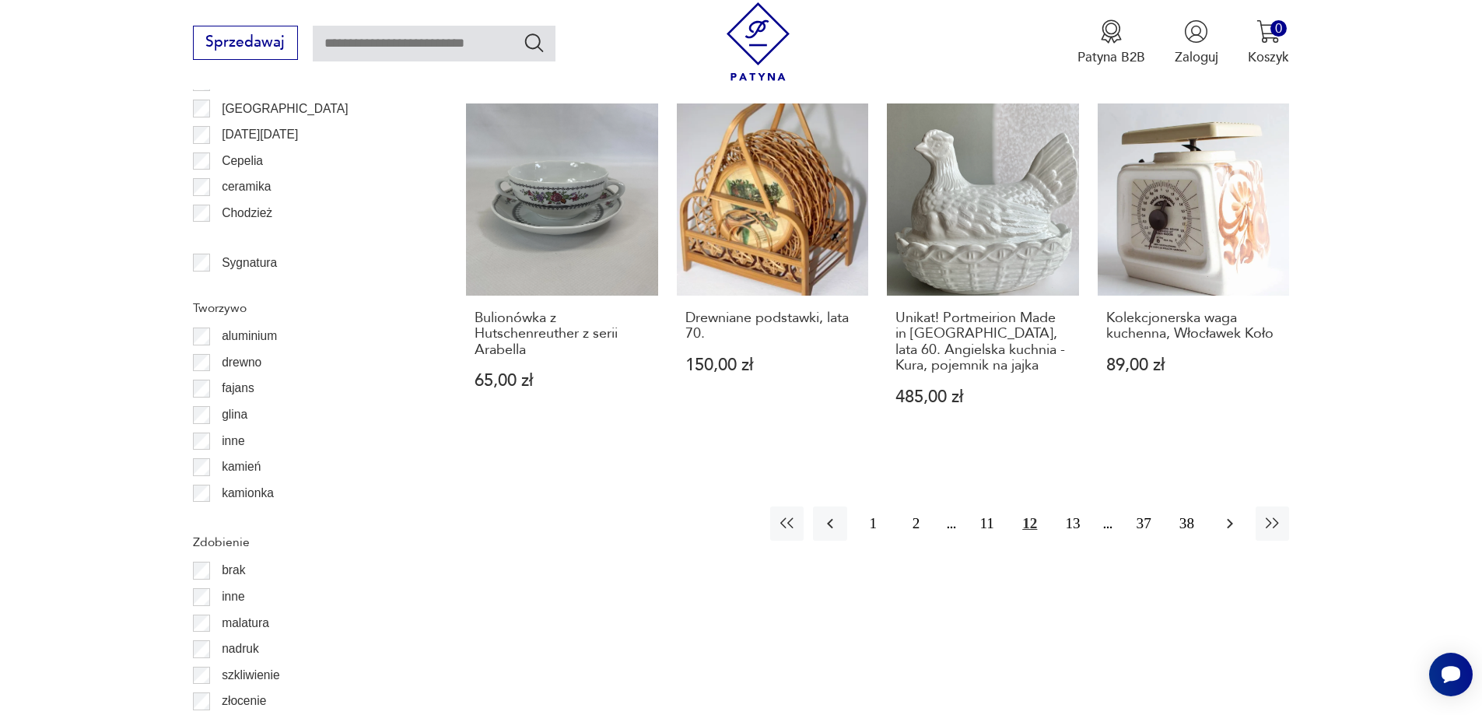
click at [1238, 514] on icon "button" at bounding box center [1230, 523] width 19 height 19
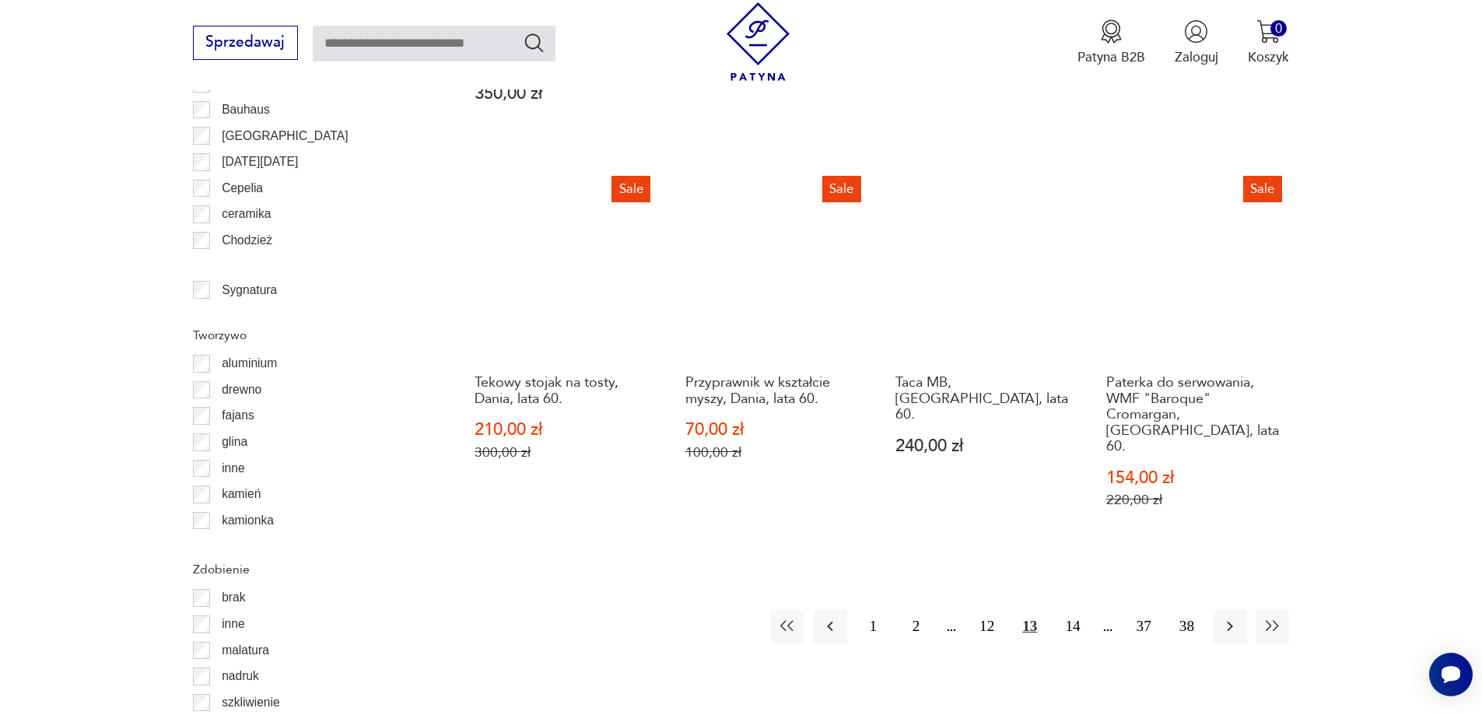
scroll to position [1841, 0]
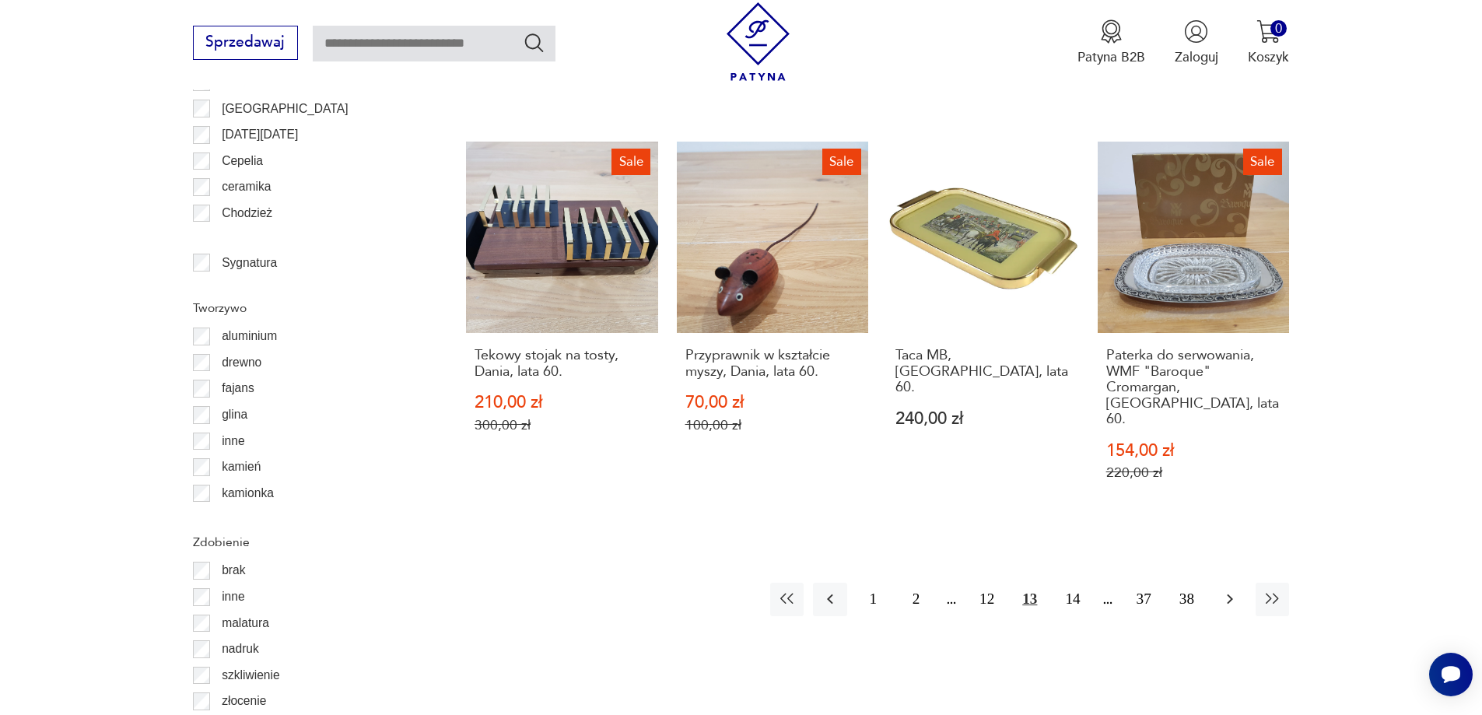
click at [1236, 590] on icon "button" at bounding box center [1230, 599] width 19 height 19
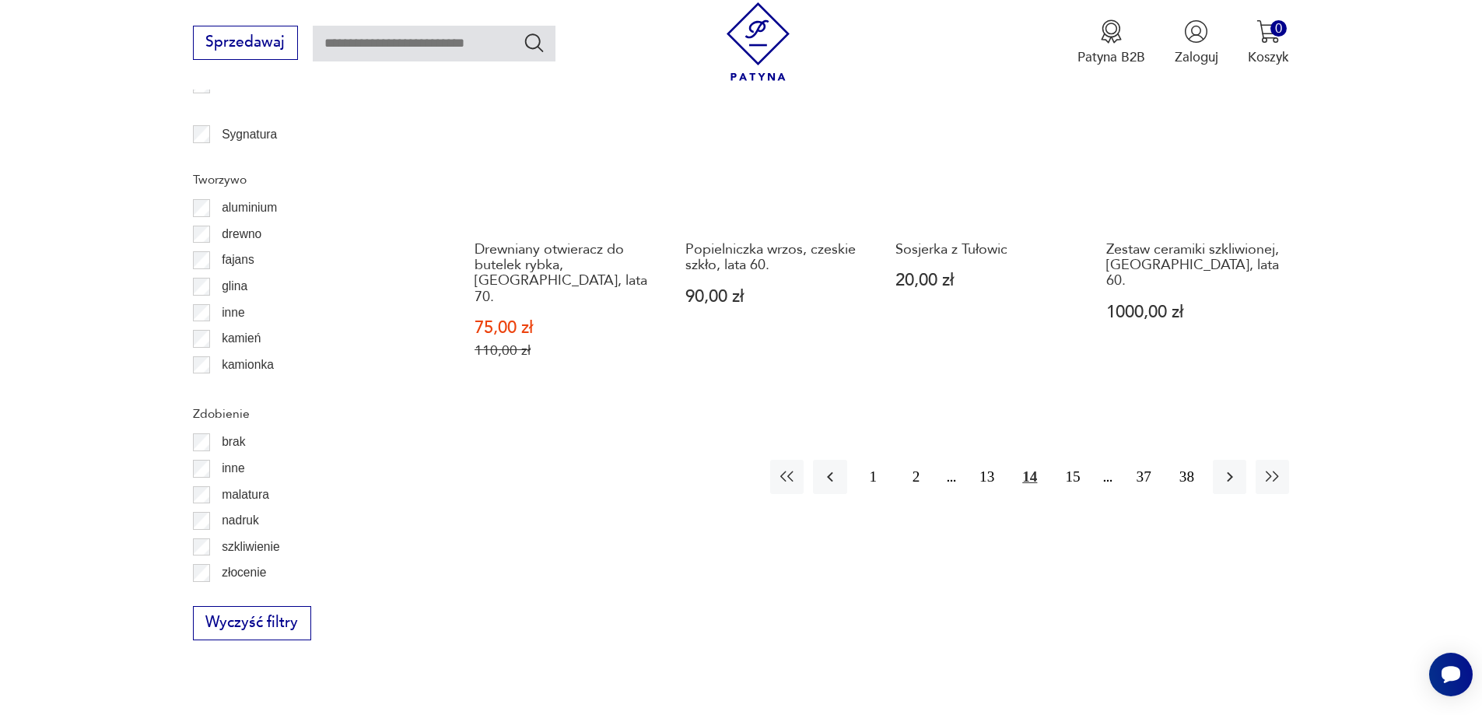
scroll to position [1997, 0]
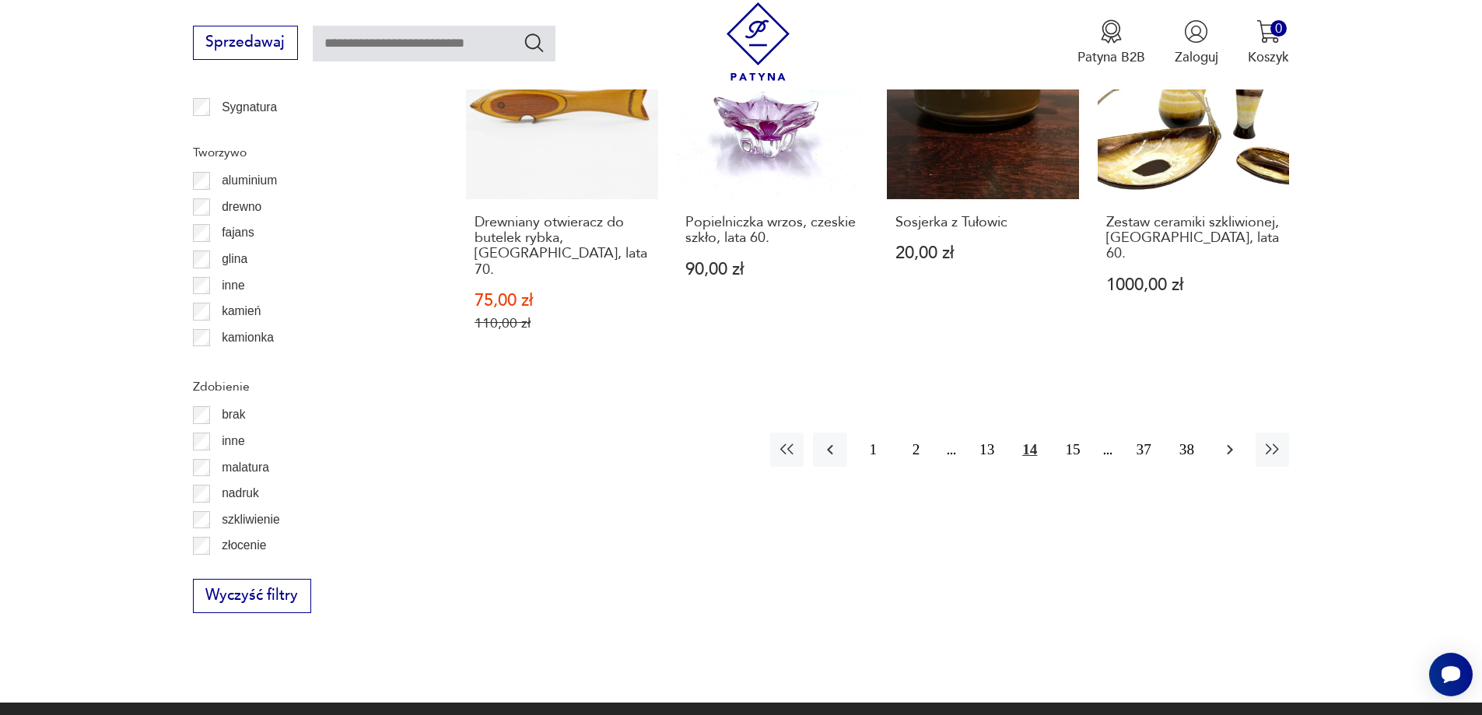
click at [1229, 445] on icon "button" at bounding box center [1230, 450] width 6 height 10
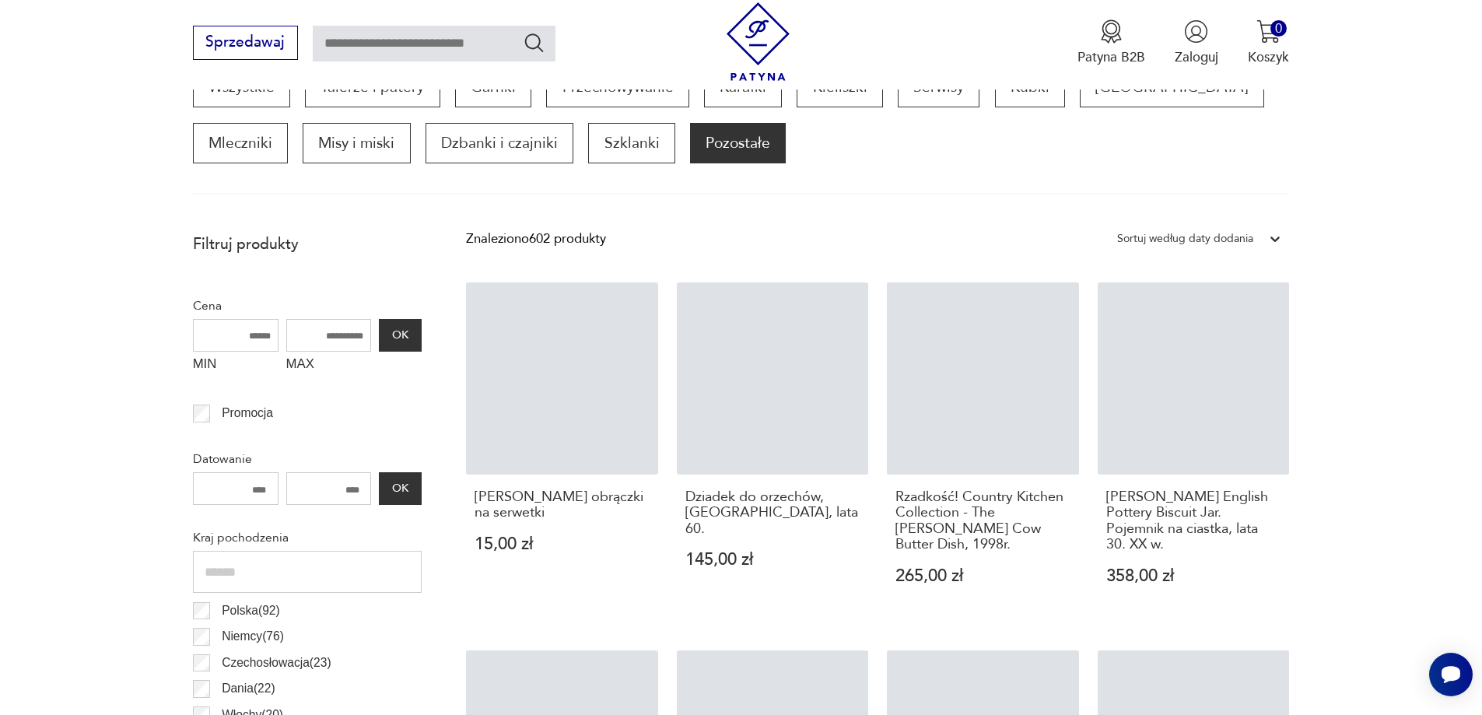
scroll to position [518, 0]
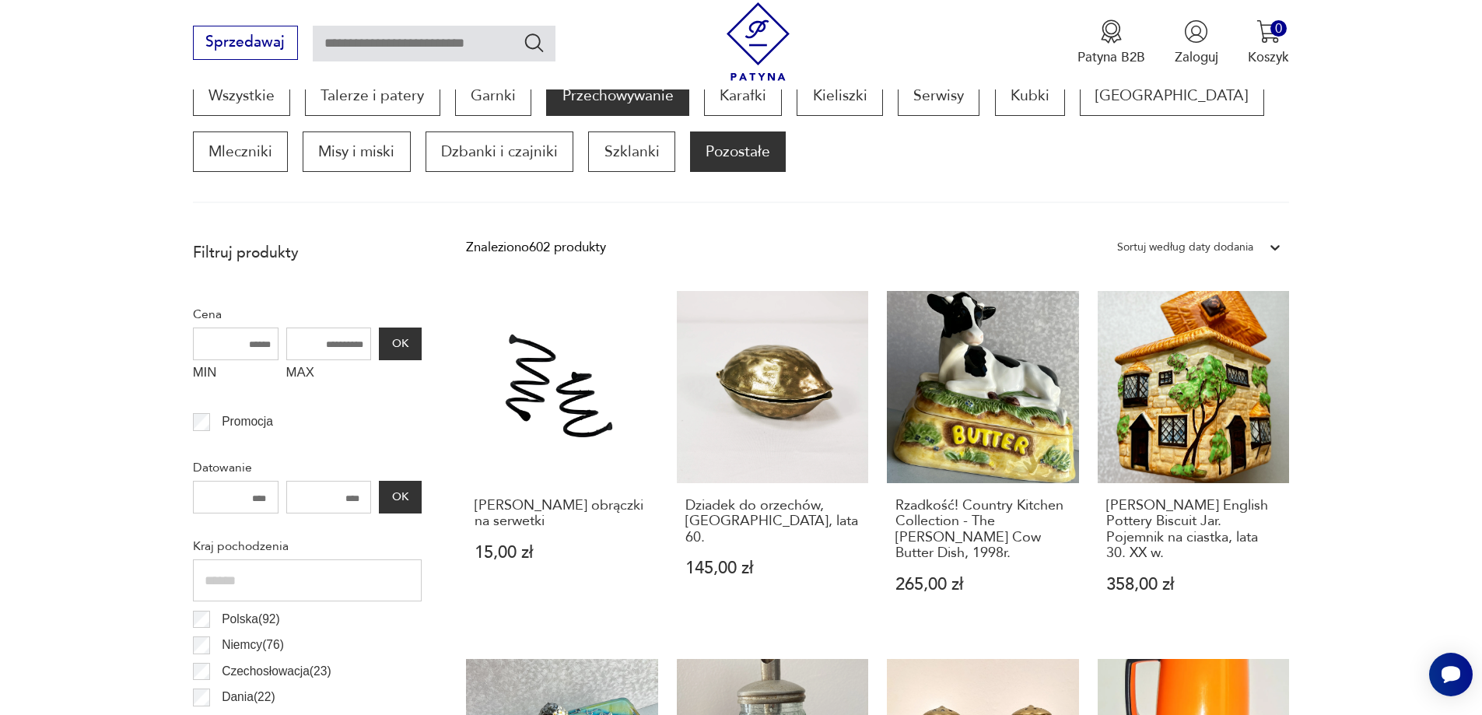
click at [616, 101] on p "Przechowywanie" at bounding box center [617, 95] width 142 height 40
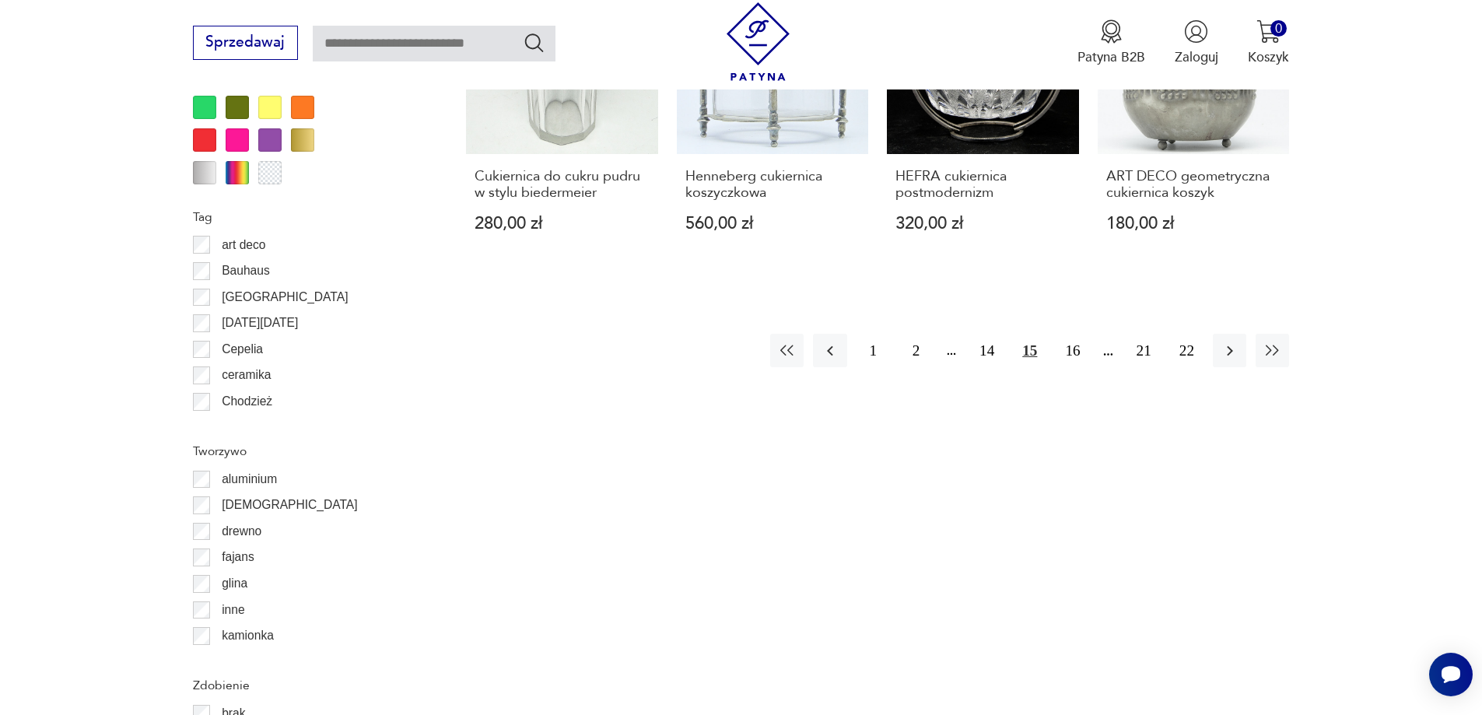
scroll to position [1841, 0]
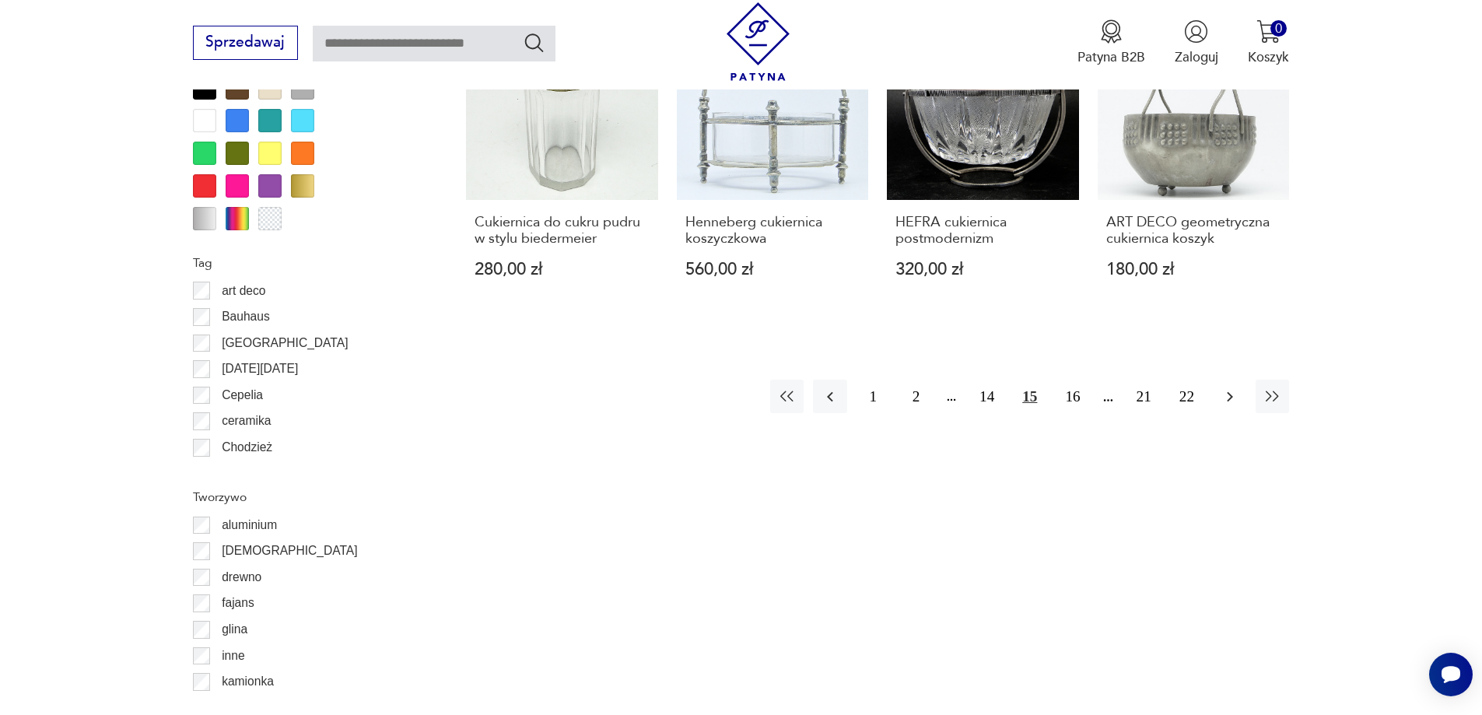
click at [1223, 387] on icon "button" at bounding box center [1230, 396] width 19 height 19
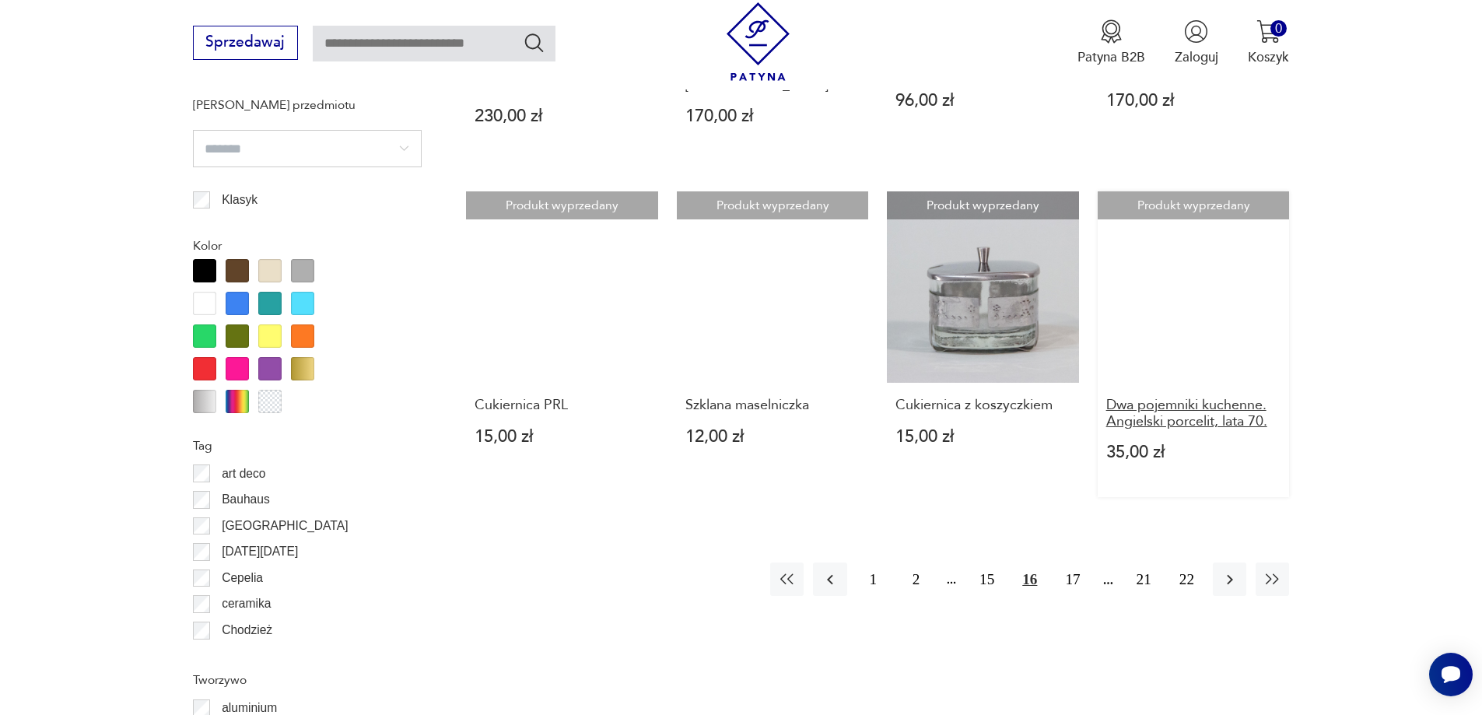
scroll to position [1685, 0]
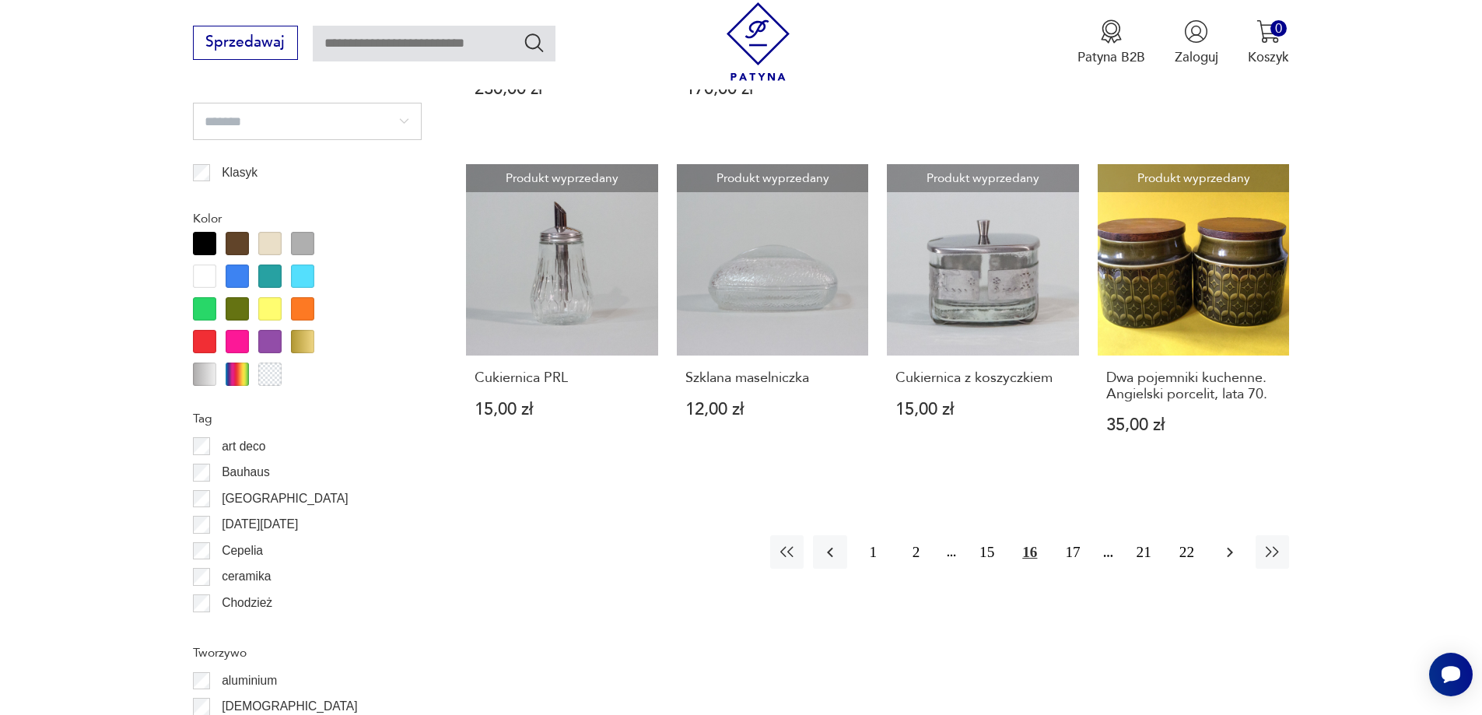
click at [1221, 543] on icon "button" at bounding box center [1230, 552] width 19 height 19
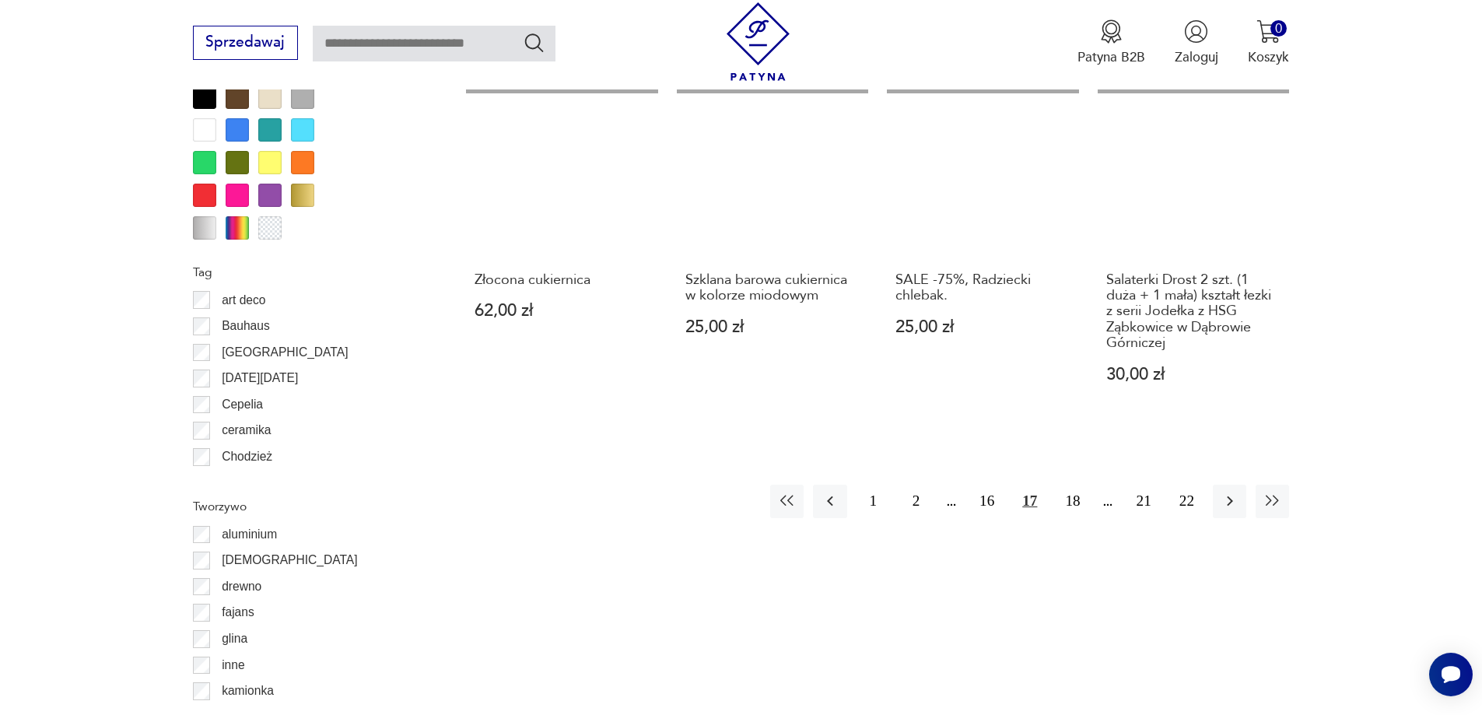
scroll to position [1841, 0]
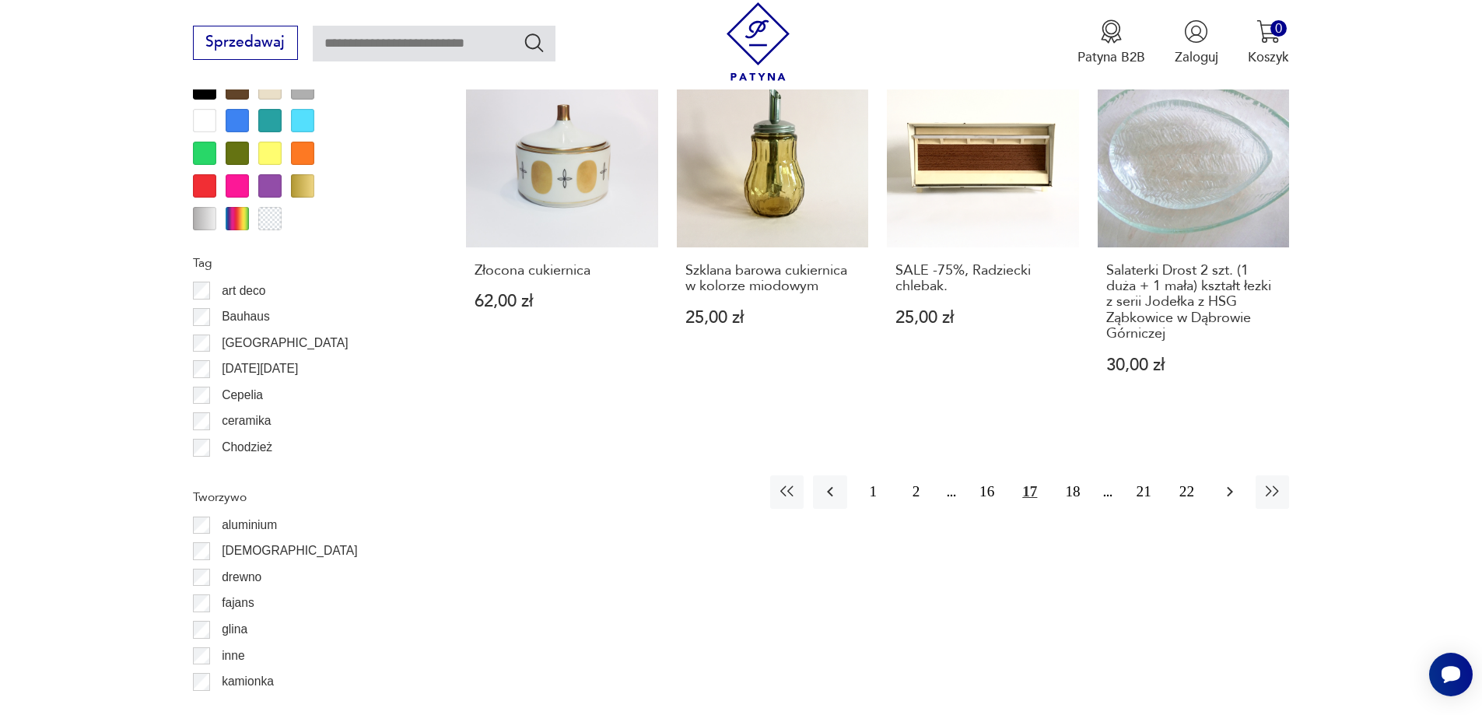
click at [1236, 482] on icon "button" at bounding box center [1230, 491] width 19 height 19
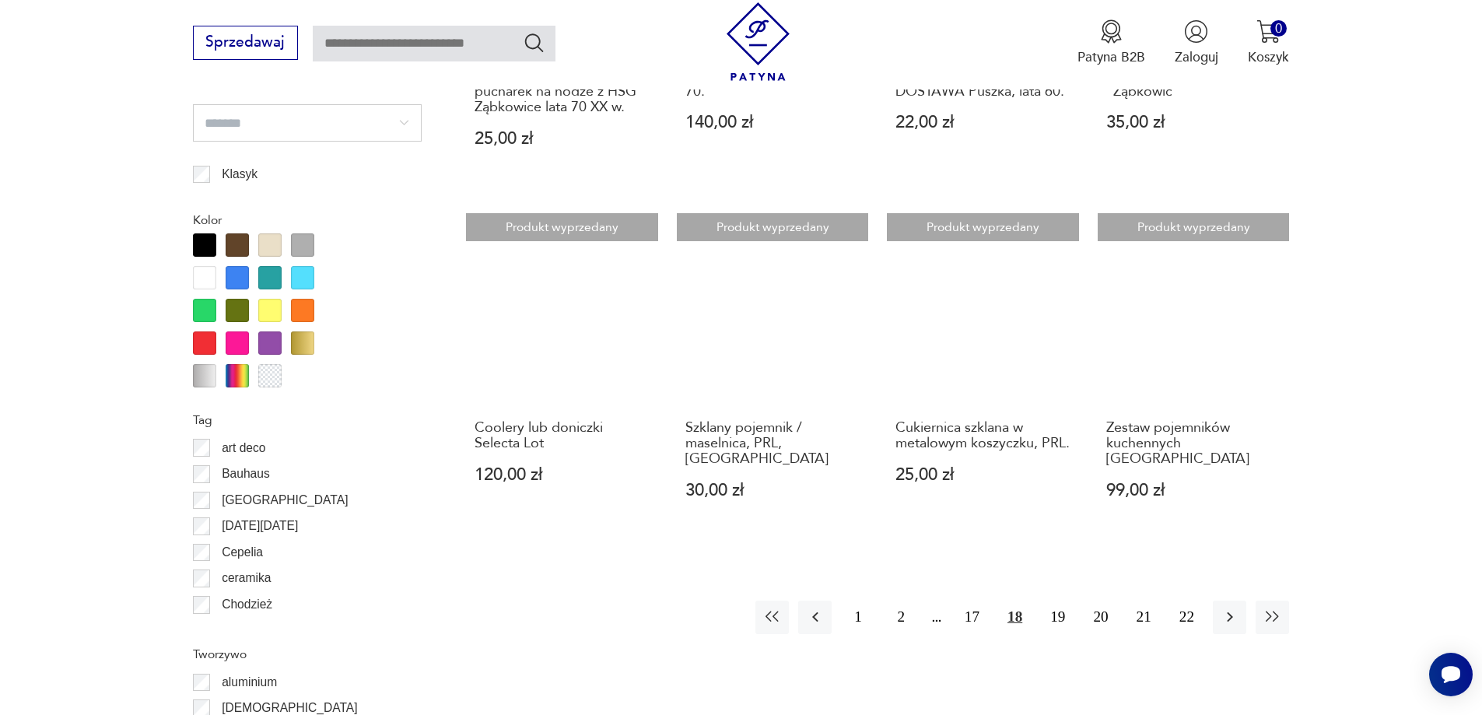
scroll to position [1685, 0]
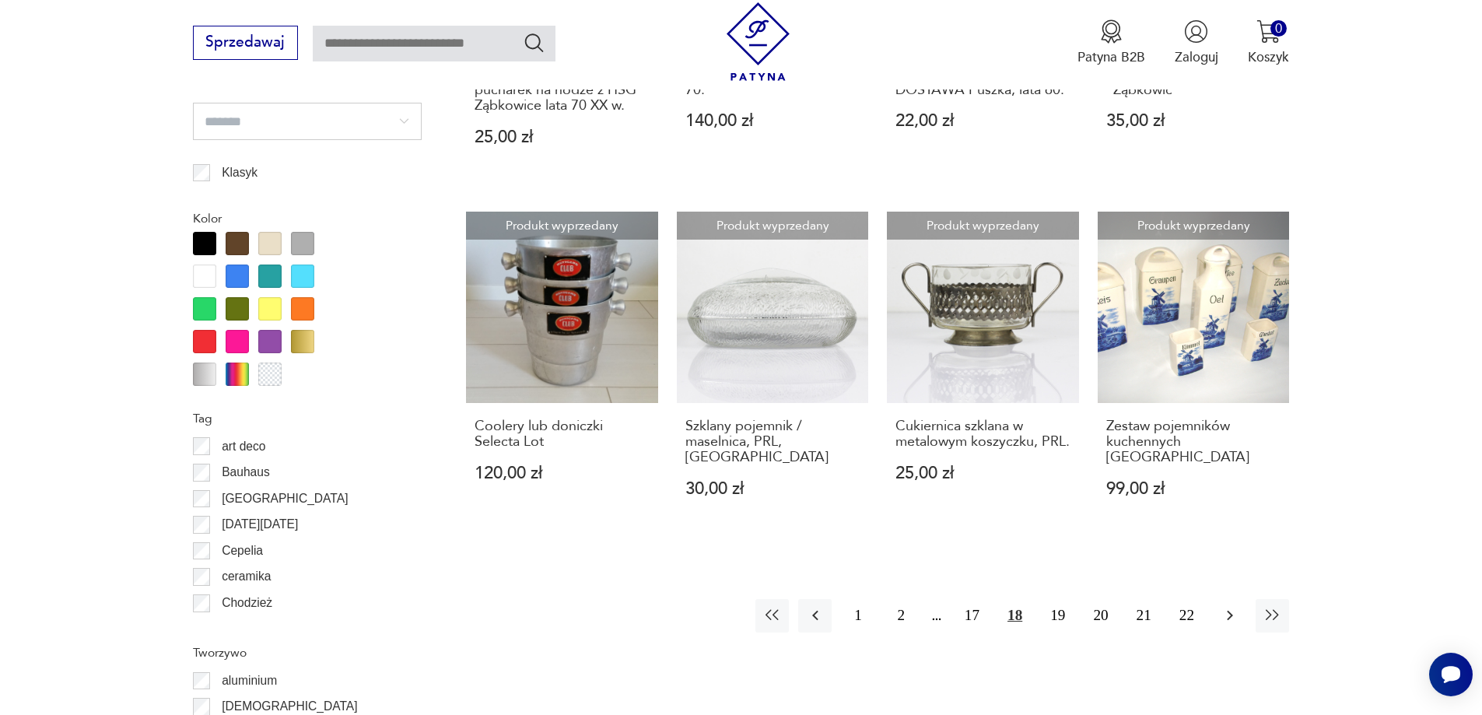
click at [1232, 611] on icon "button" at bounding box center [1230, 616] width 6 height 10
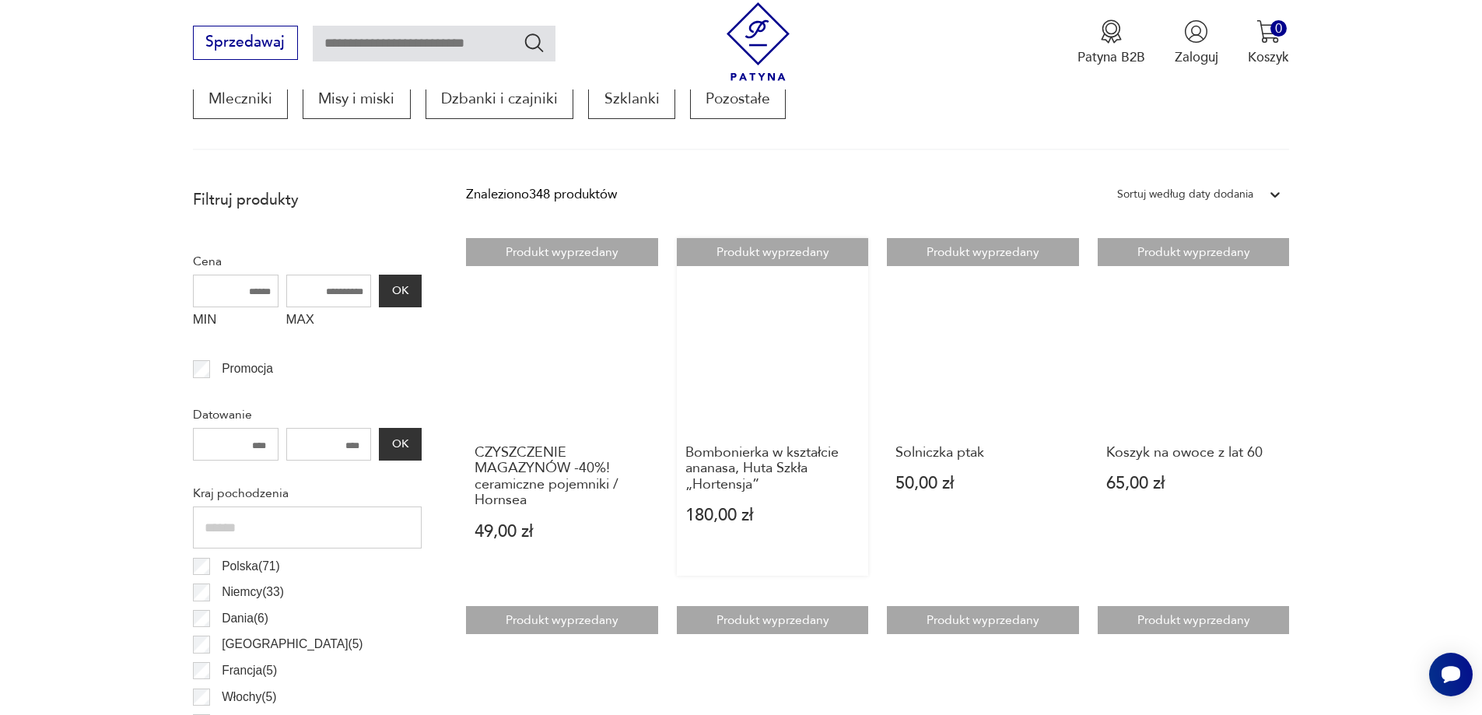
scroll to position [596, 0]
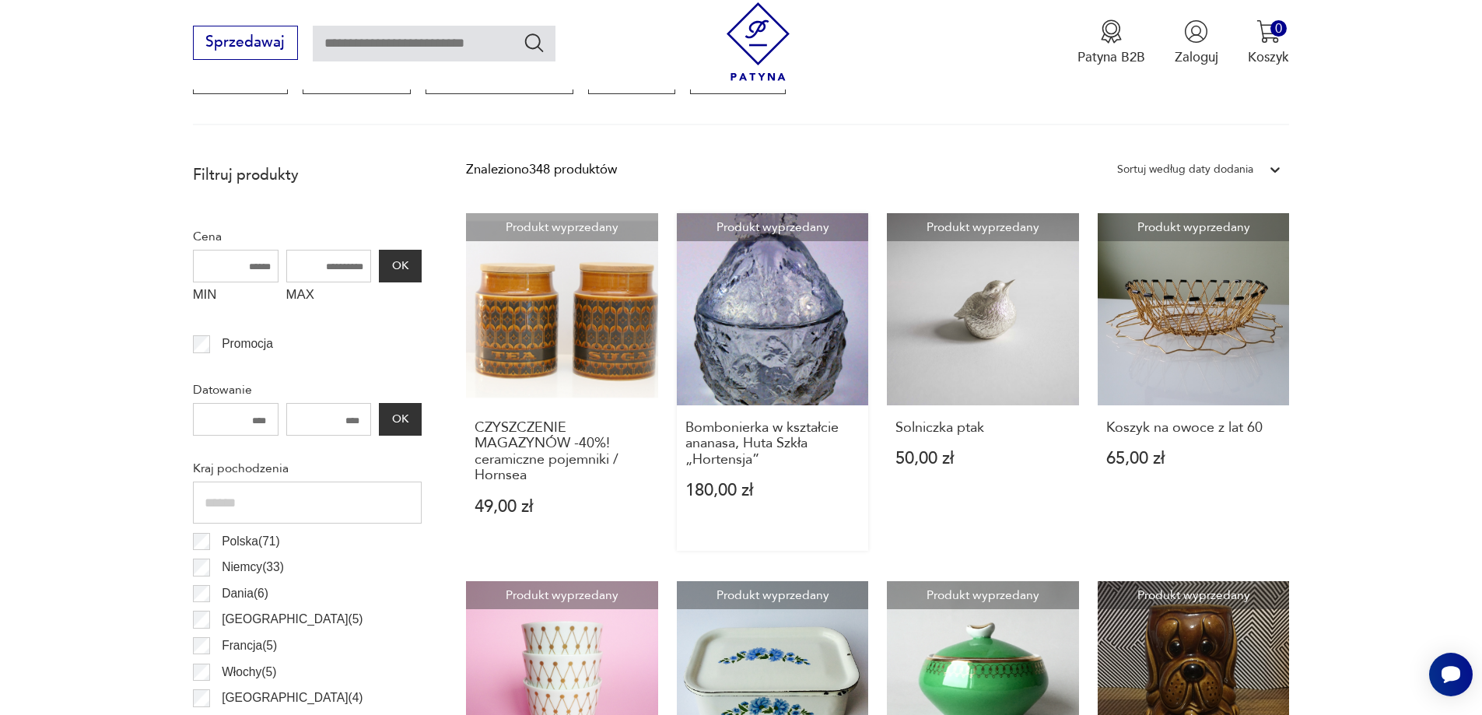
click at [775, 357] on link "Produkt wyprzedany Bombonierka w kształcie ananasa, Huta Szkła „Hortensja” 180,…" at bounding box center [773, 382] width 192 height 338
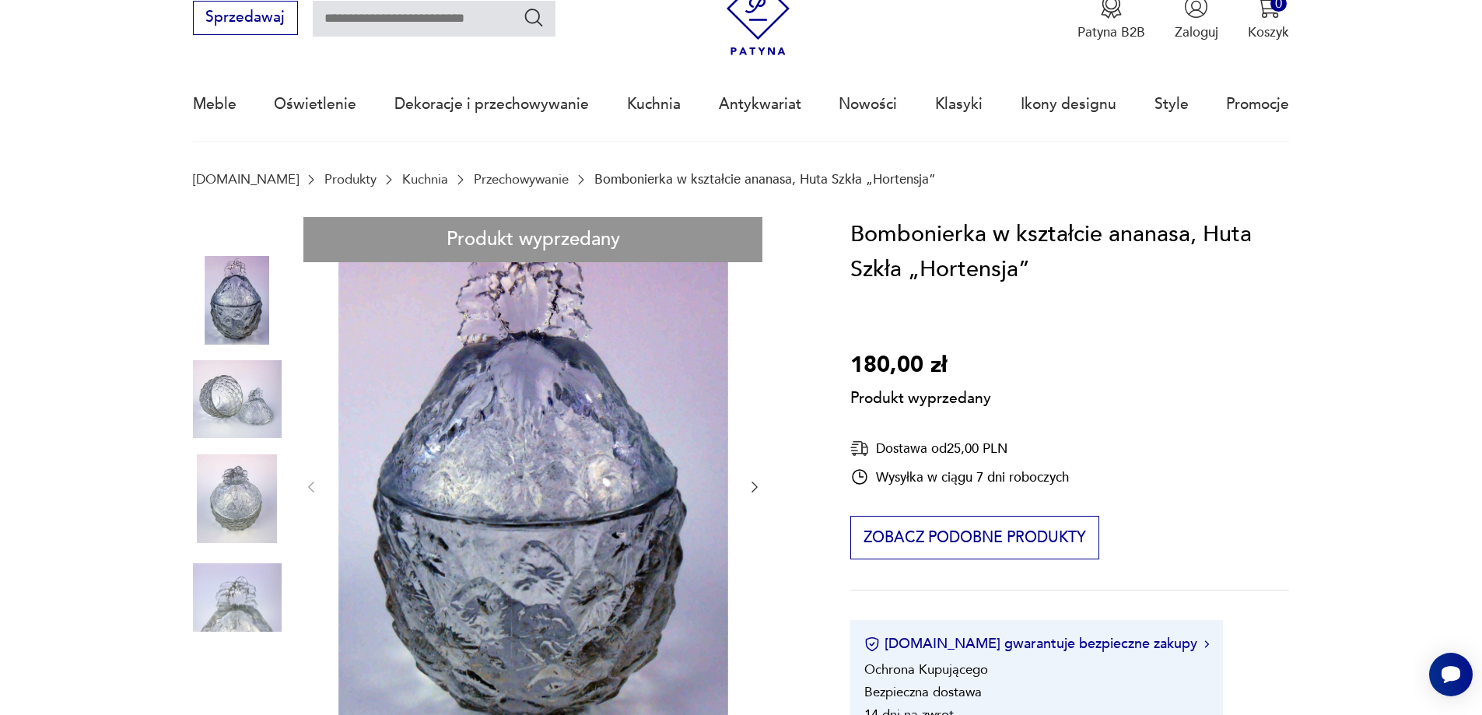
scroll to position [156, 0]
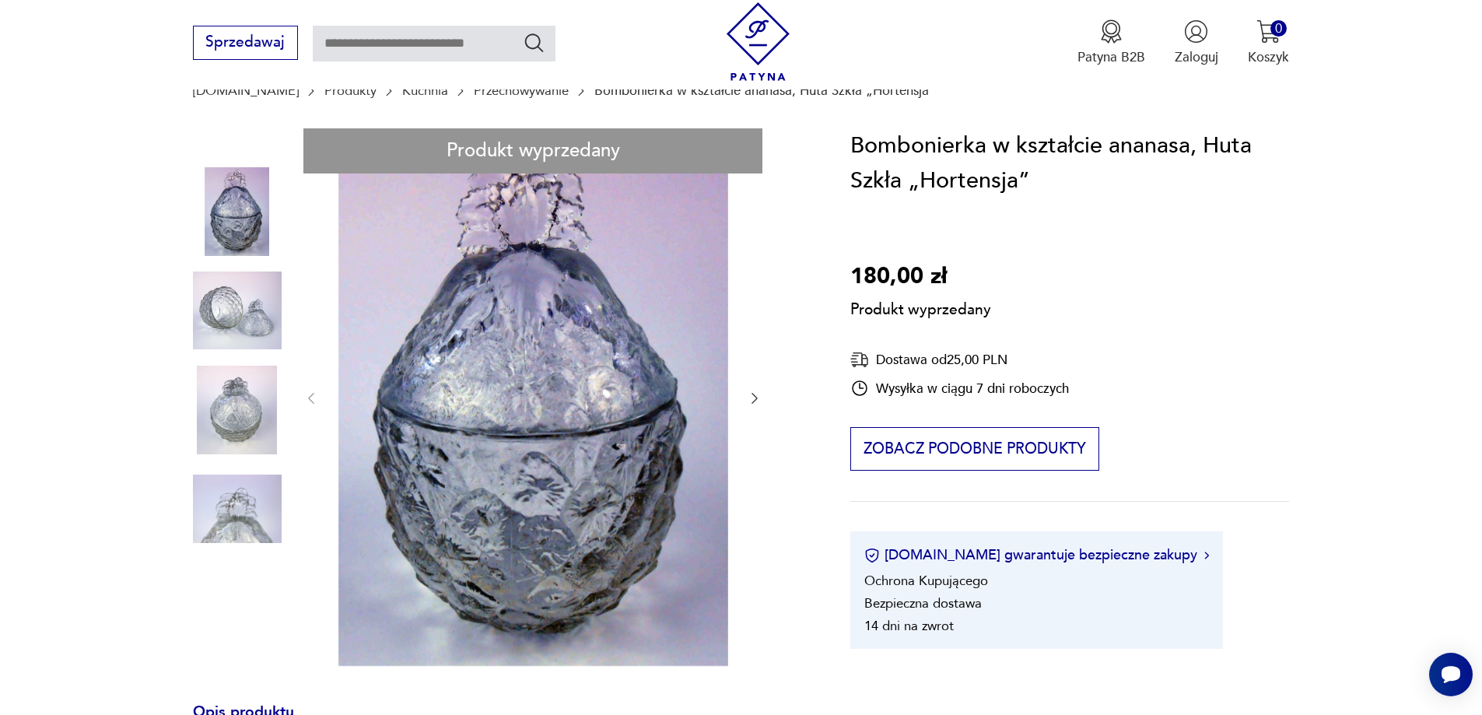
click at [754, 399] on div "Produkt wyprzedany Opis produktu Bombonierka wykonana prawdopodobnie w hucie sz…" at bounding box center [499, 681] width 613 height 1106
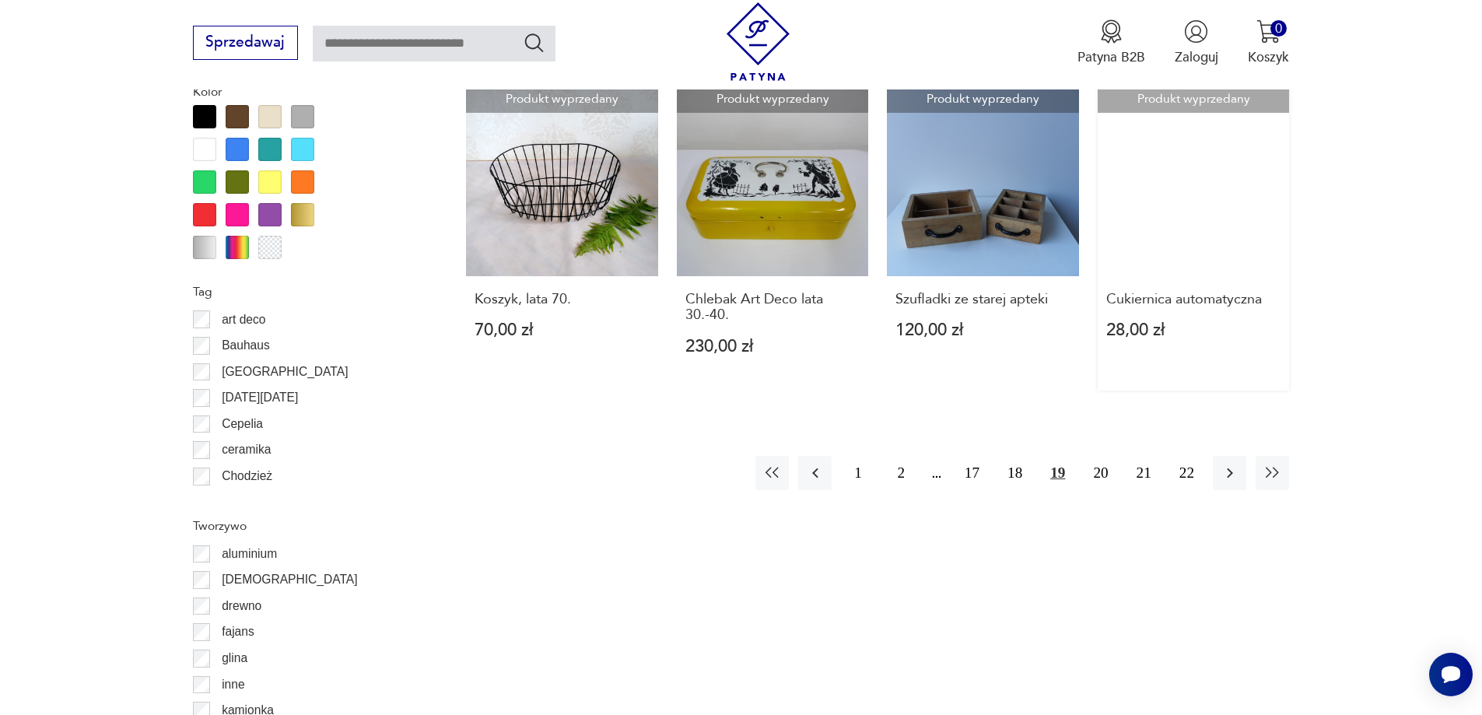
scroll to position [1839, 0]
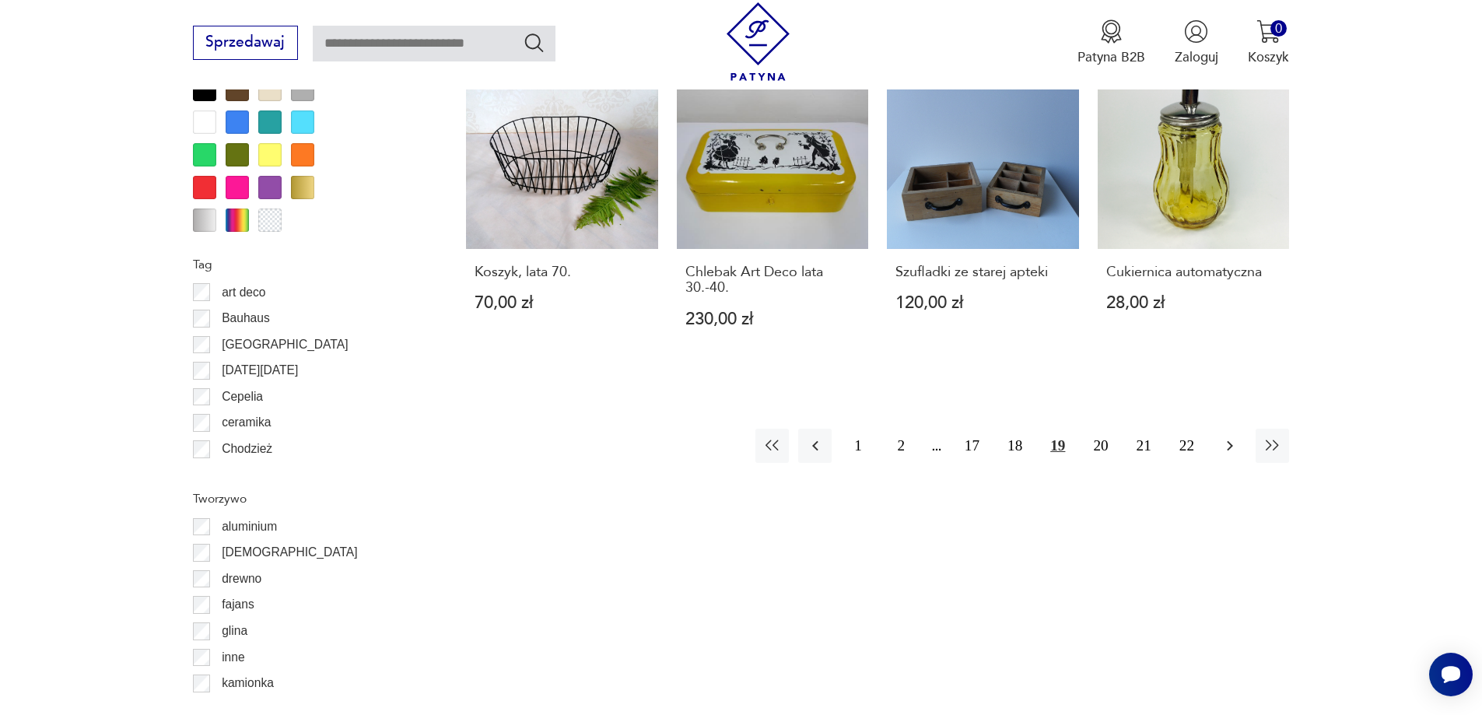
click at [1232, 437] on icon "button" at bounding box center [1230, 446] width 19 height 19
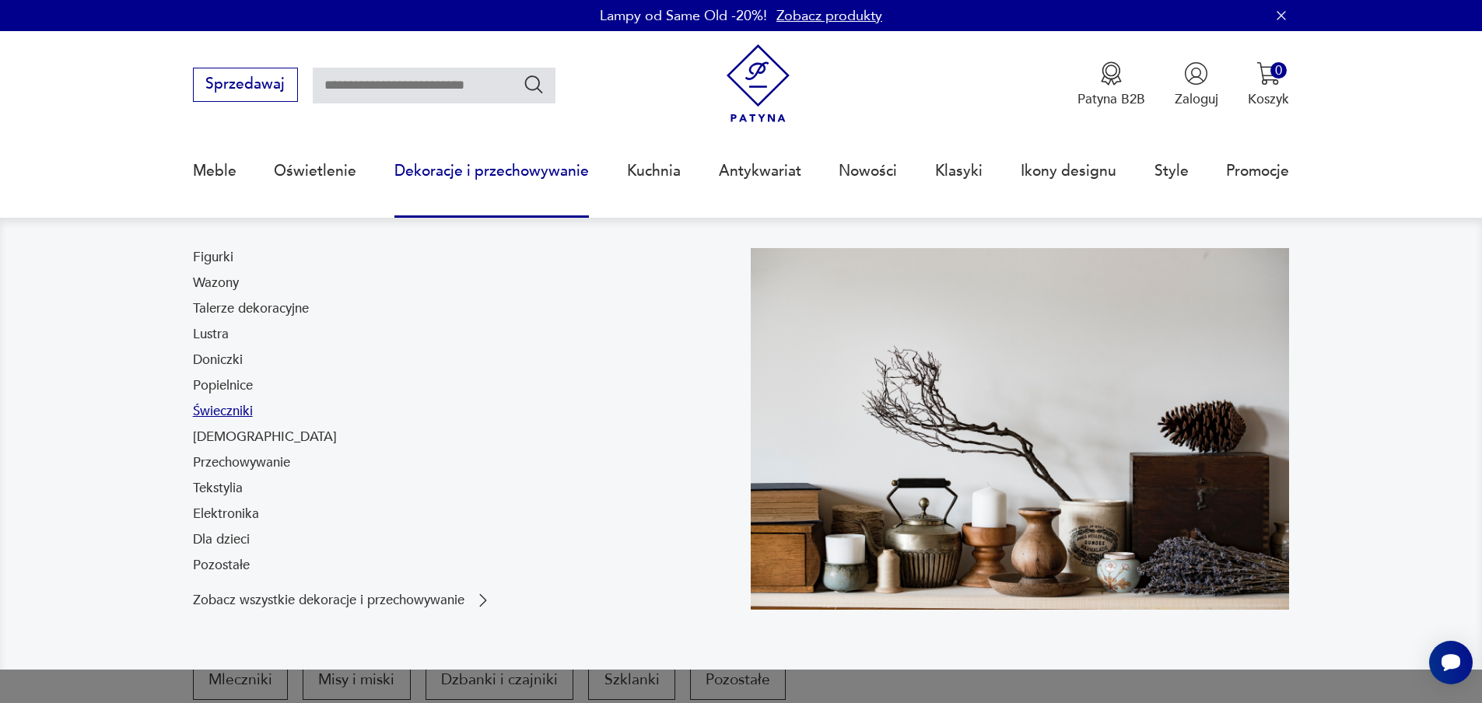
click at [233, 415] on link "Świeczniki" at bounding box center [223, 411] width 60 height 19
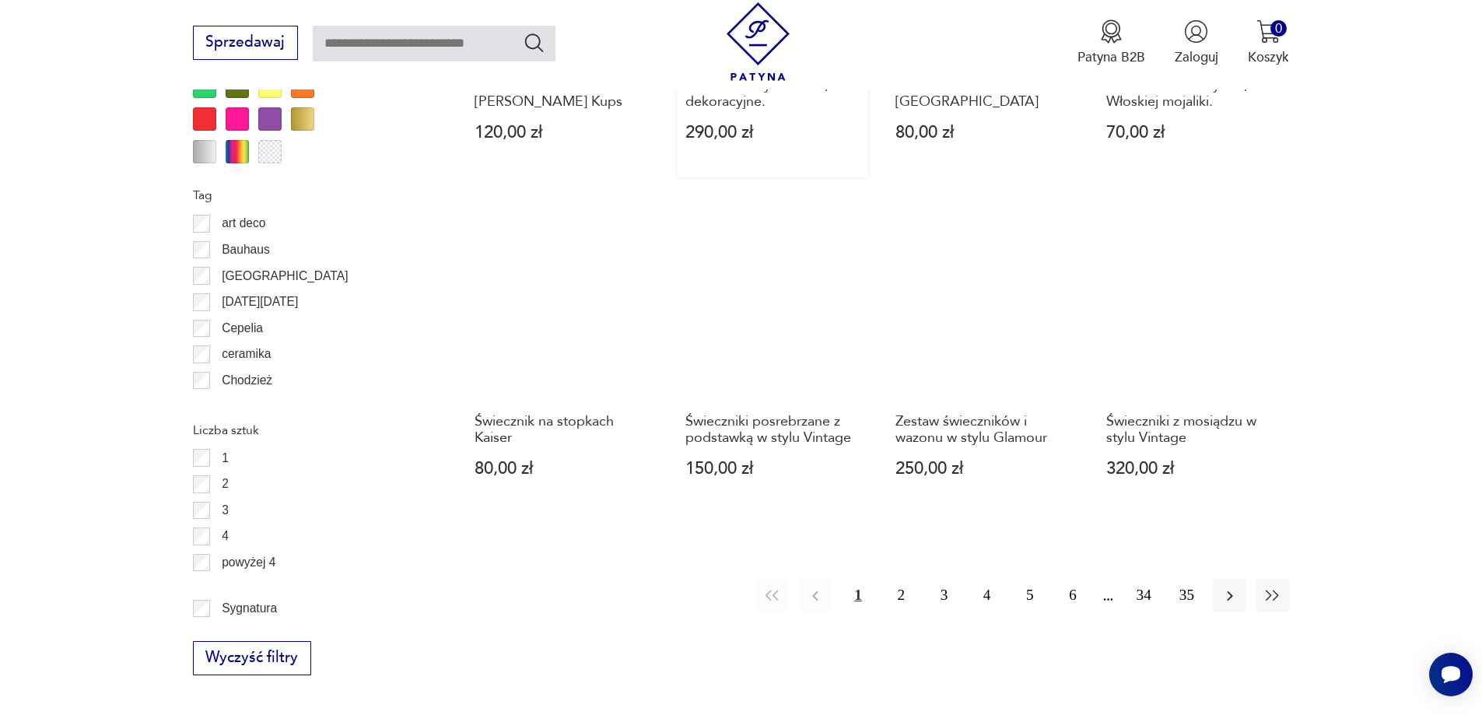
scroll to position [1841, 0]
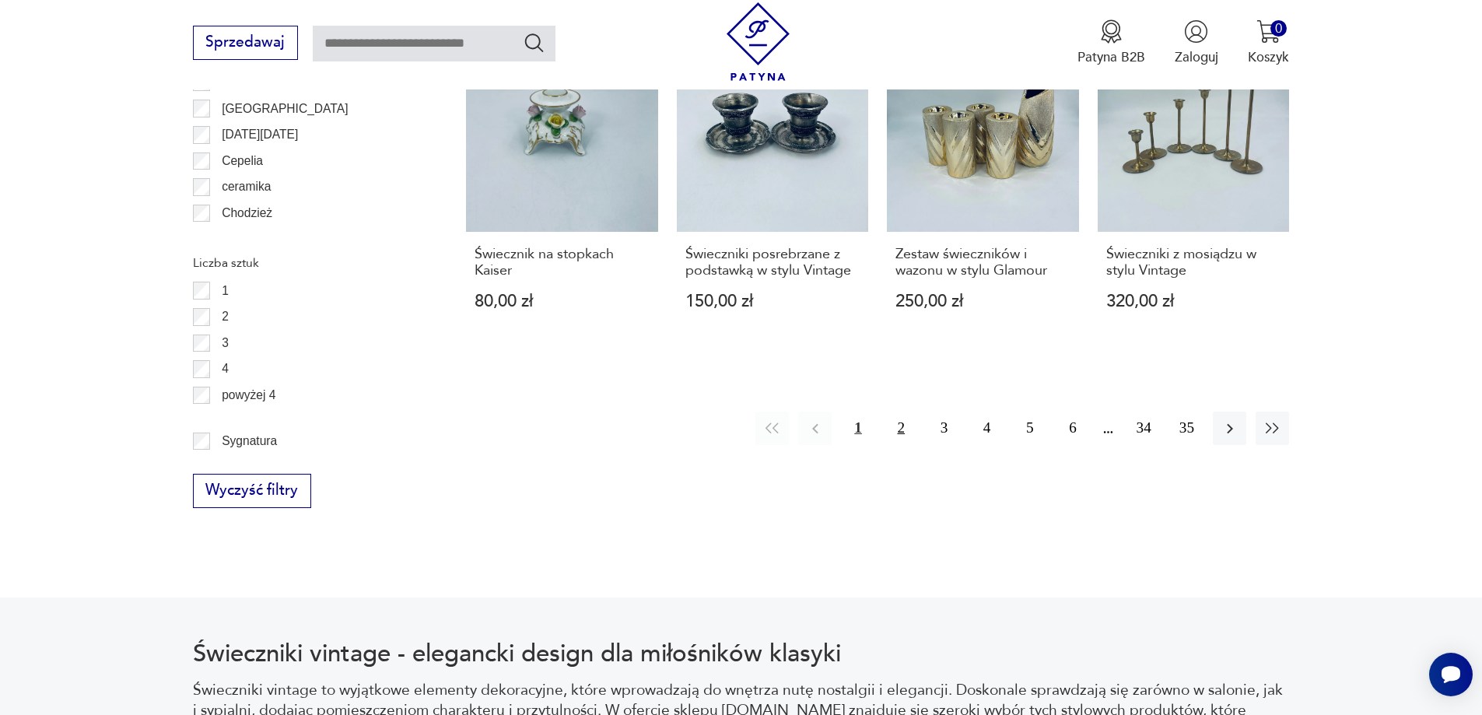
click at [906, 424] on button "2" at bounding box center [901, 428] width 33 height 33
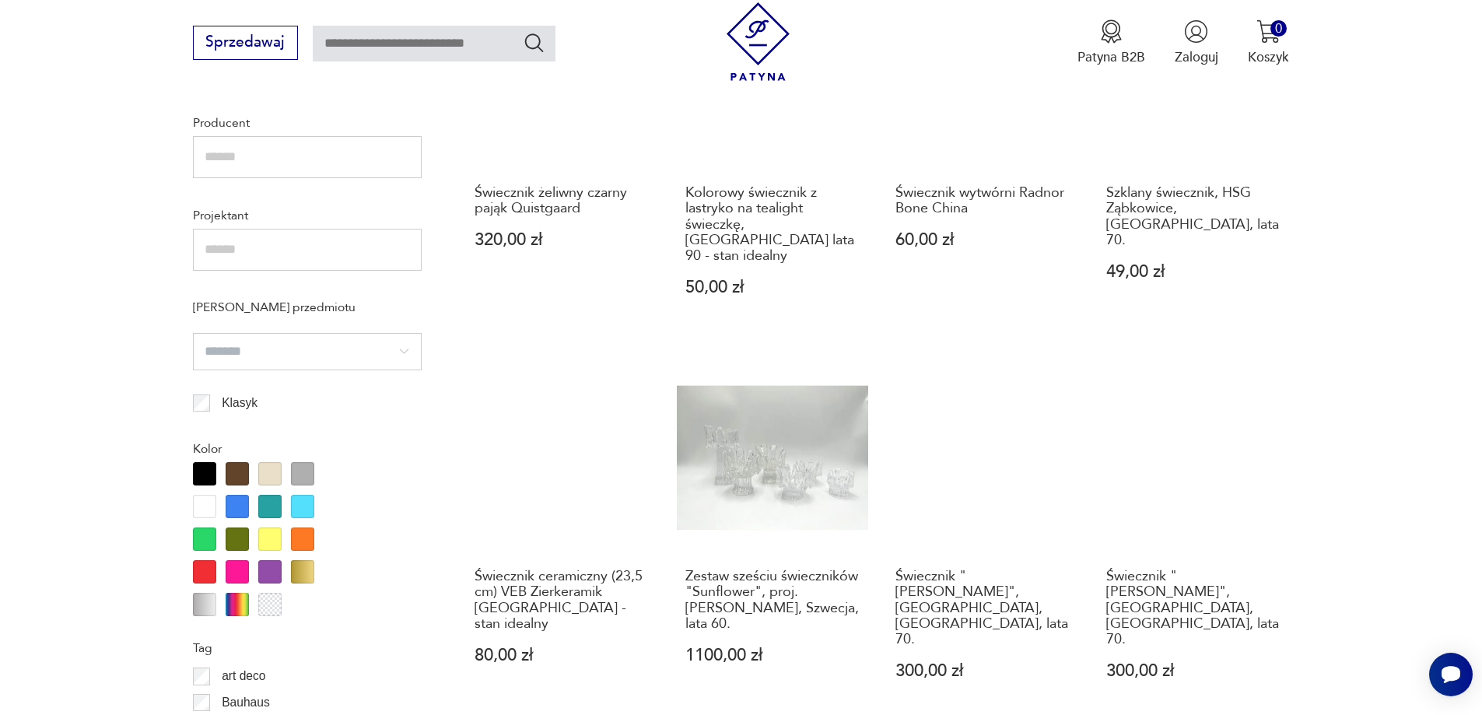
scroll to position [1218, 0]
